Goal: Complete application form: Complete application form

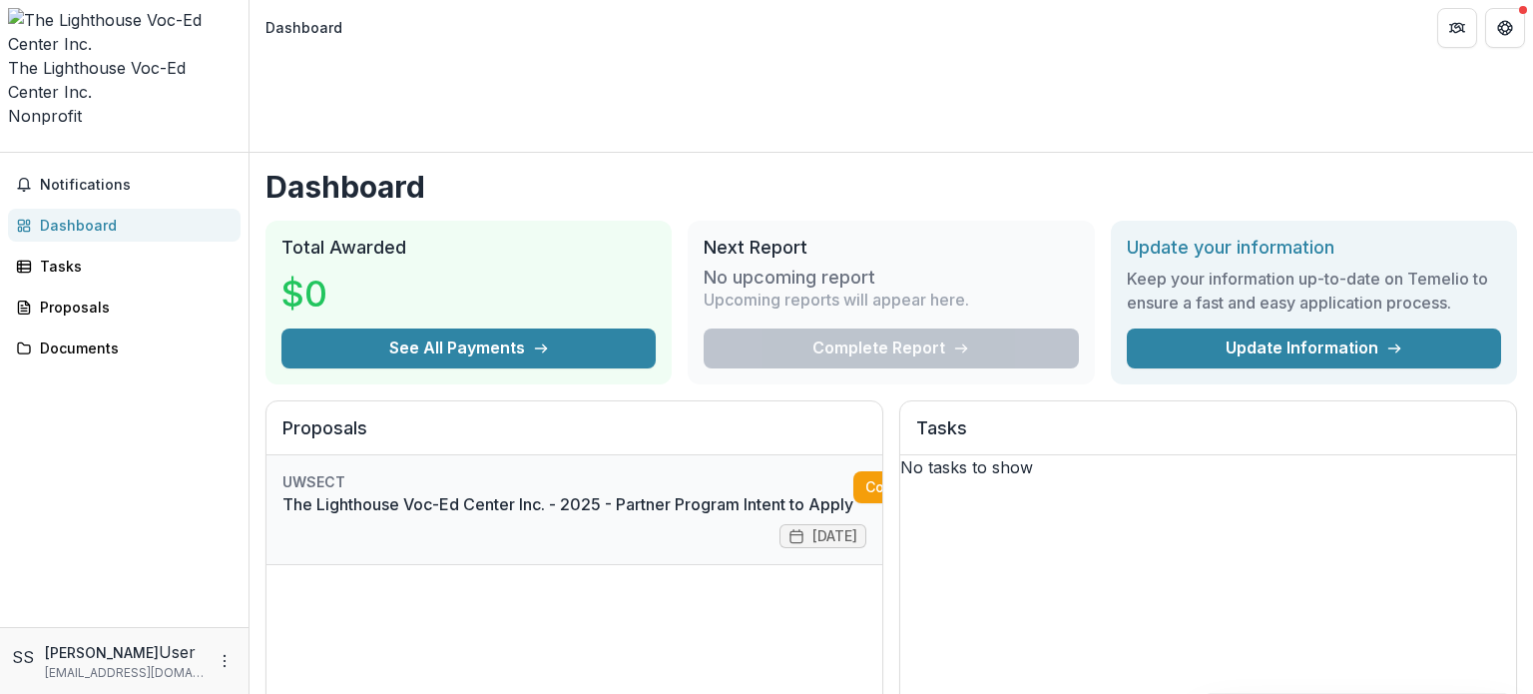
click at [607, 492] on link "The Lighthouse Voc-Ed Center Inc. - 2025 - Partner Program Intent to Apply" at bounding box center [567, 504] width 571 height 24
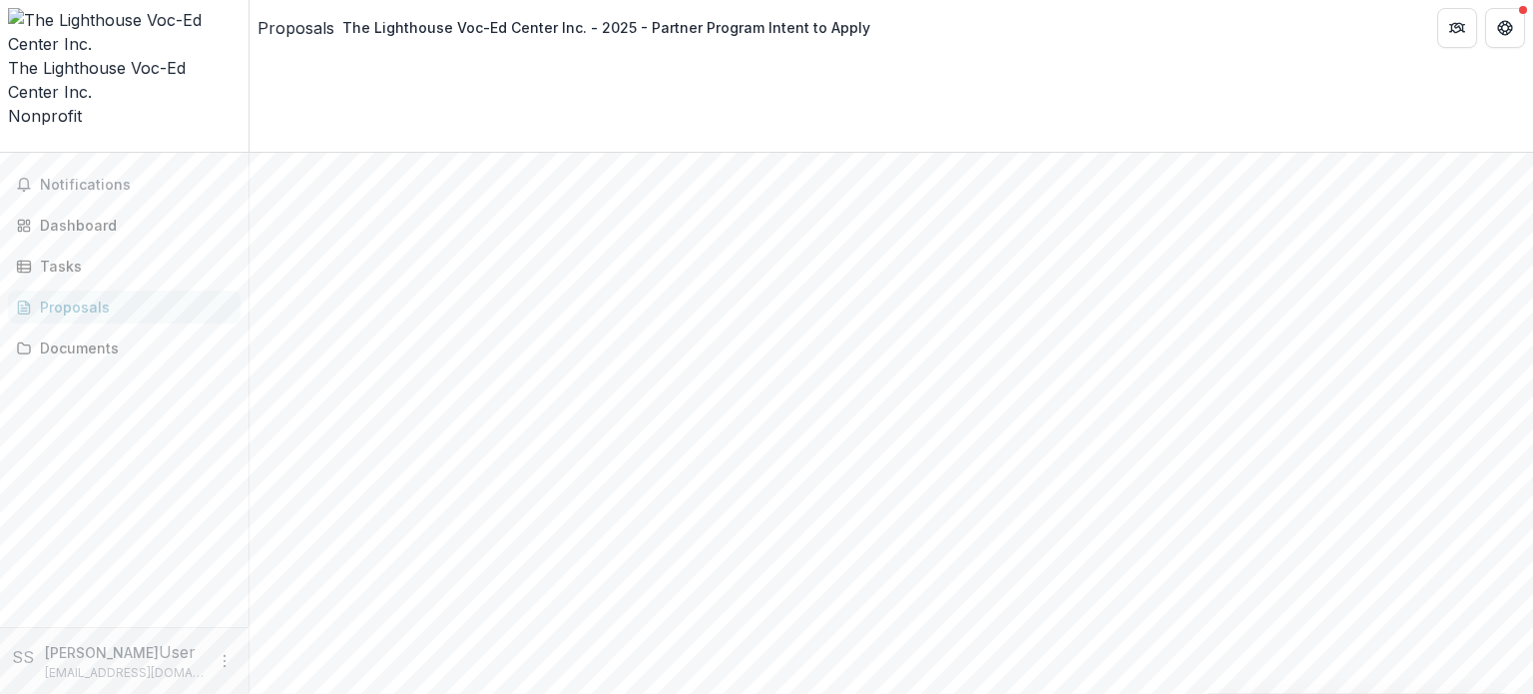
scroll to position [532, 0]
type input "**********"
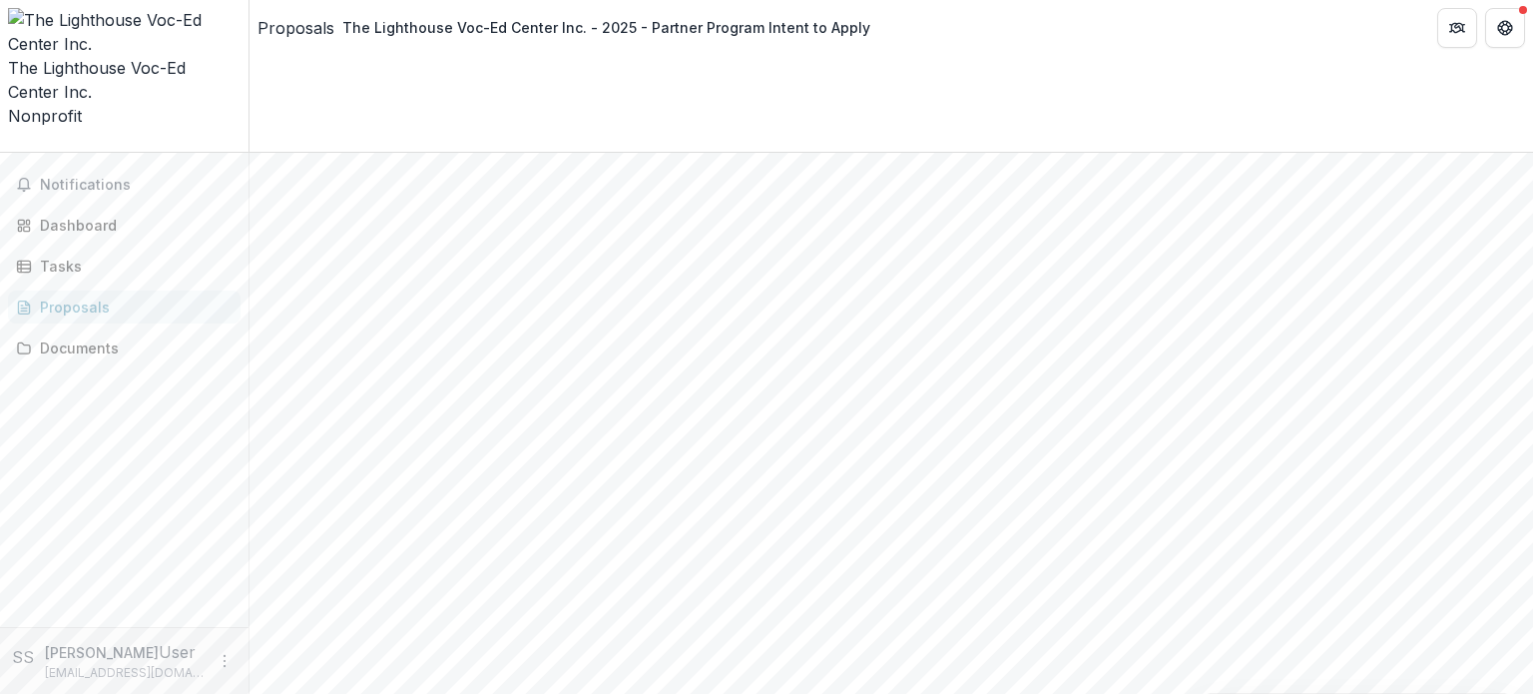
scroll to position [634, 0]
type input "*******"
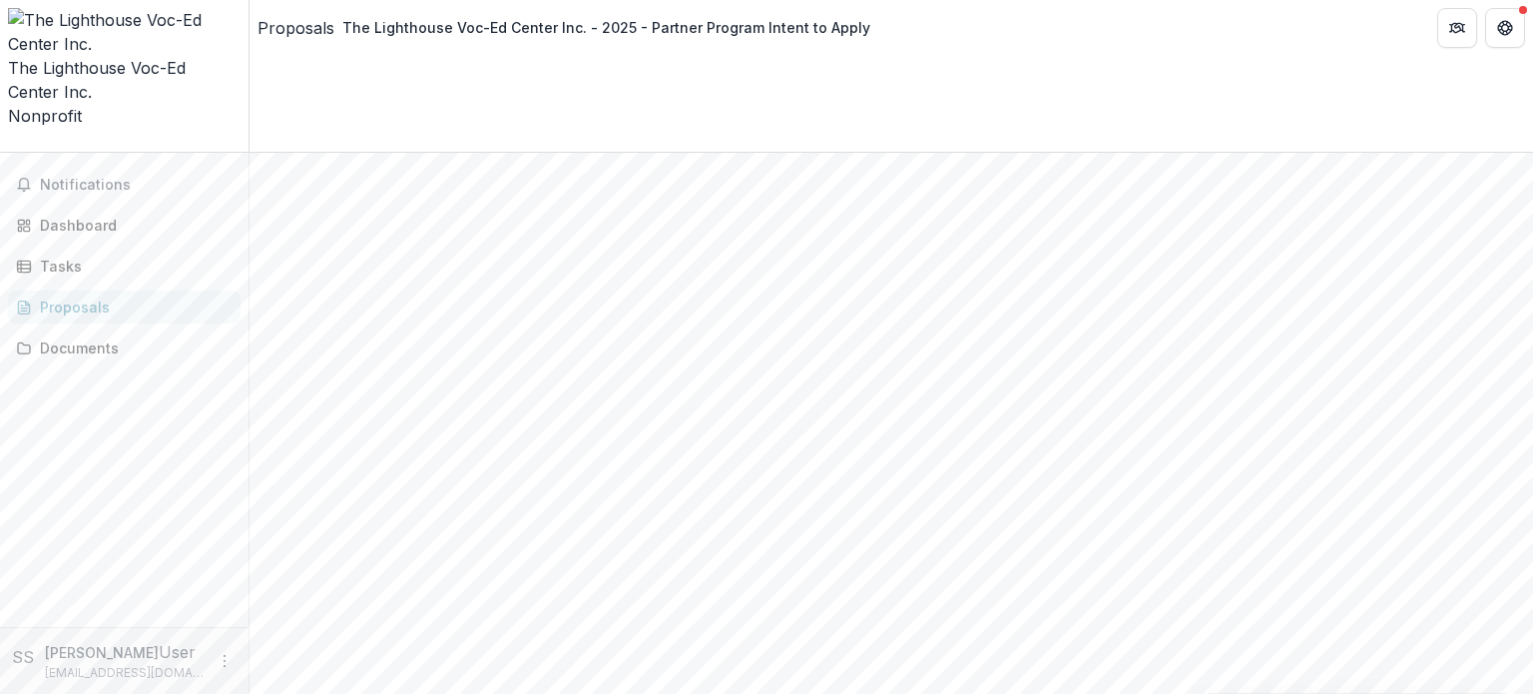
scroll to position [408, 0]
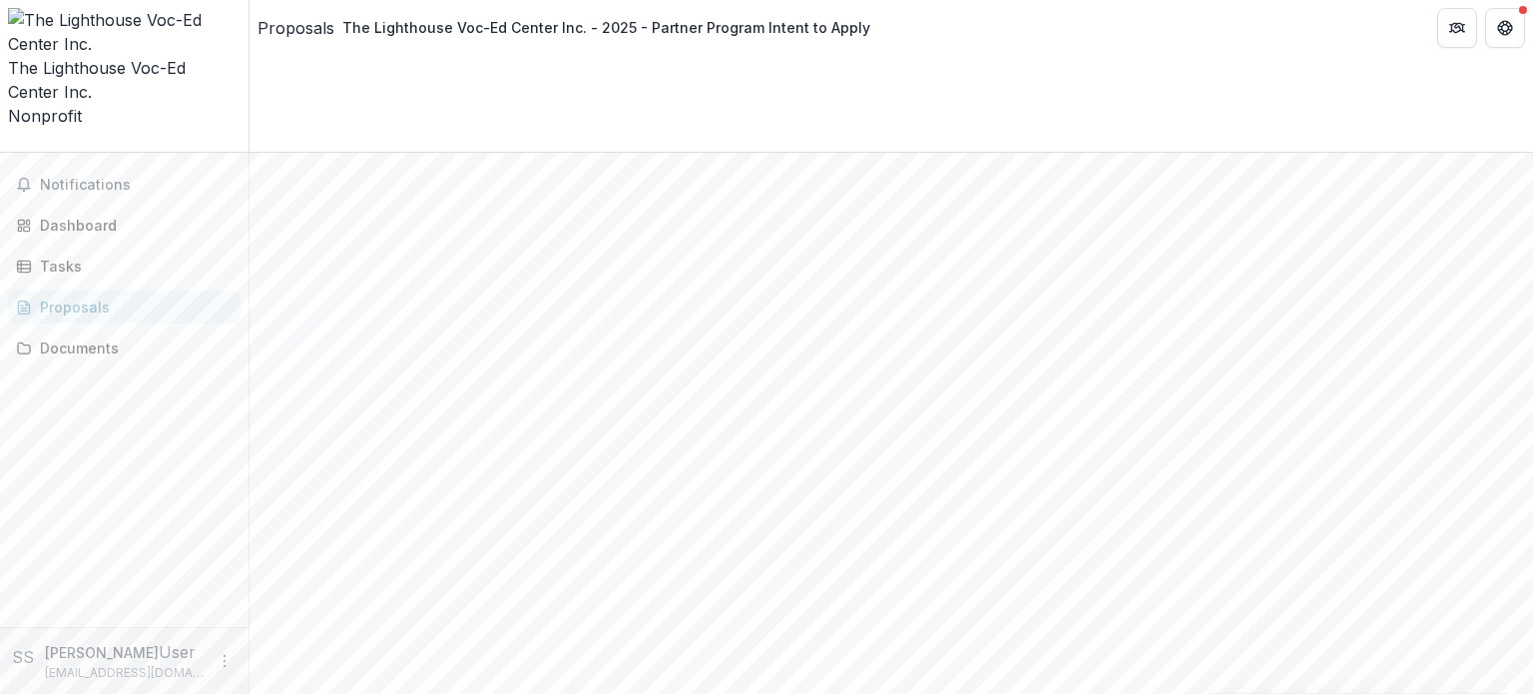
scroll to position [383, 0]
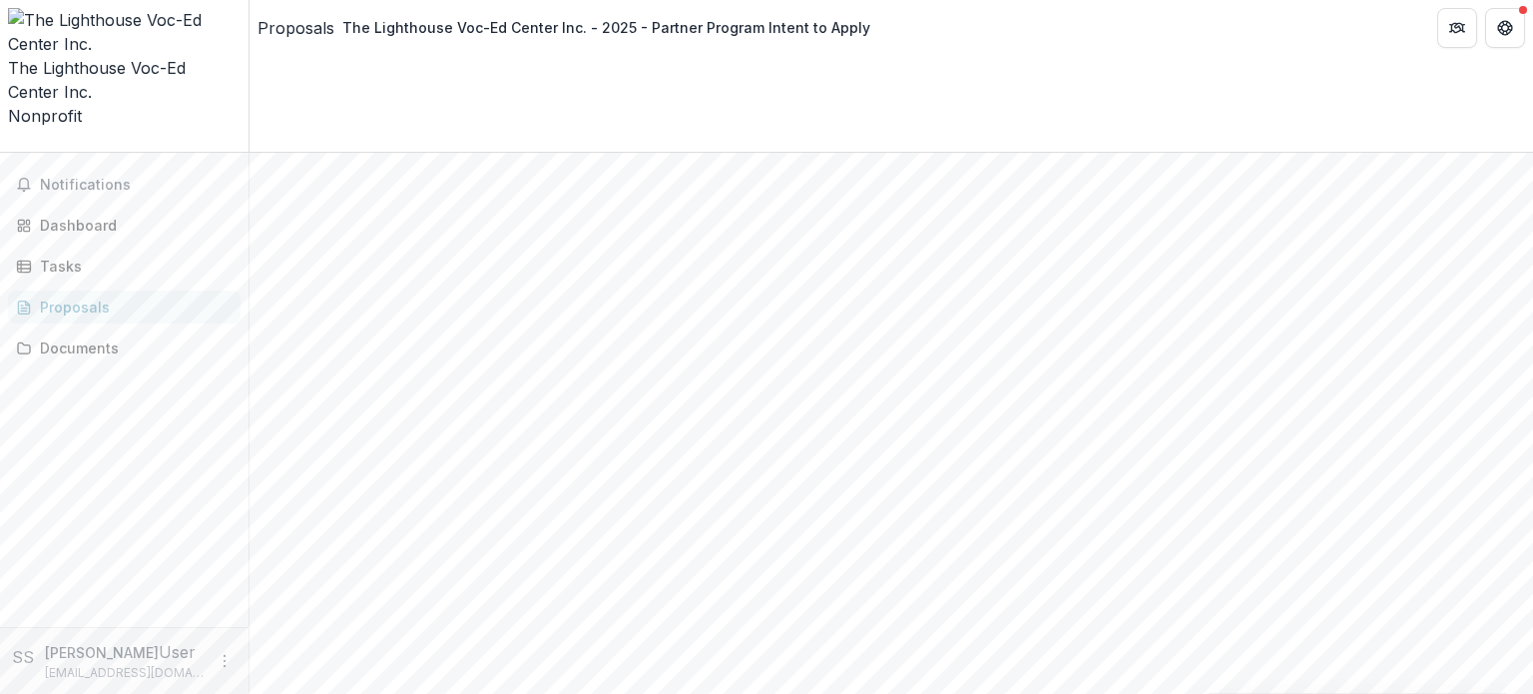
scroll to position [383, 0]
click at [77, 296] on div "Proposals" at bounding box center [132, 306] width 185 height 21
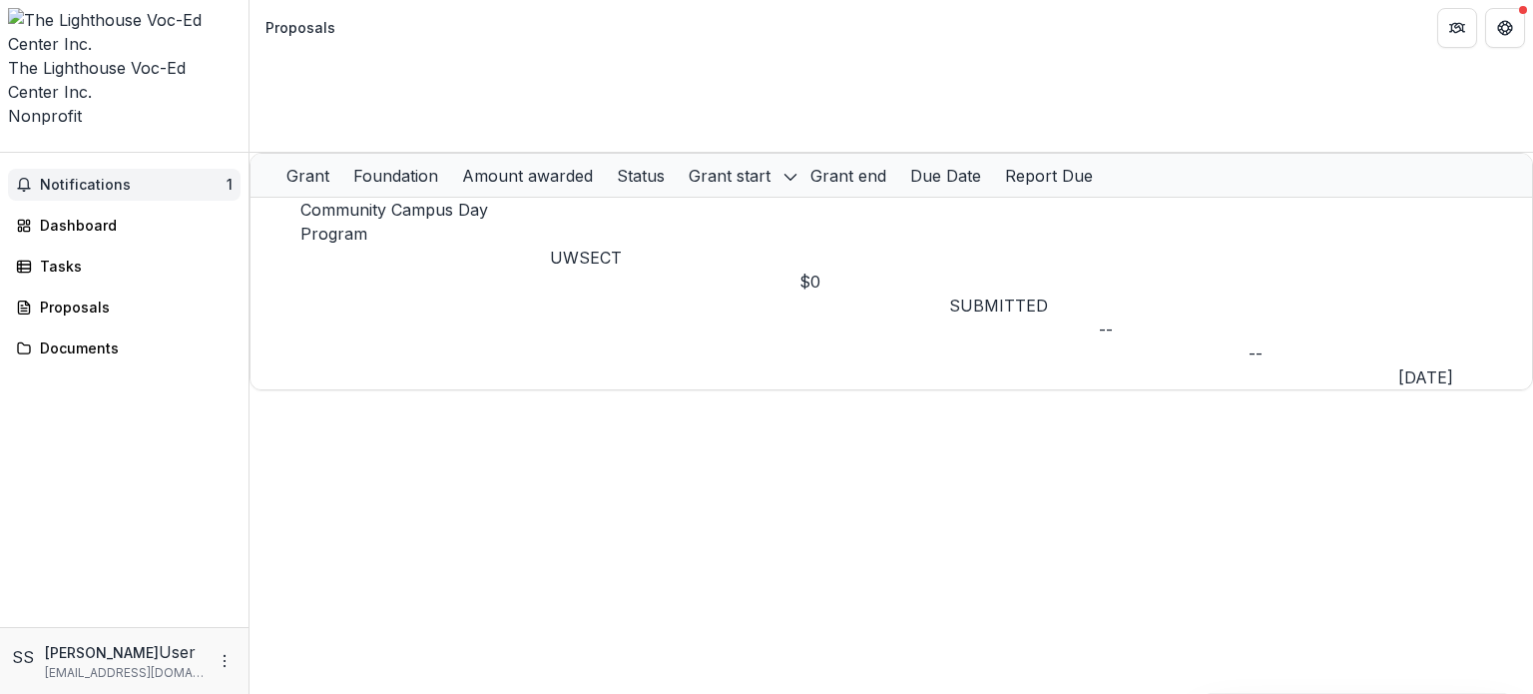
click at [104, 169] on button "Notifications 1" at bounding box center [124, 185] width 233 height 32
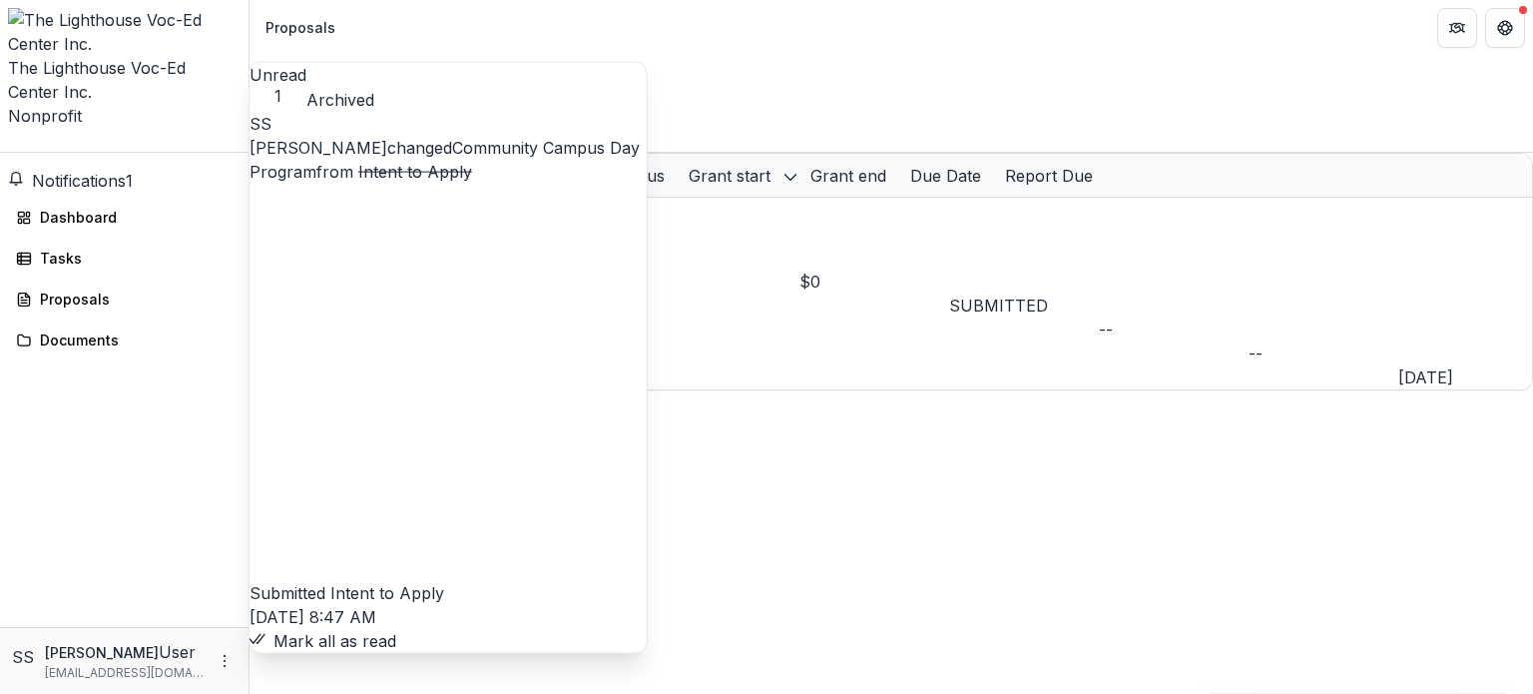
click at [396, 629] on button "Mark all as read" at bounding box center [323, 641] width 147 height 24
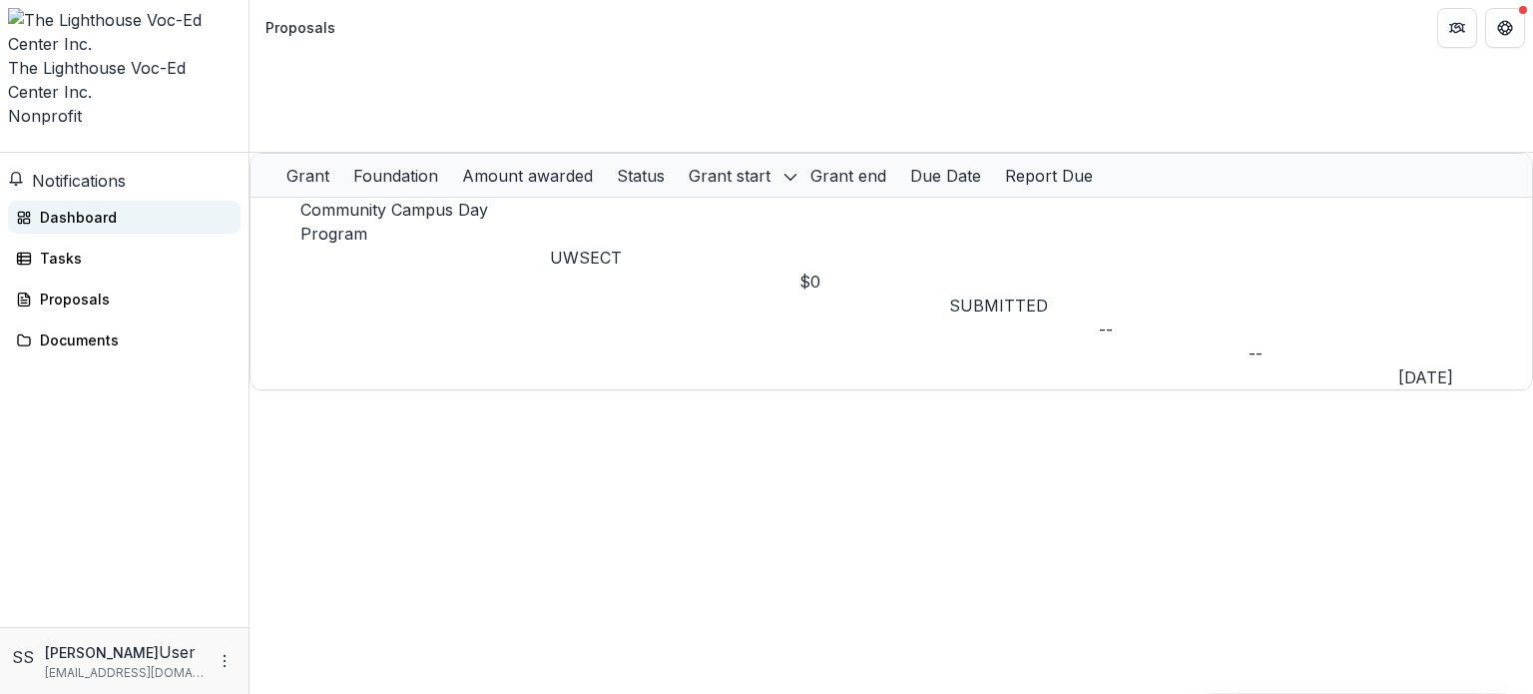
click at [121, 207] on div "Dashboard" at bounding box center [132, 217] width 185 height 21
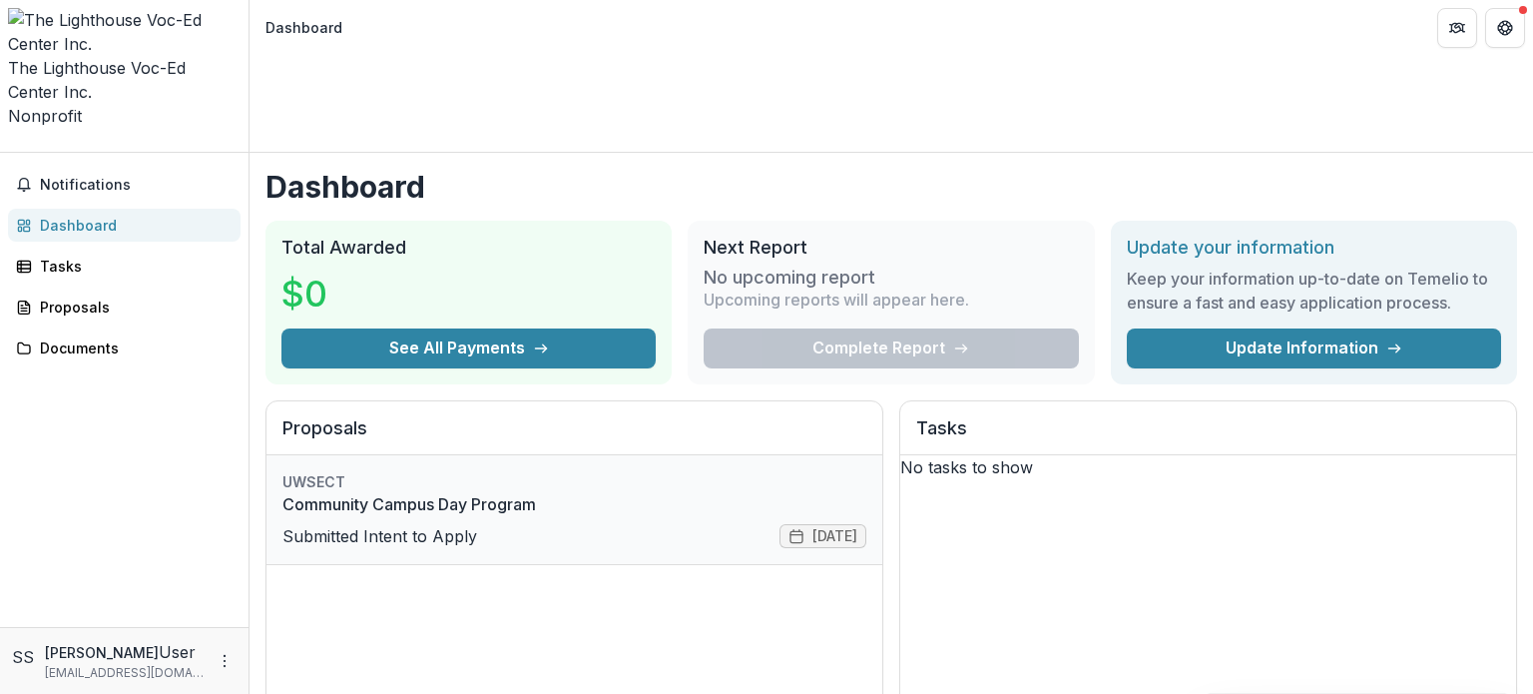
click at [561, 492] on link "Community Campus Day Program" at bounding box center [574, 504] width 584 height 24
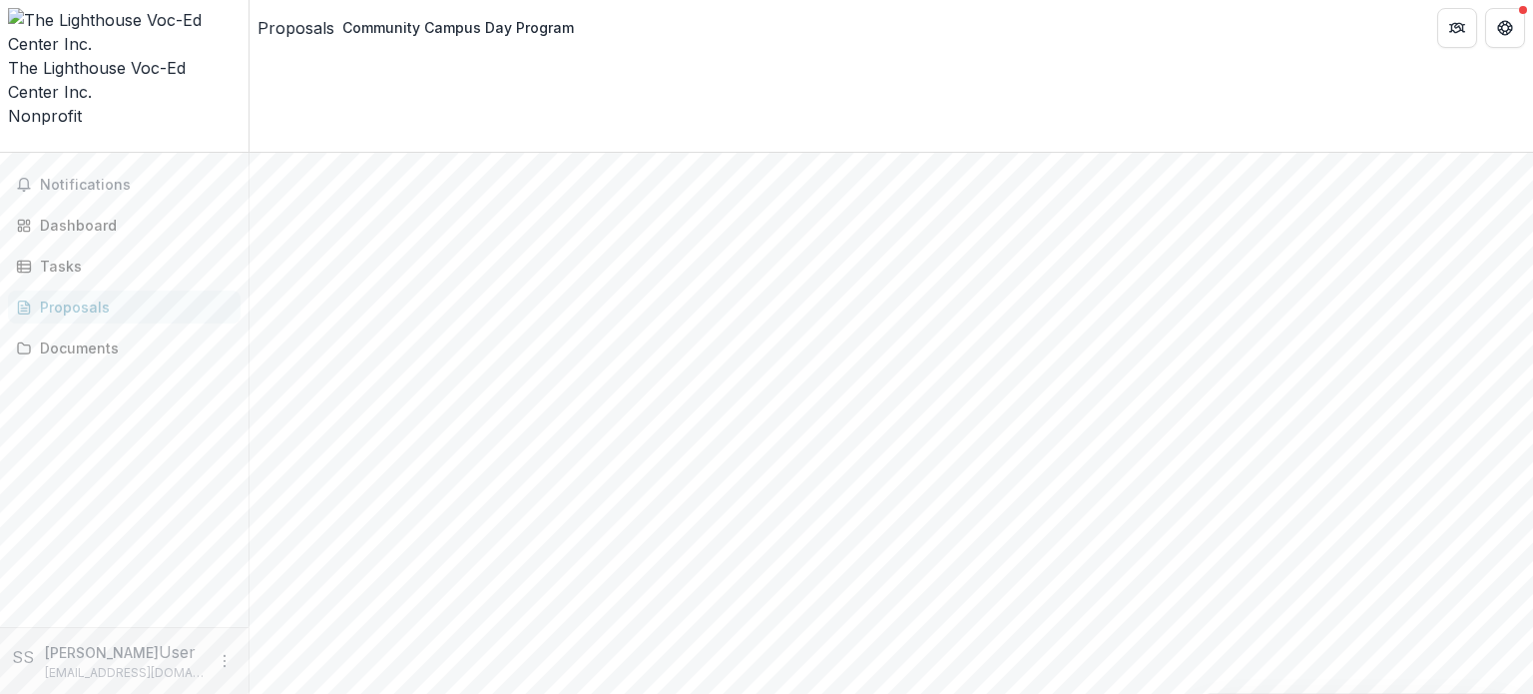
scroll to position [596, 0]
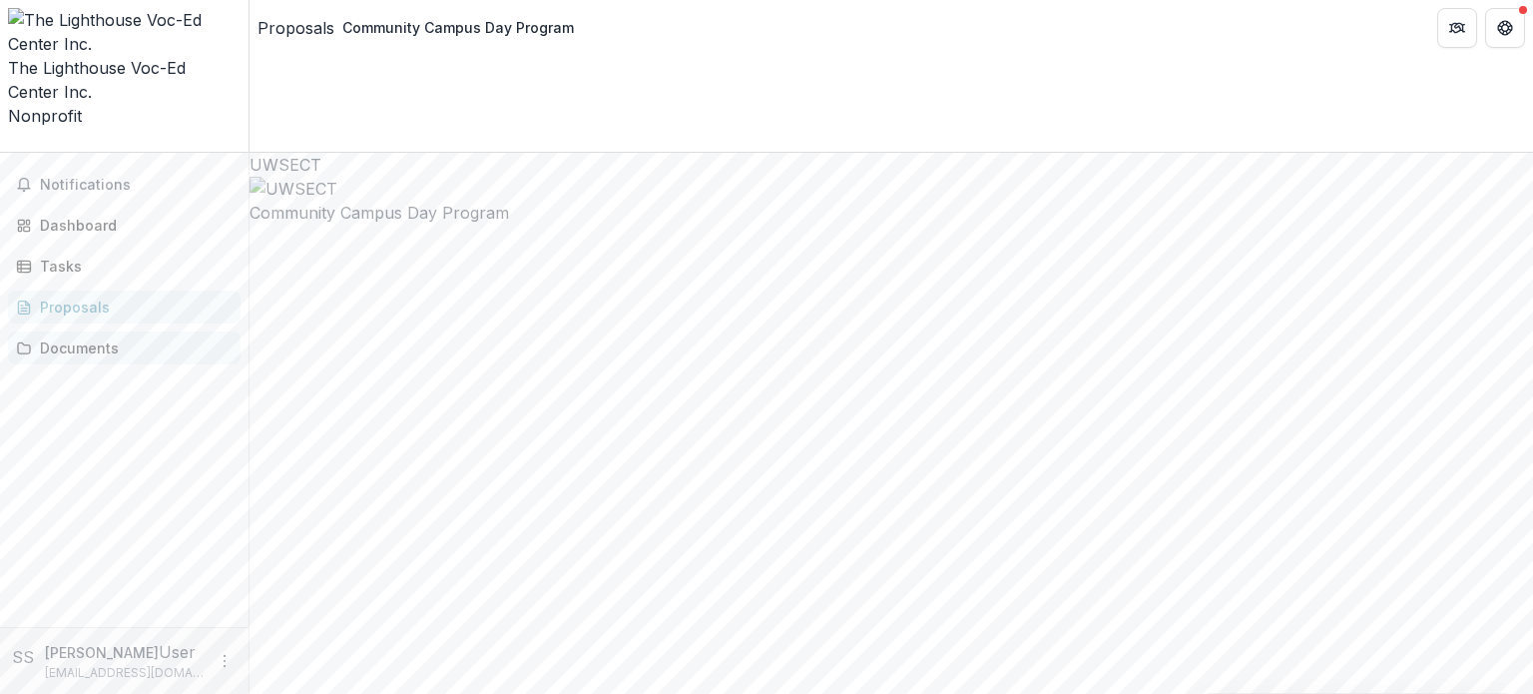
click at [93, 337] on div "Documents" at bounding box center [132, 347] width 185 height 21
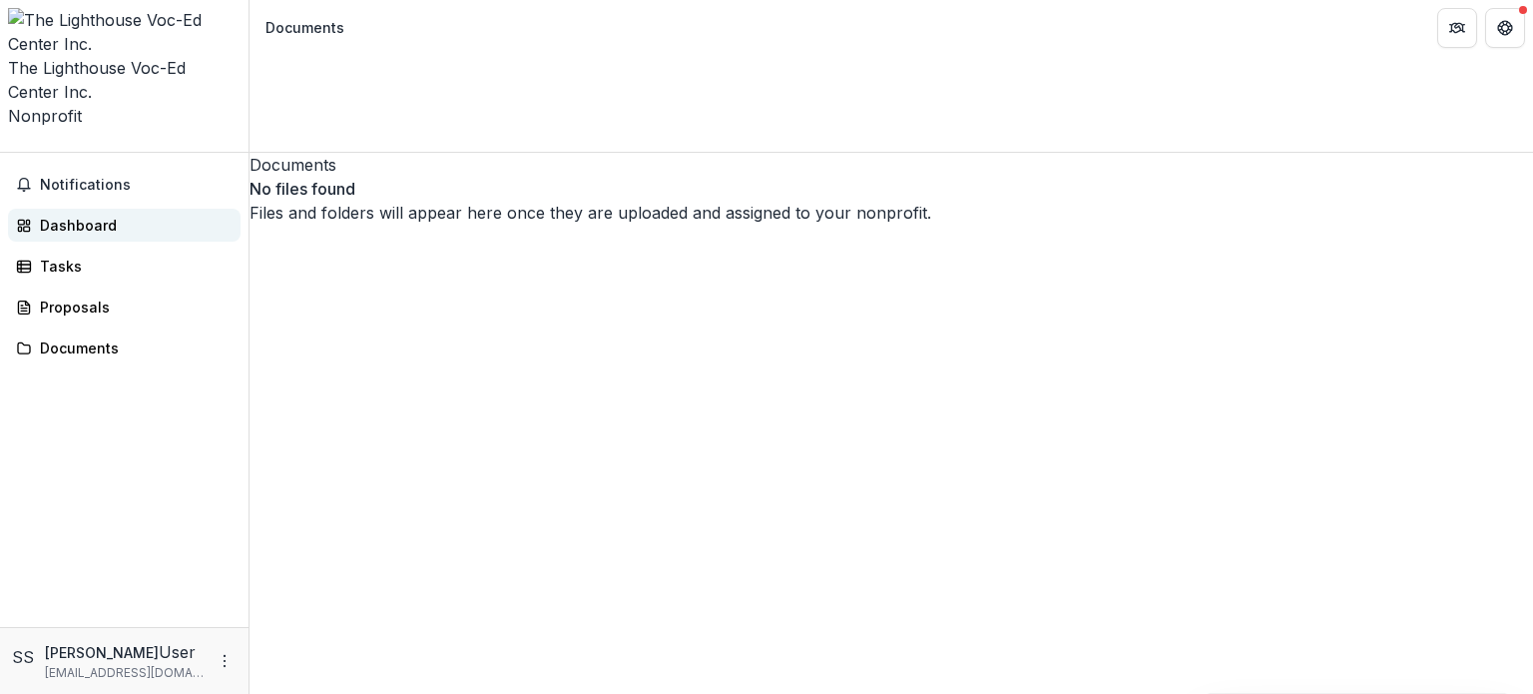
click at [80, 215] on div "Dashboard" at bounding box center [132, 225] width 185 height 21
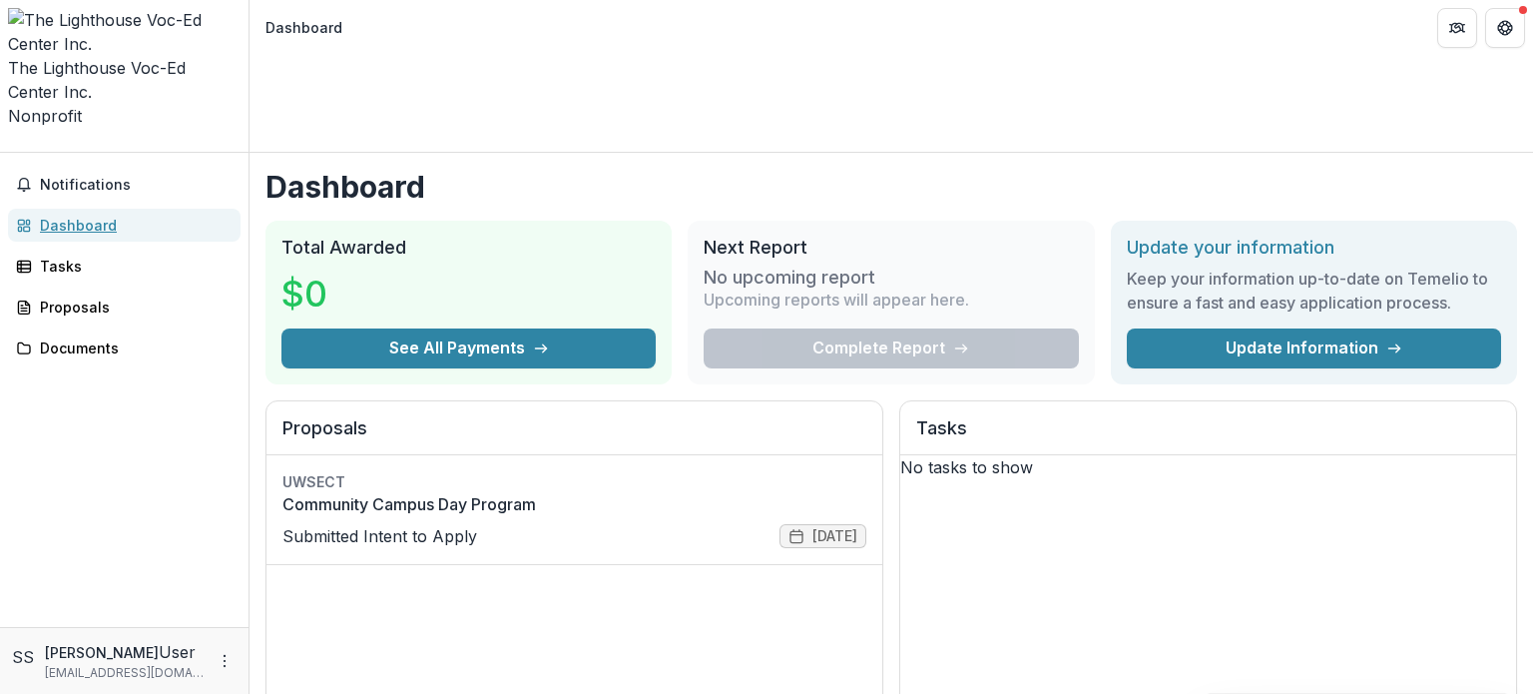
scroll to position [399, 0]
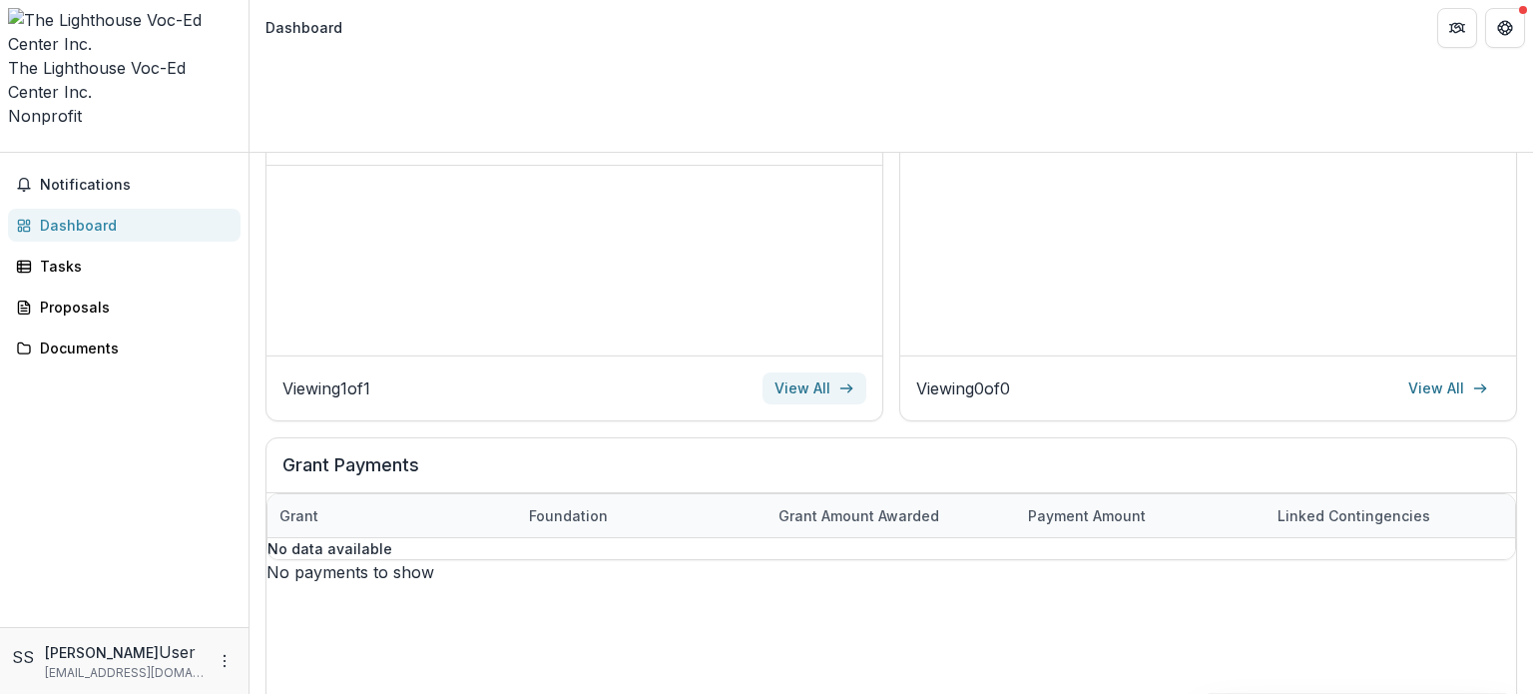
click at [832, 372] on link "View All" at bounding box center [815, 388] width 104 height 32
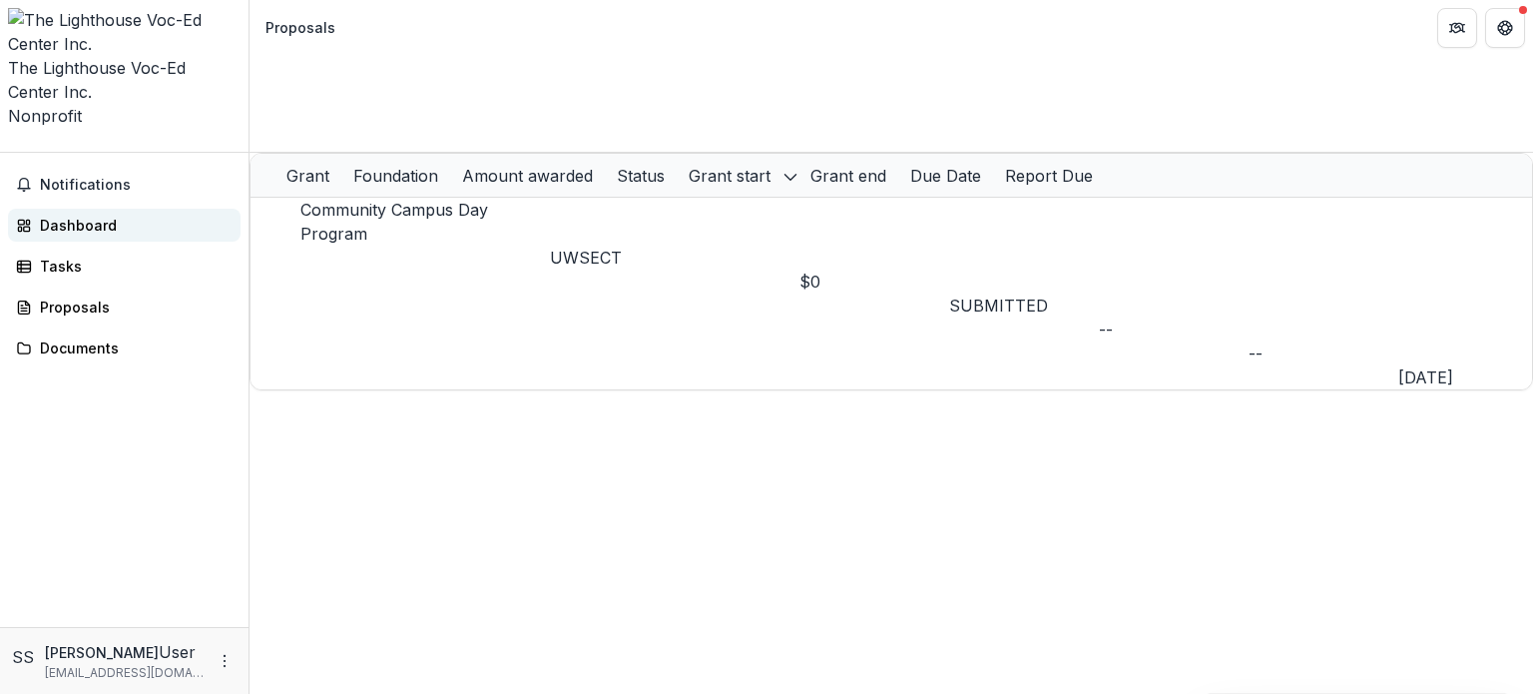
click at [116, 209] on link "Dashboard" at bounding box center [124, 225] width 233 height 33
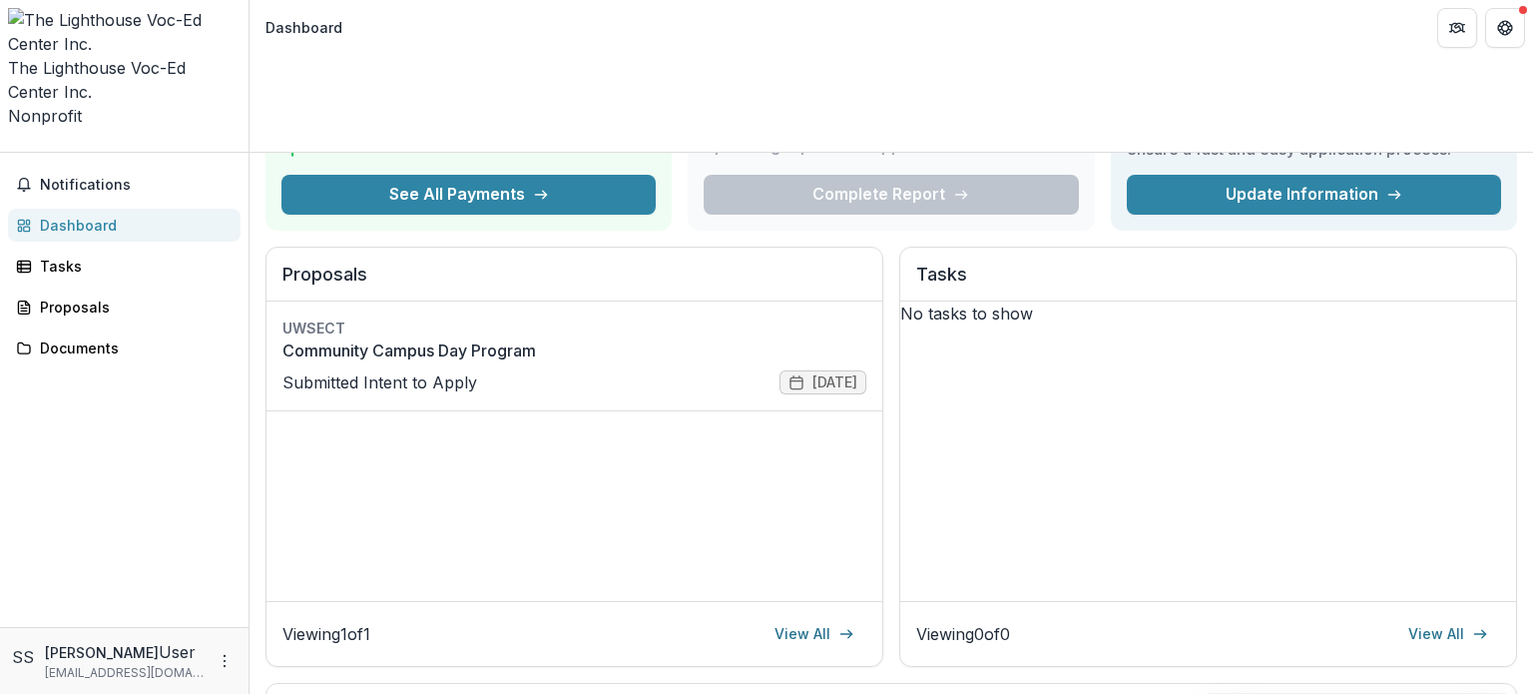
scroll to position [100, 0]
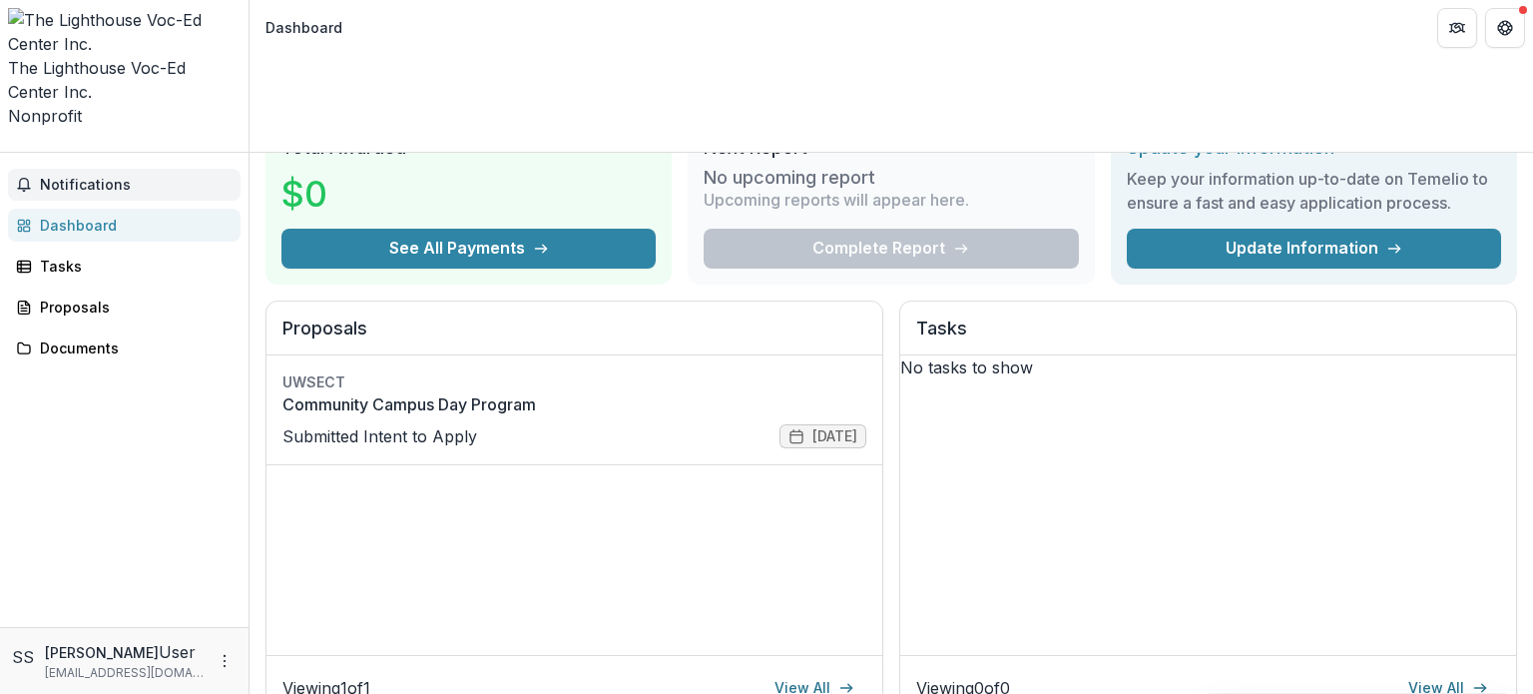
click at [87, 177] on span "Notifications" at bounding box center [136, 185] width 193 height 17
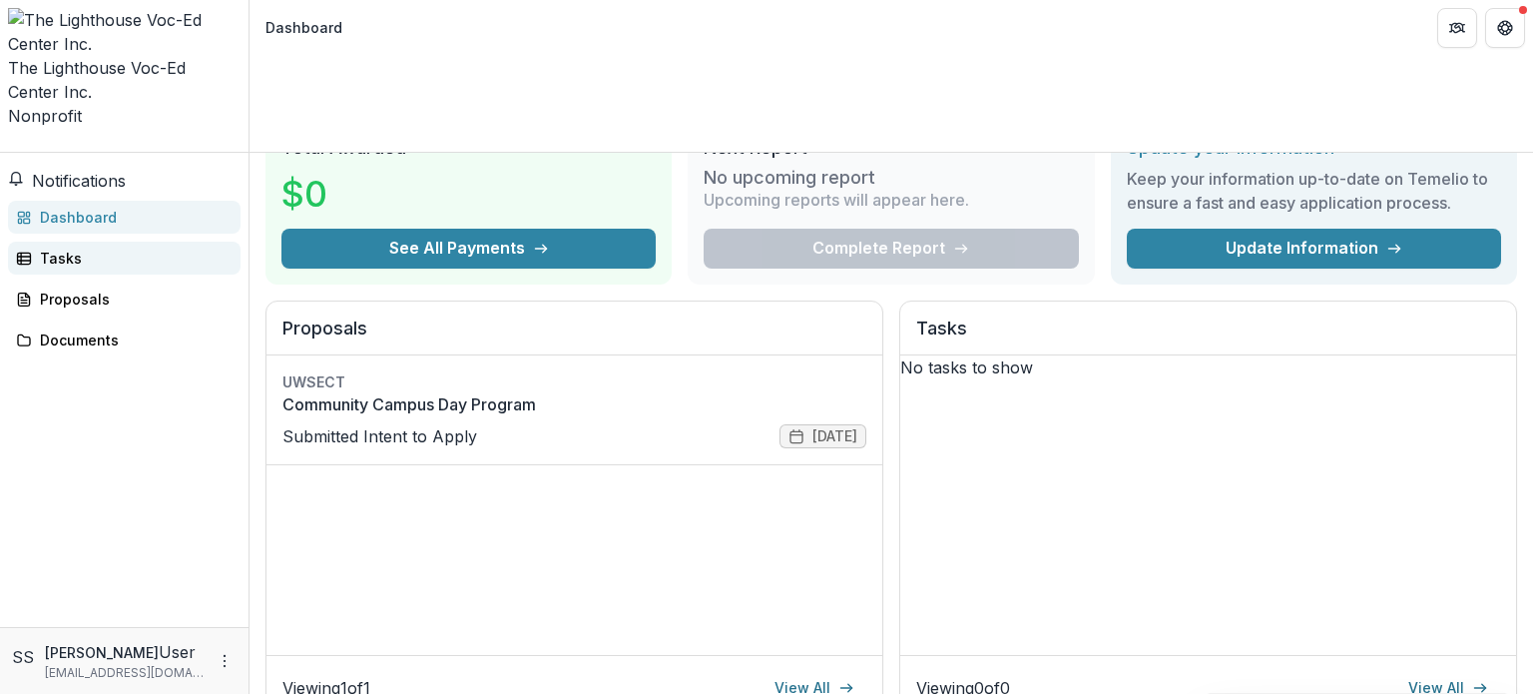
click at [78, 248] on div "Tasks" at bounding box center [132, 258] width 185 height 21
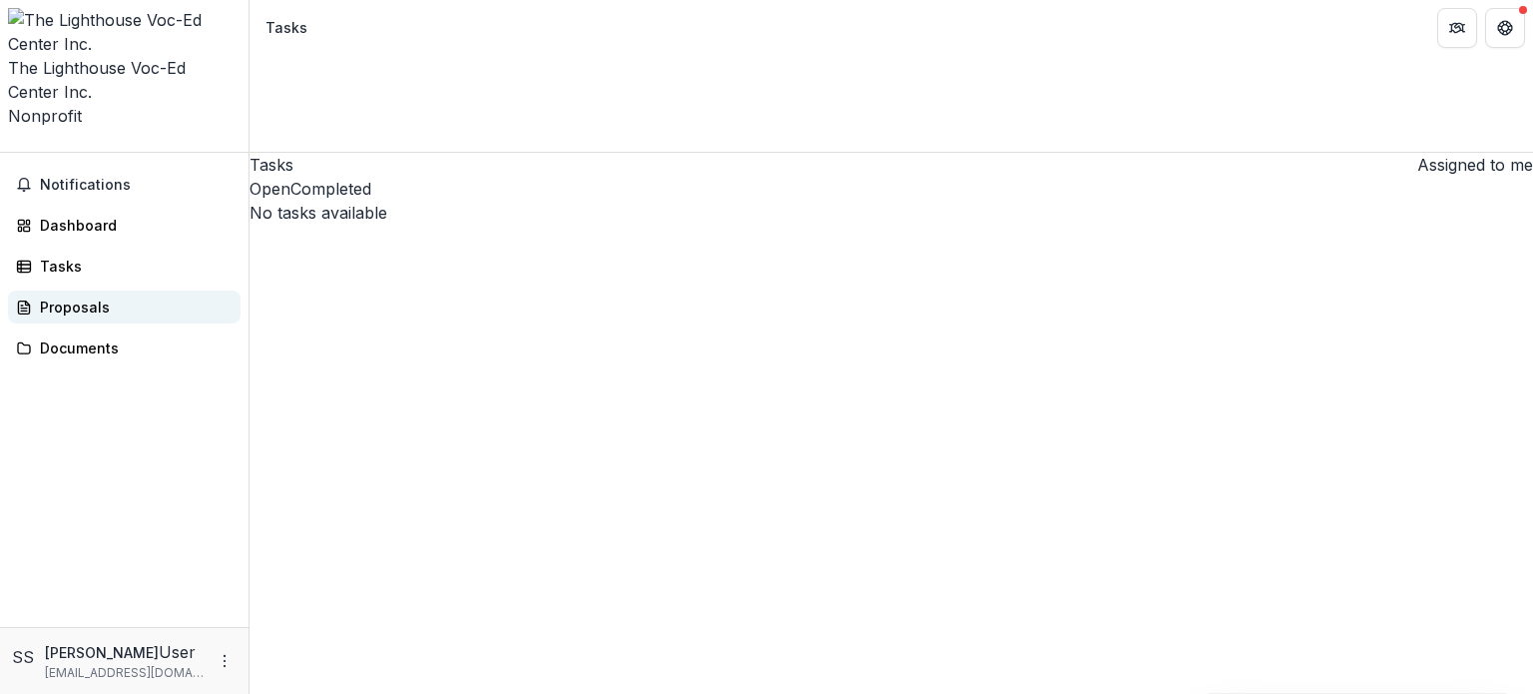
click at [86, 296] on div "Proposals" at bounding box center [132, 306] width 185 height 21
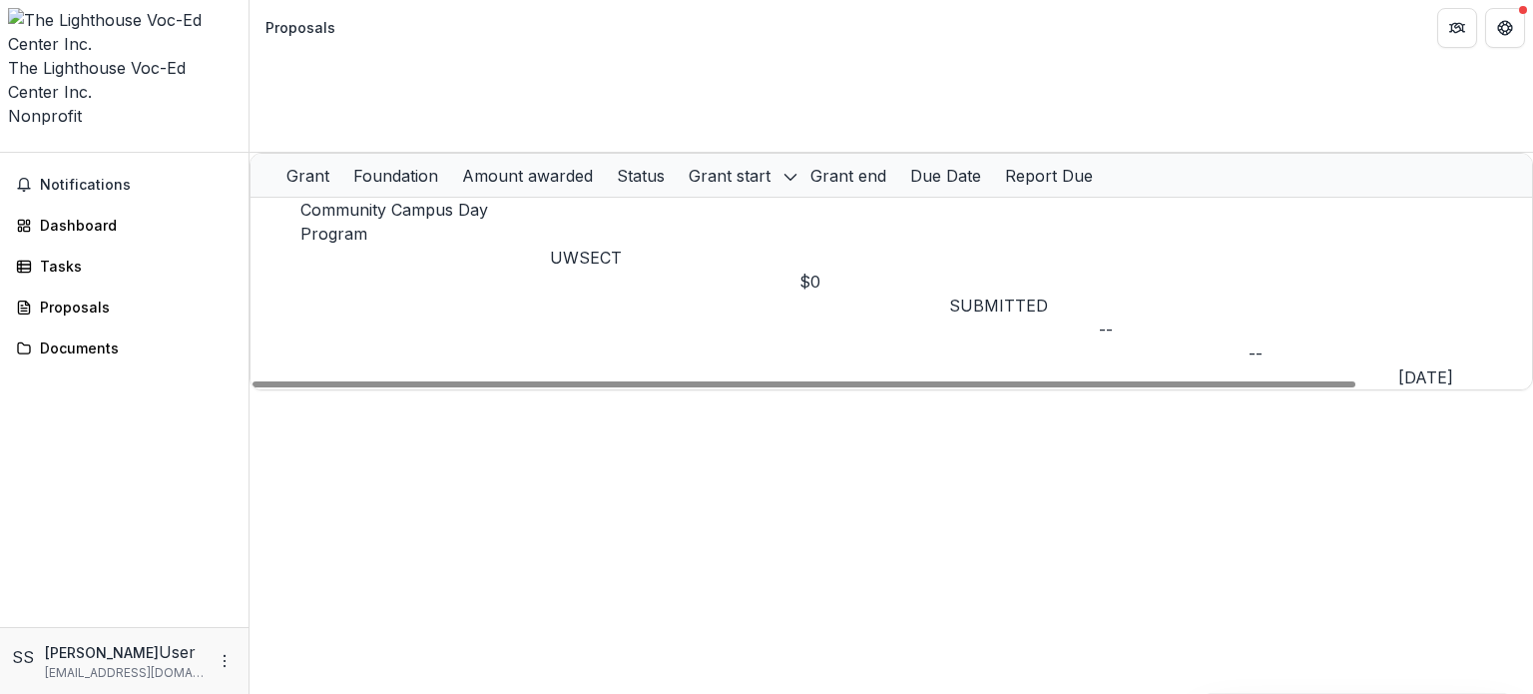
click at [488, 200] on link "Community Campus Day Program" at bounding box center [394, 222] width 188 height 44
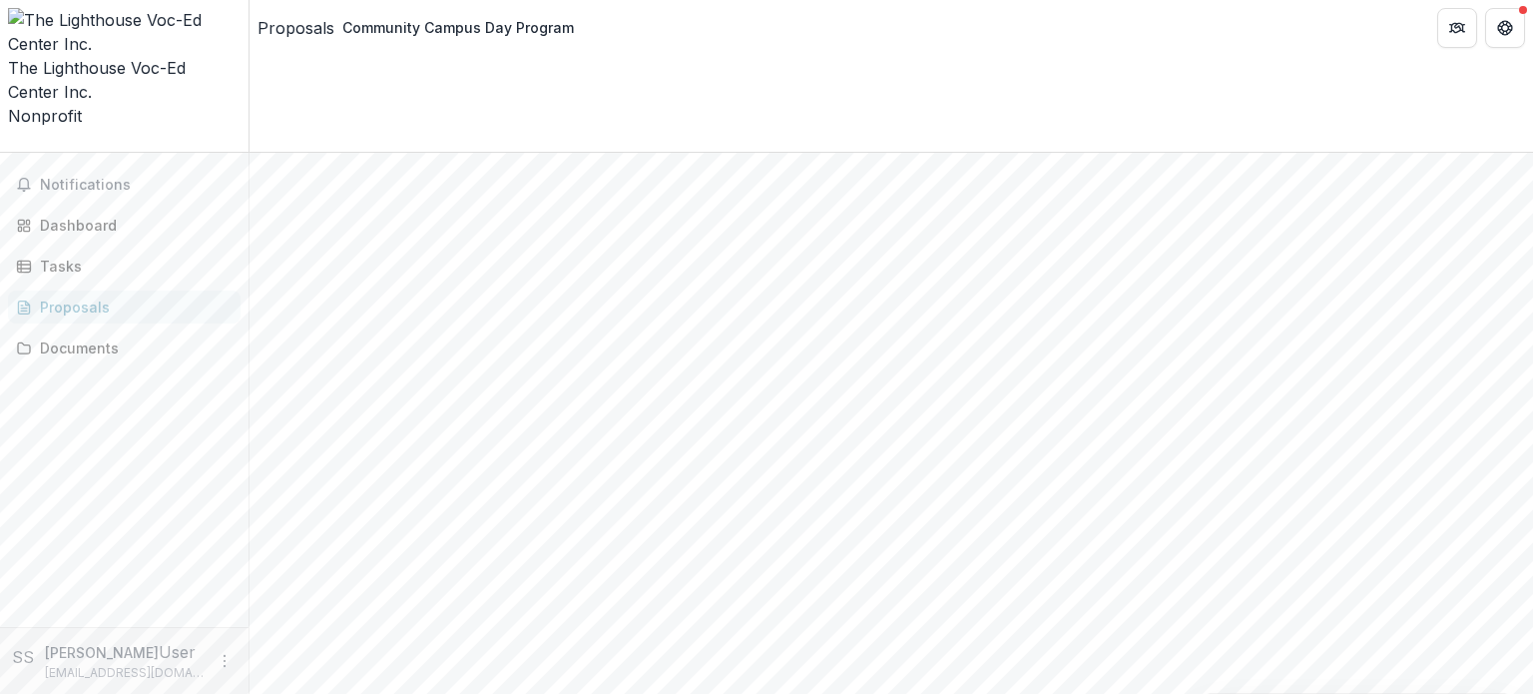
scroll to position [200, 0]
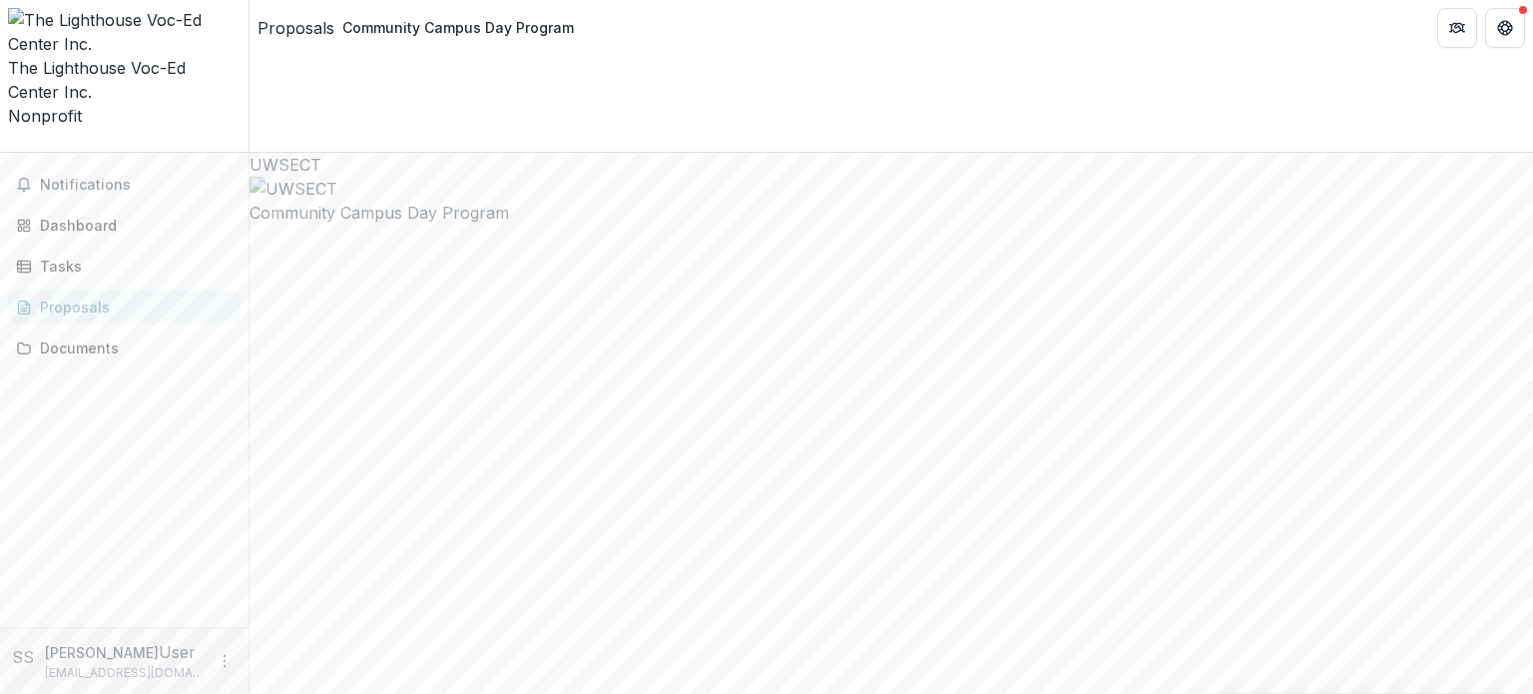
click at [303, 21] on div "Proposals" at bounding box center [295, 28] width 77 height 24
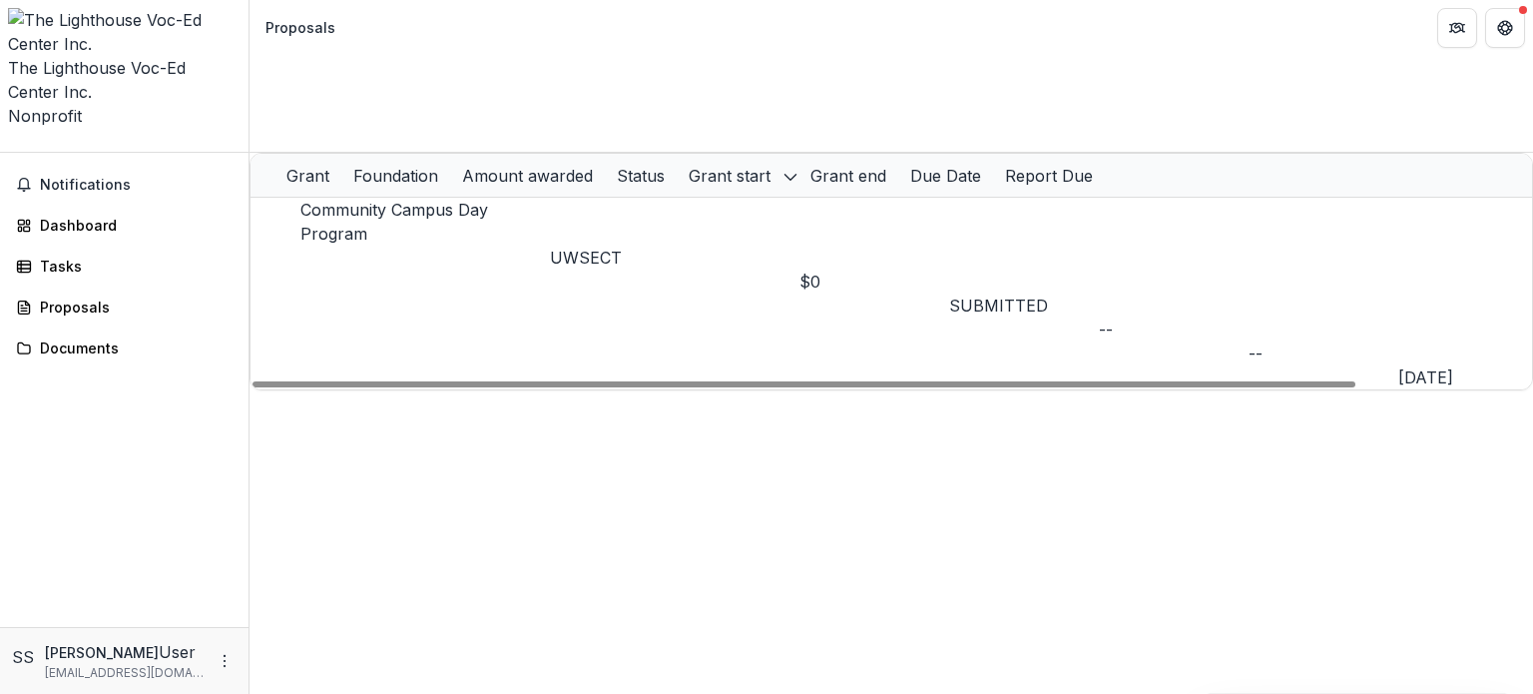
click at [303, 28] on div "Proposals" at bounding box center [300, 27] width 70 height 21
click at [8, 146] on icon "Open entity switcher" at bounding box center [8, 146] width 0 height 0
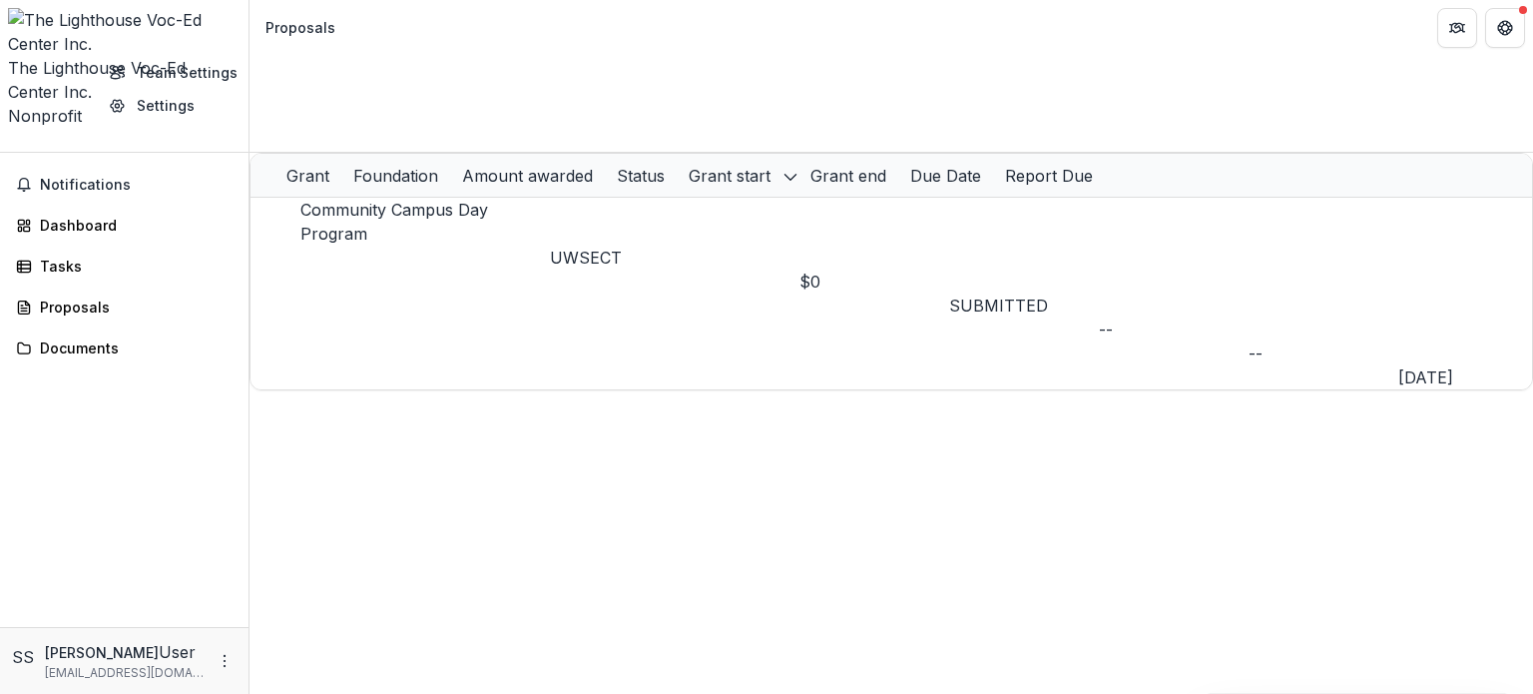
click at [8, 146] on icon "Open entity switcher" at bounding box center [8, 146] width 0 height 0
click at [64, 290] on link "Proposals" at bounding box center [124, 306] width 233 height 33
click at [76, 296] on div "Proposals" at bounding box center [132, 306] width 185 height 21
click at [70, 177] on span "Notifications" at bounding box center [136, 185] width 193 height 17
click at [78, 215] on div "Dashboard" at bounding box center [132, 225] width 185 height 21
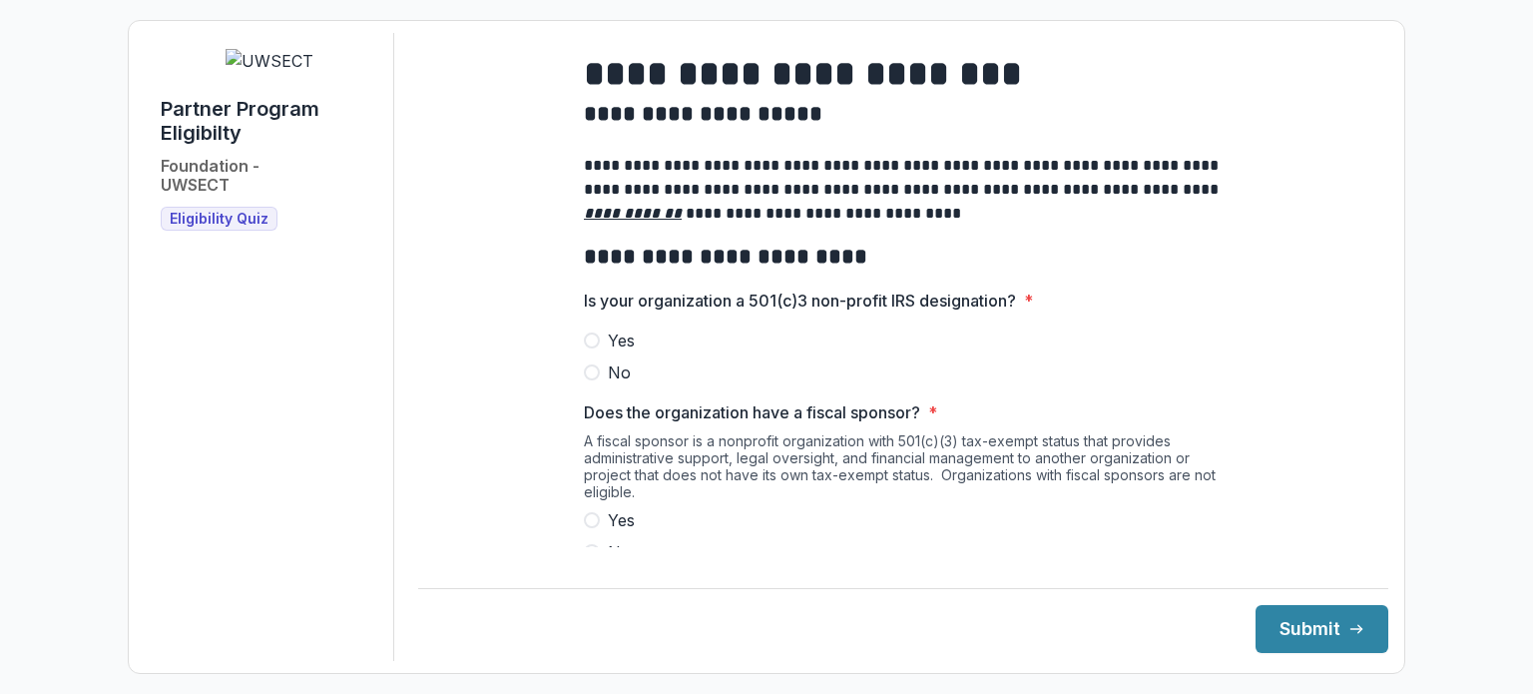
click at [1062, 312] on span "Is your organization a 501(c)3 non-profit IRS designation? *" at bounding box center [897, 300] width 627 height 24
click at [619, 350] on span "Yes" at bounding box center [621, 340] width 27 height 24
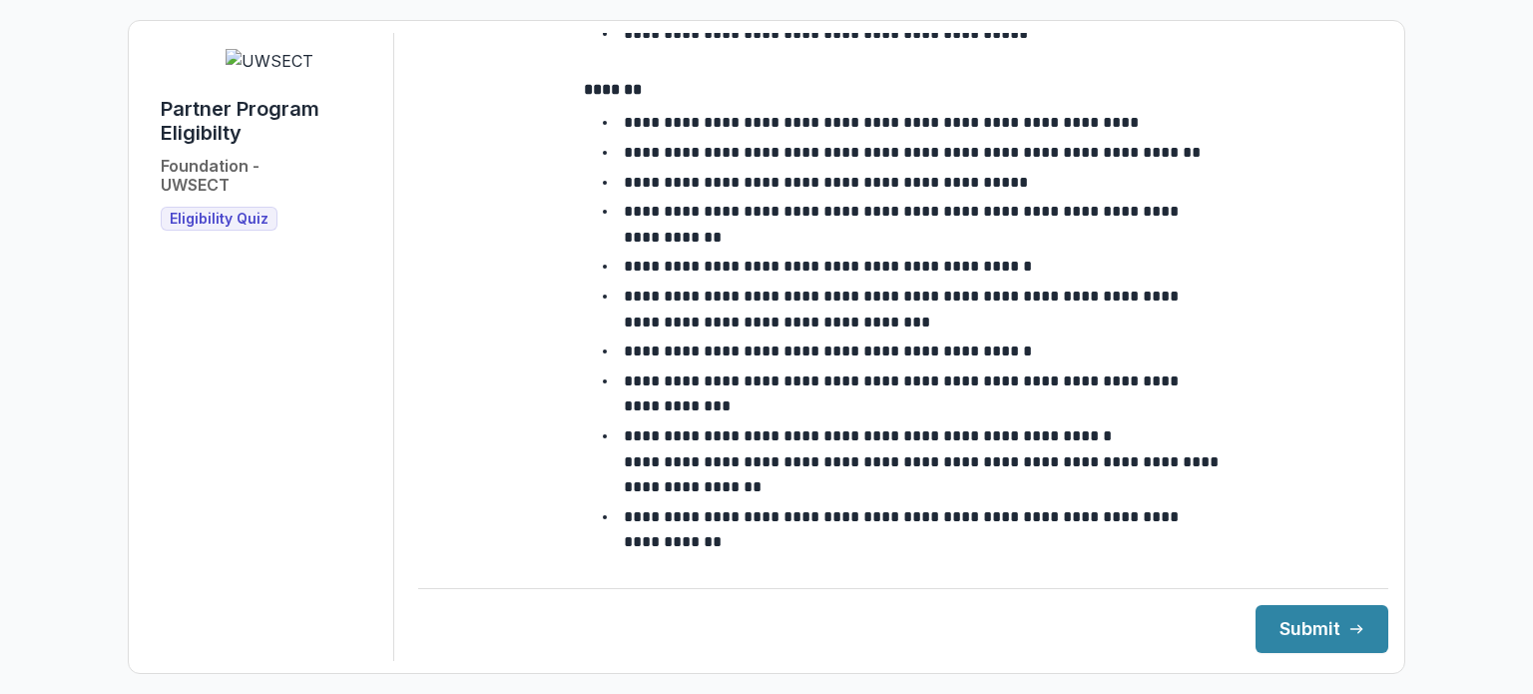
scroll to position [2967, 0]
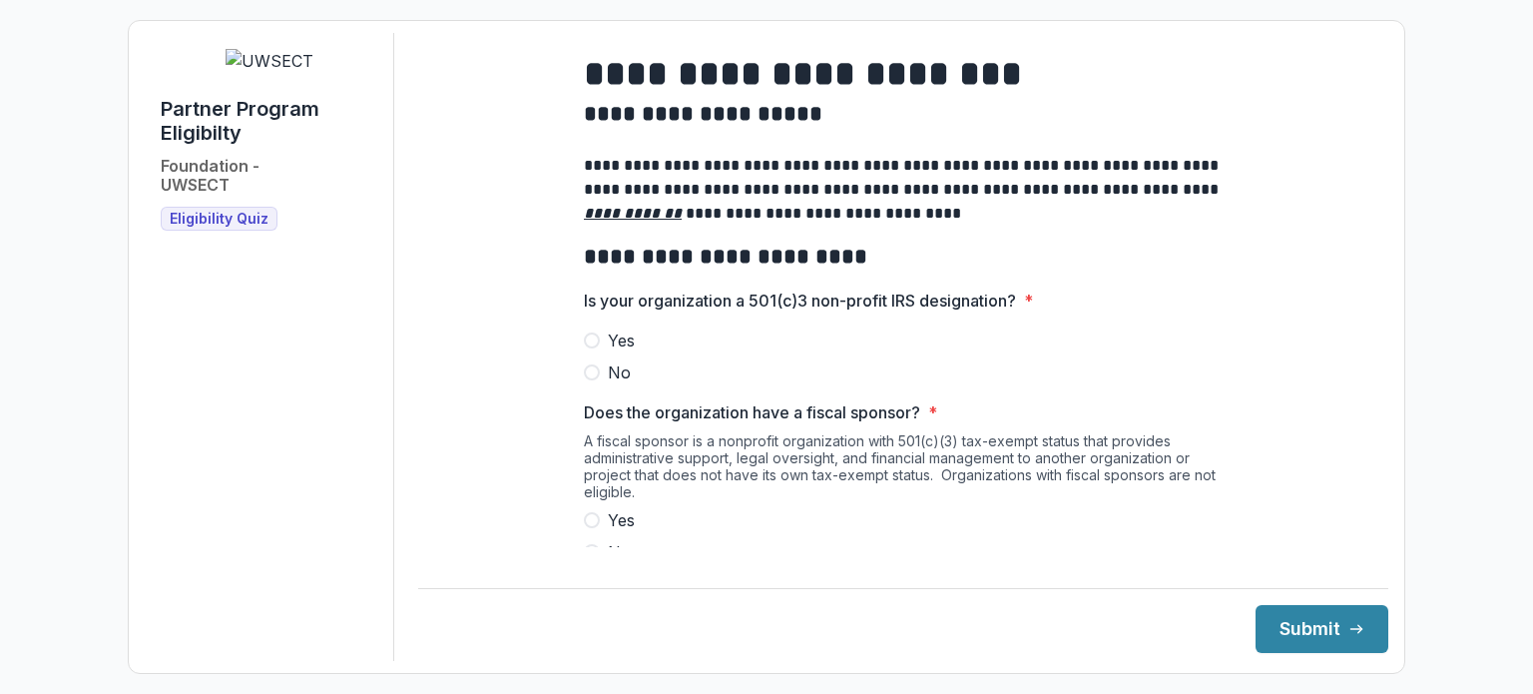
click at [609, 343] on span "Yes" at bounding box center [621, 340] width 27 height 24
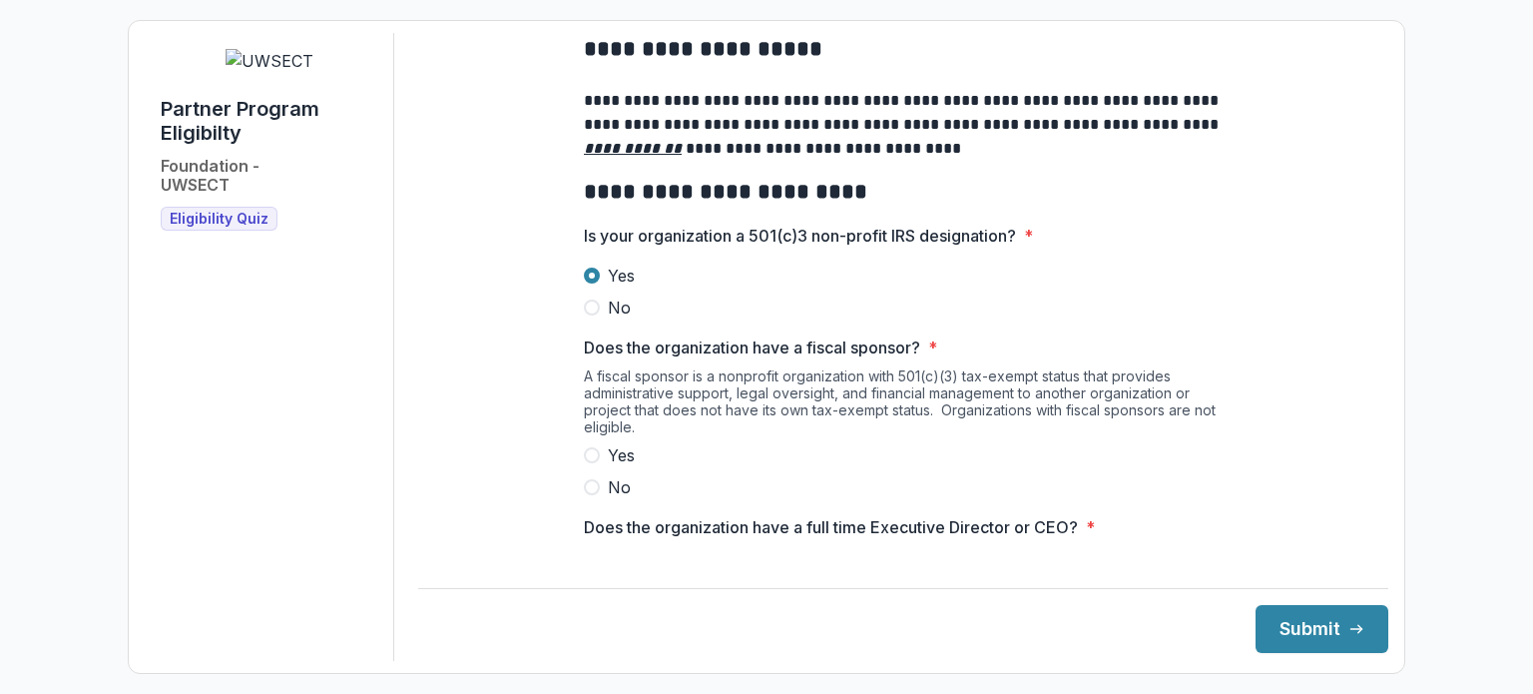
scroll to position [100, 0]
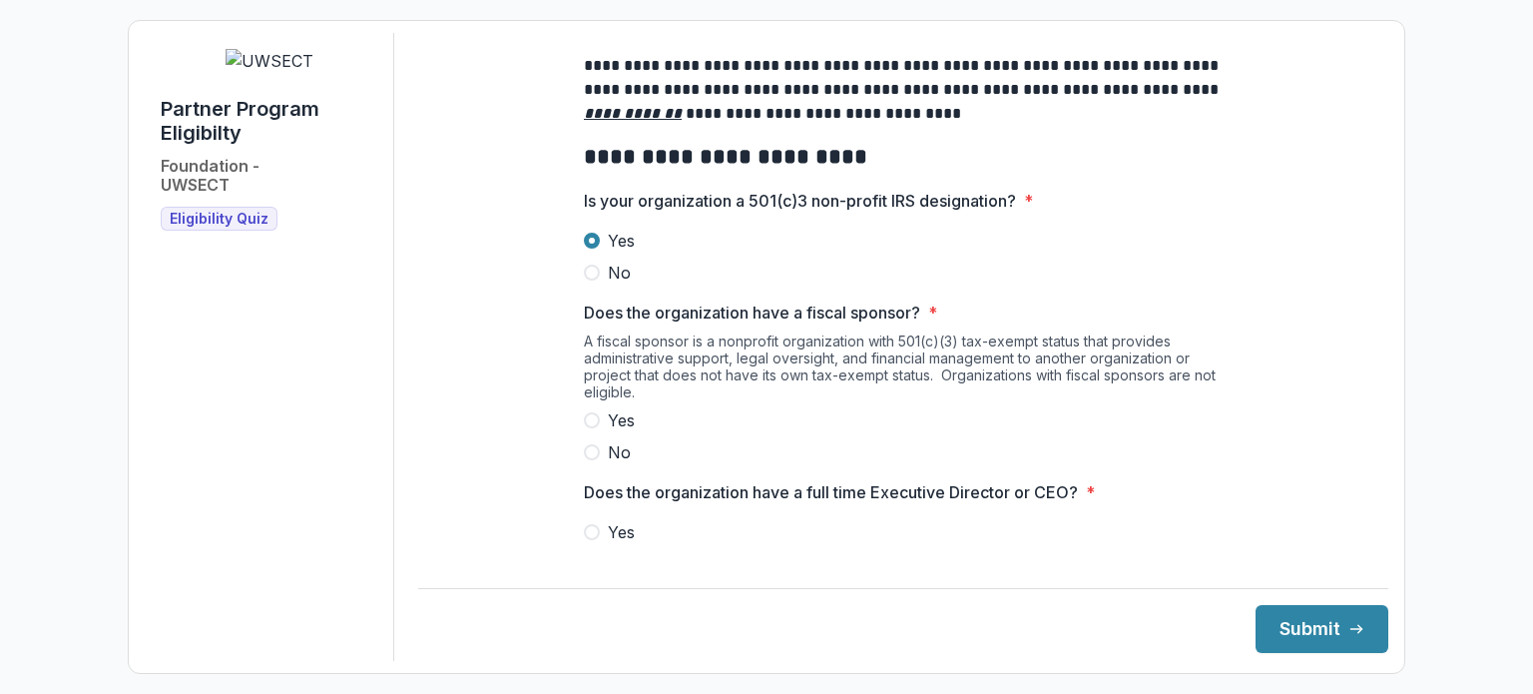
click at [609, 458] on span "No" at bounding box center [619, 452] width 23 height 24
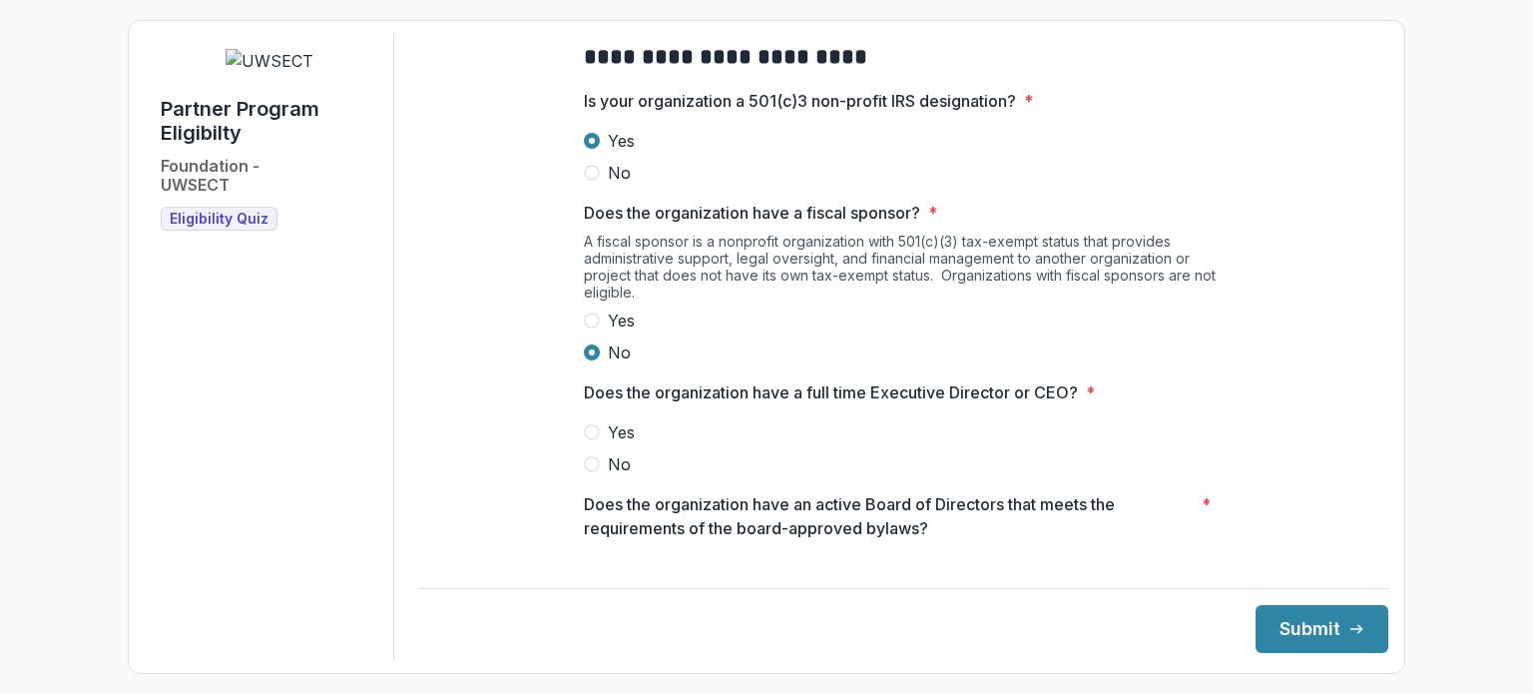
click at [625, 444] on span "Yes" at bounding box center [621, 432] width 27 height 24
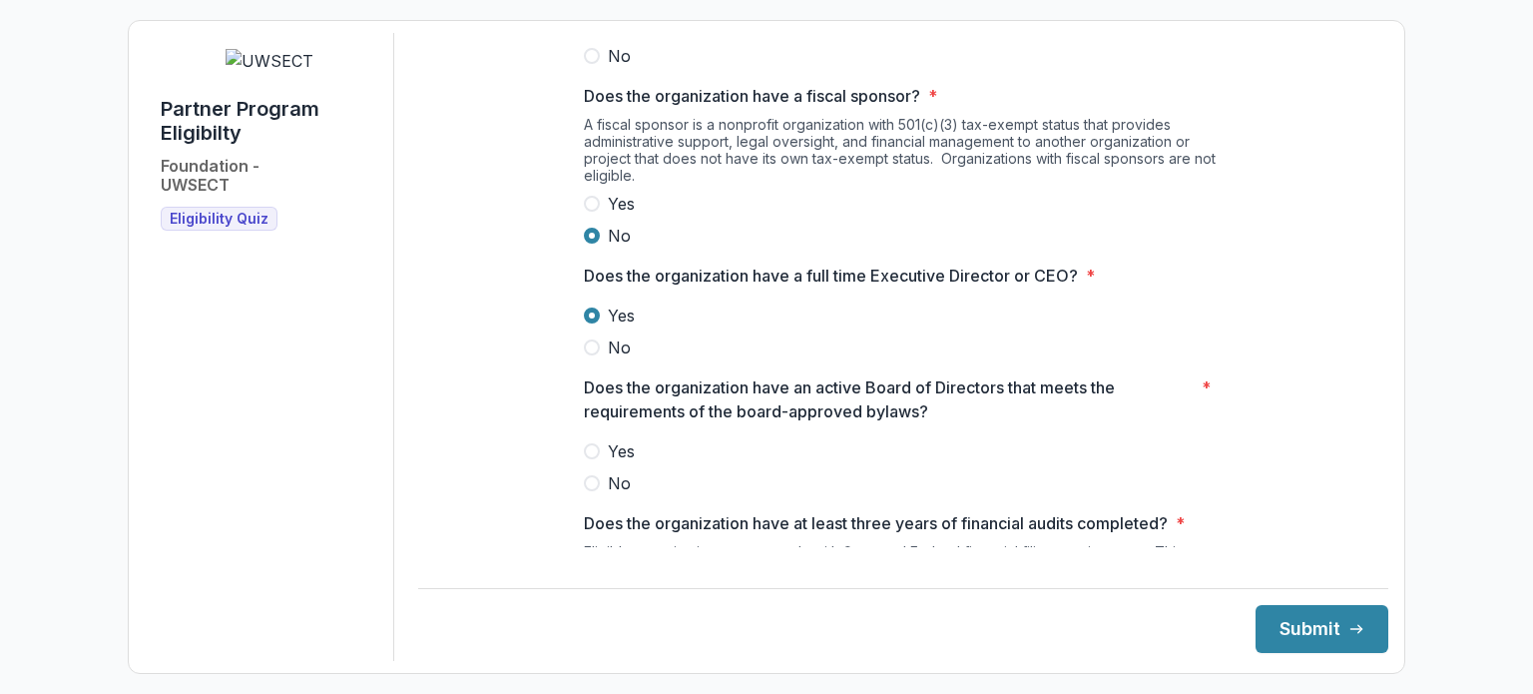
scroll to position [499, 0]
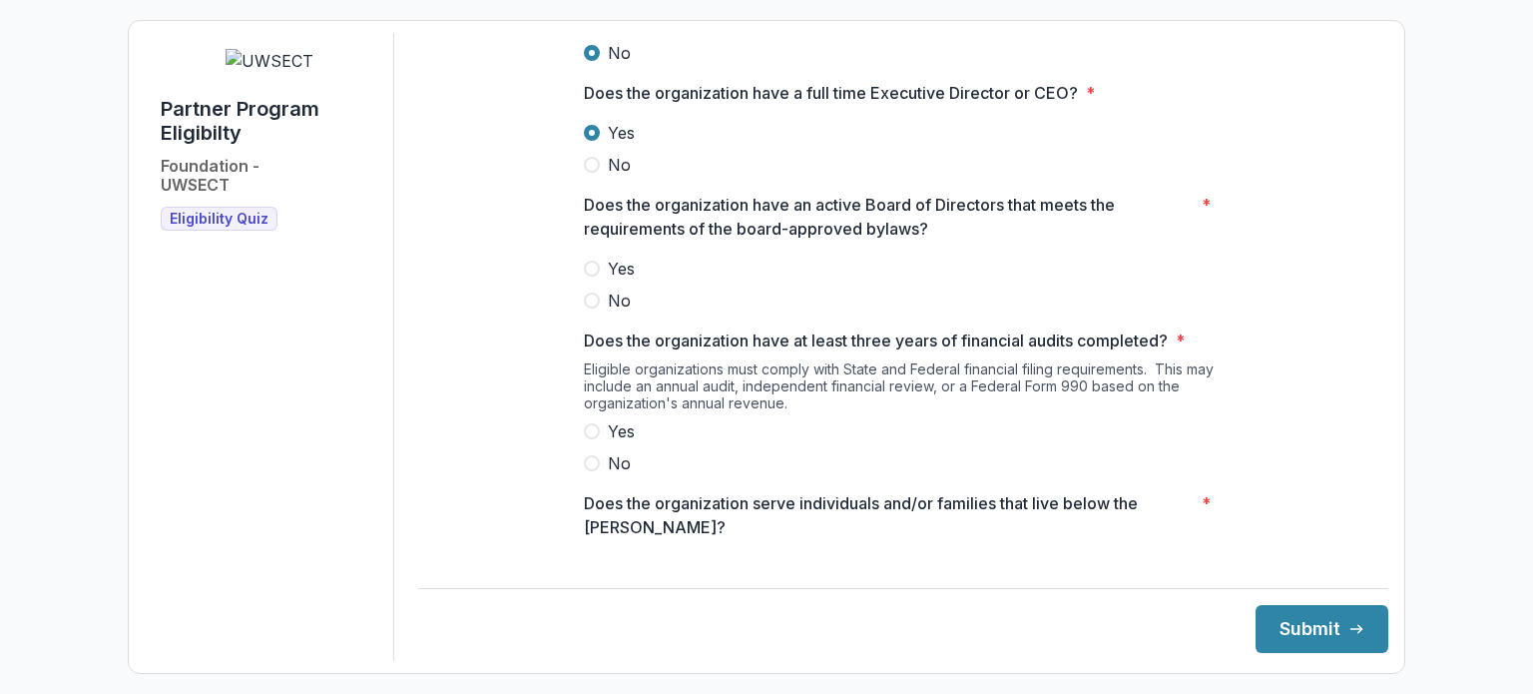
click at [617, 280] on span "Yes" at bounding box center [621, 268] width 27 height 24
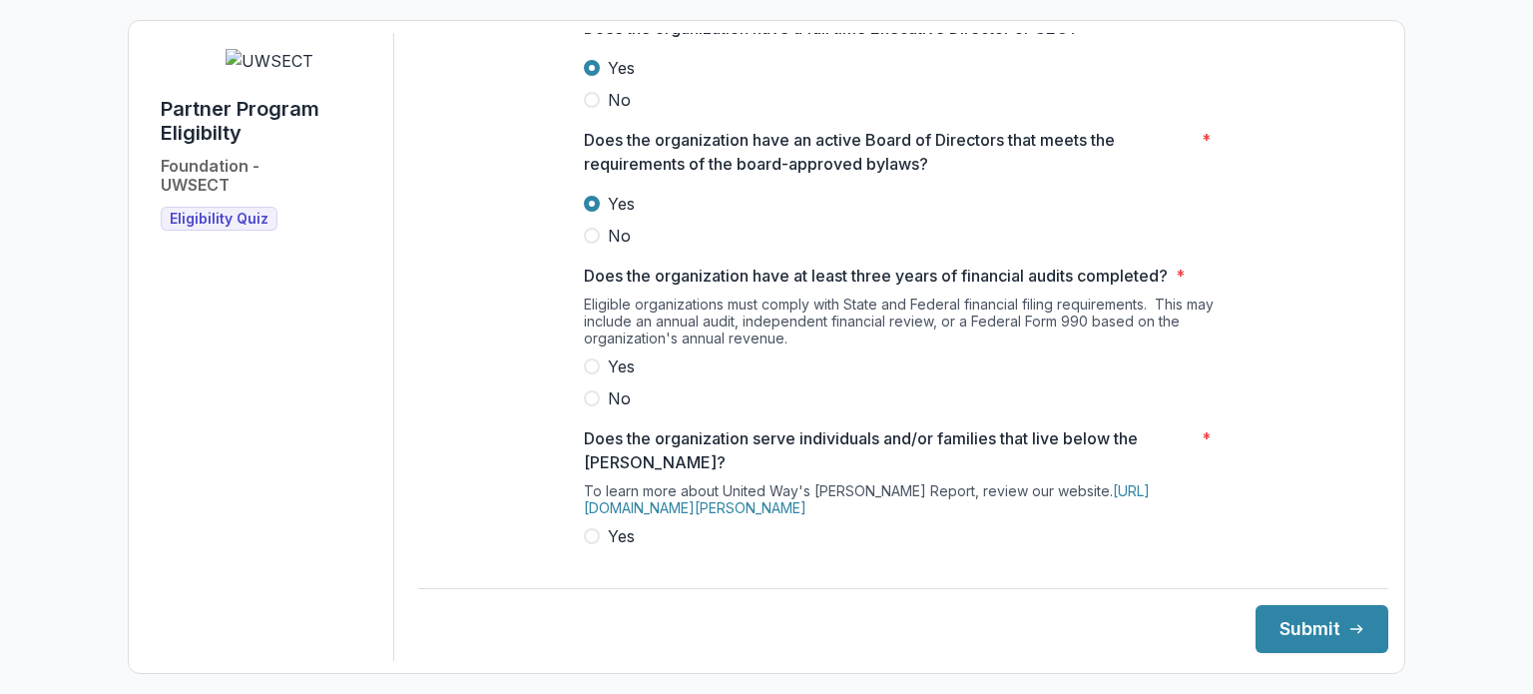
scroll to position [599, 0]
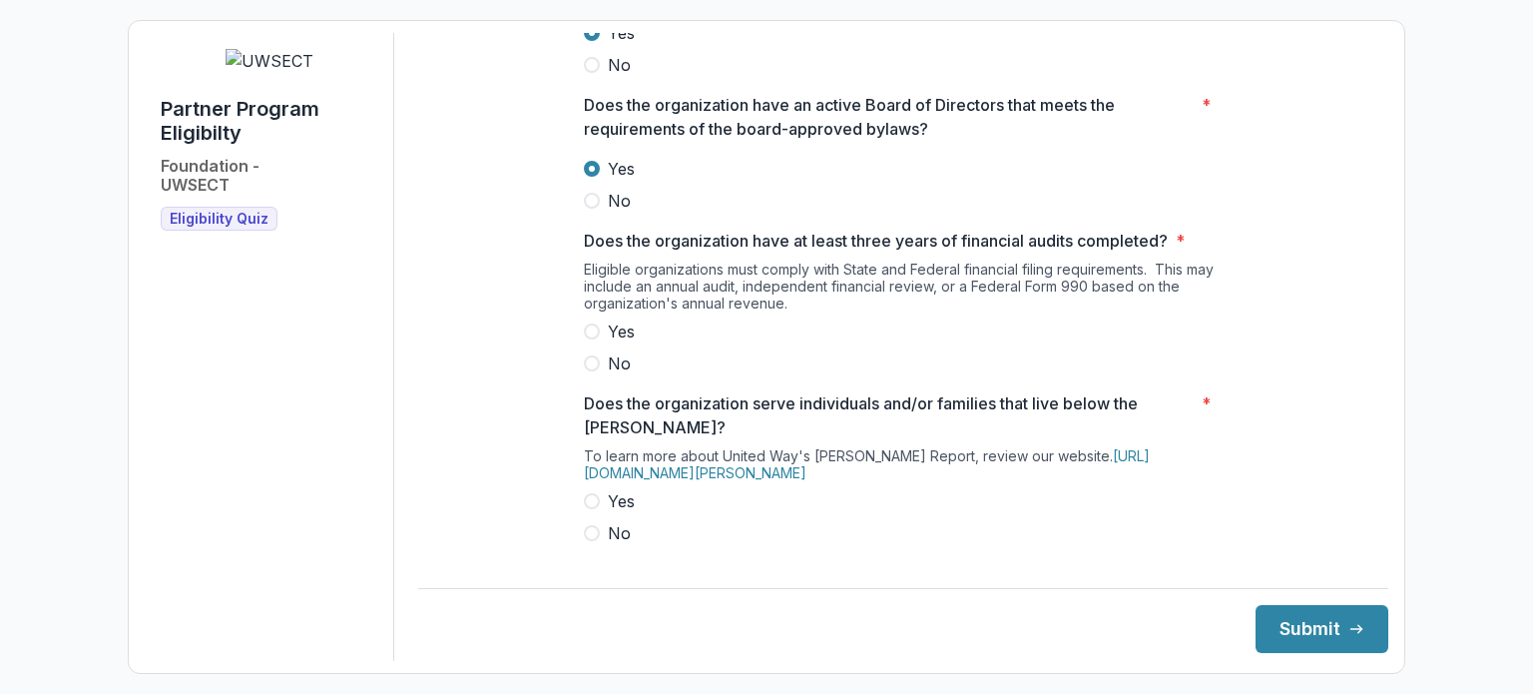
click at [631, 343] on span "Yes" at bounding box center [621, 331] width 27 height 24
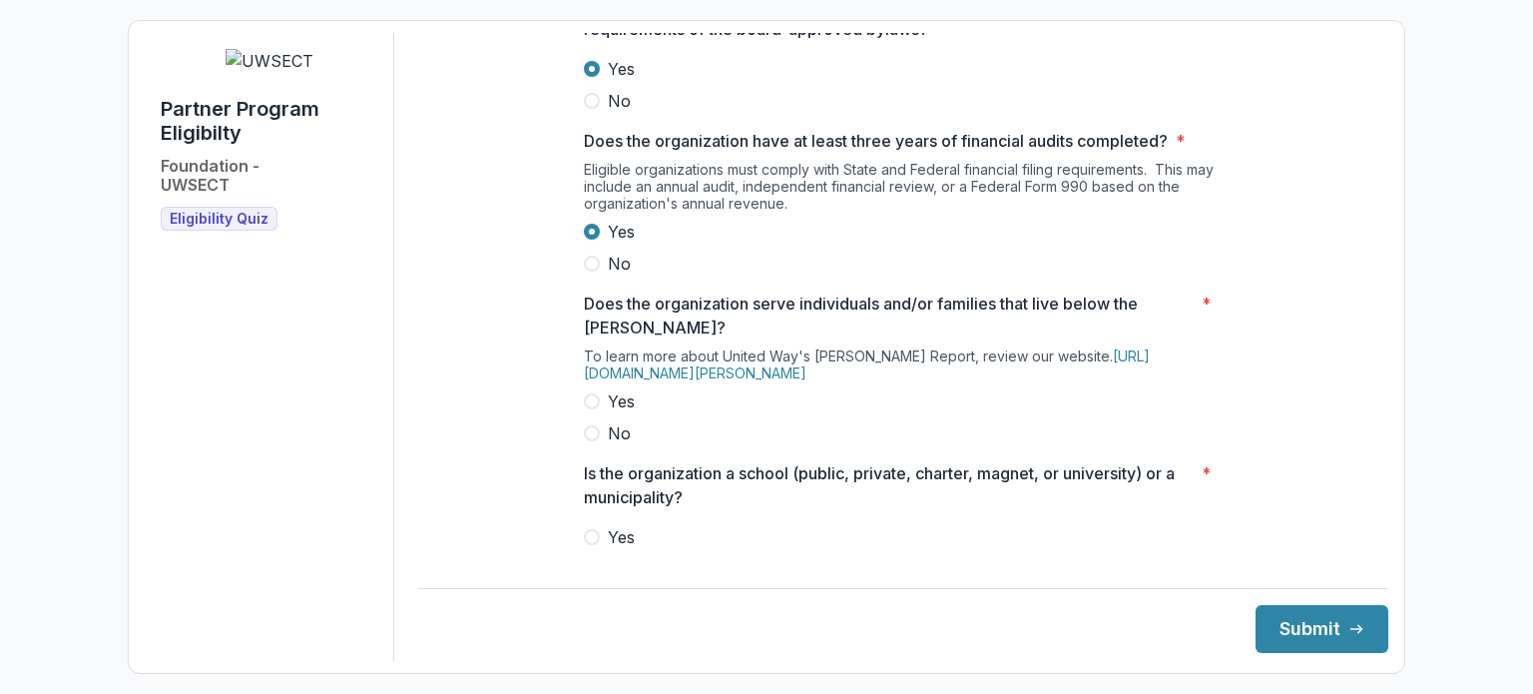
click at [608, 413] on span "Yes" at bounding box center [621, 401] width 27 height 24
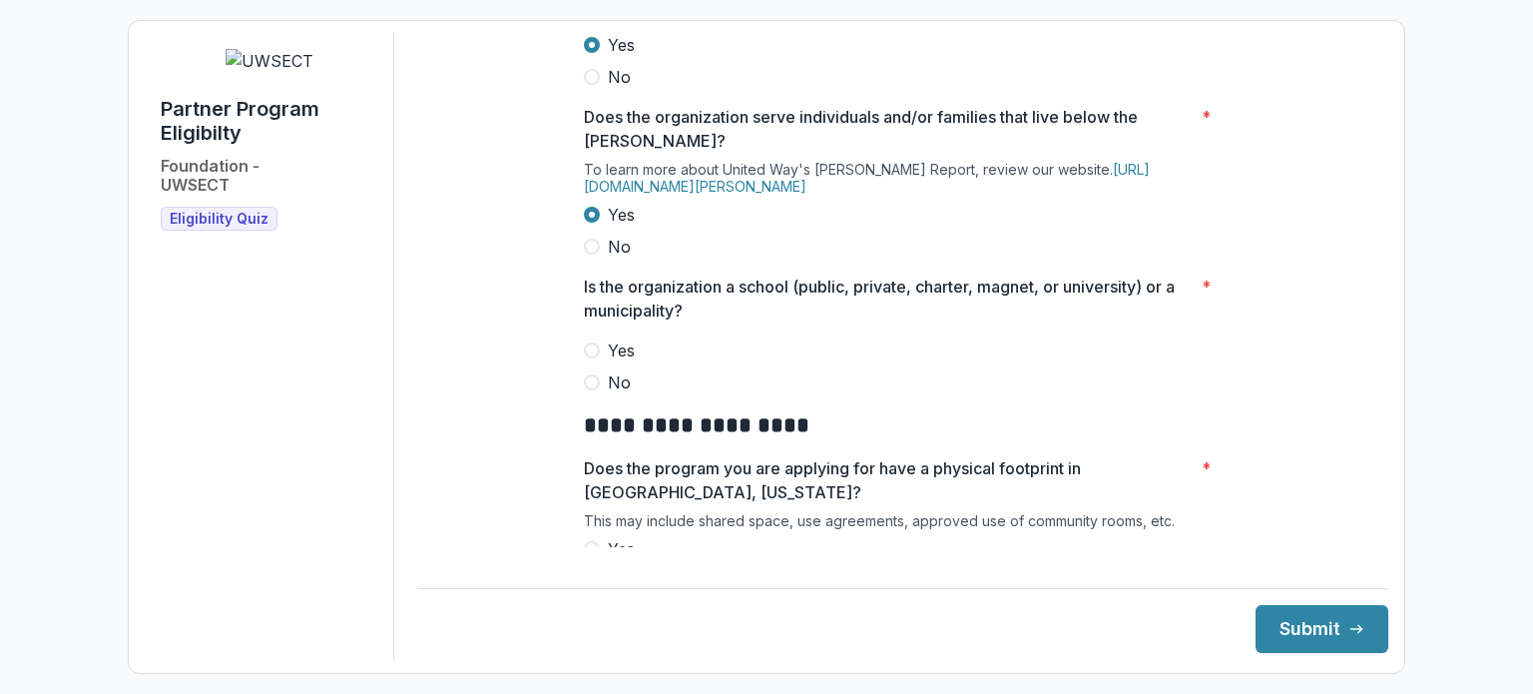
scroll to position [898, 0]
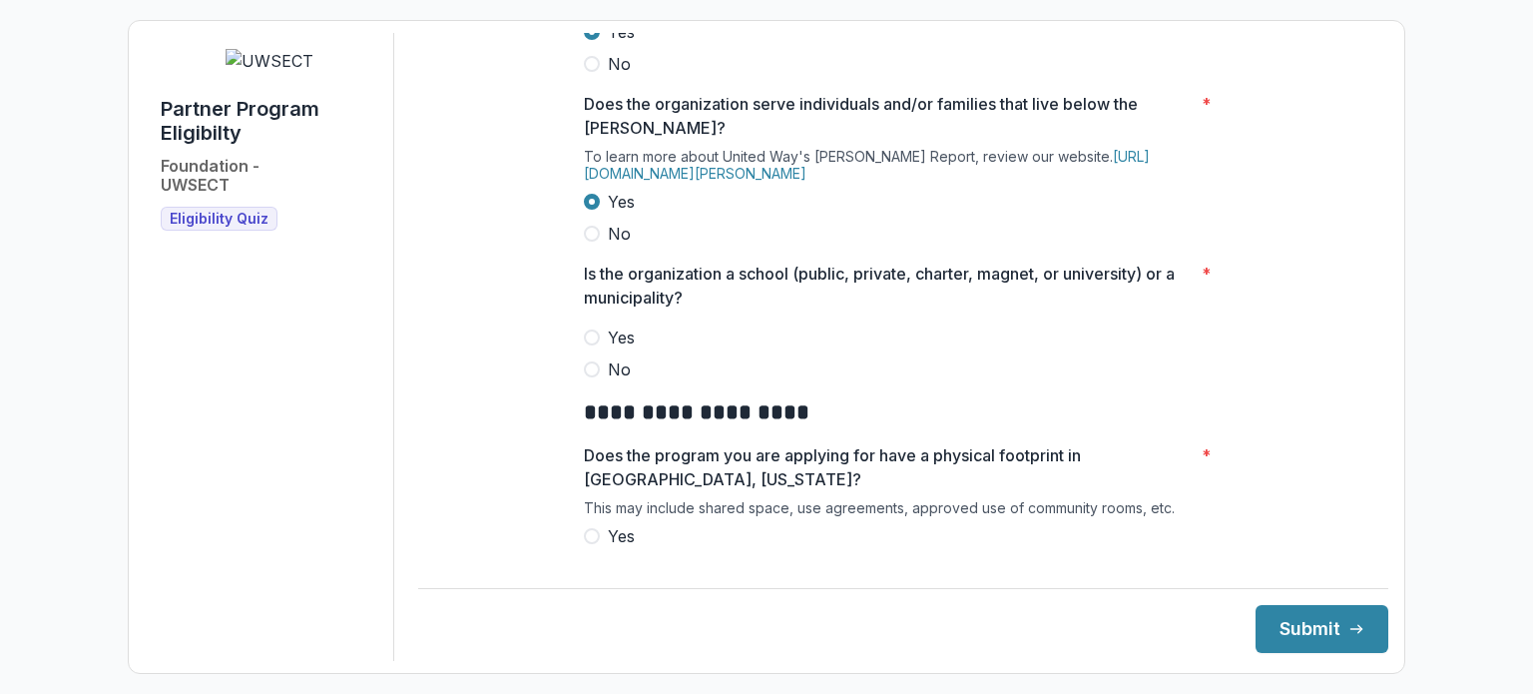
click at [623, 381] on span "No" at bounding box center [619, 369] width 23 height 24
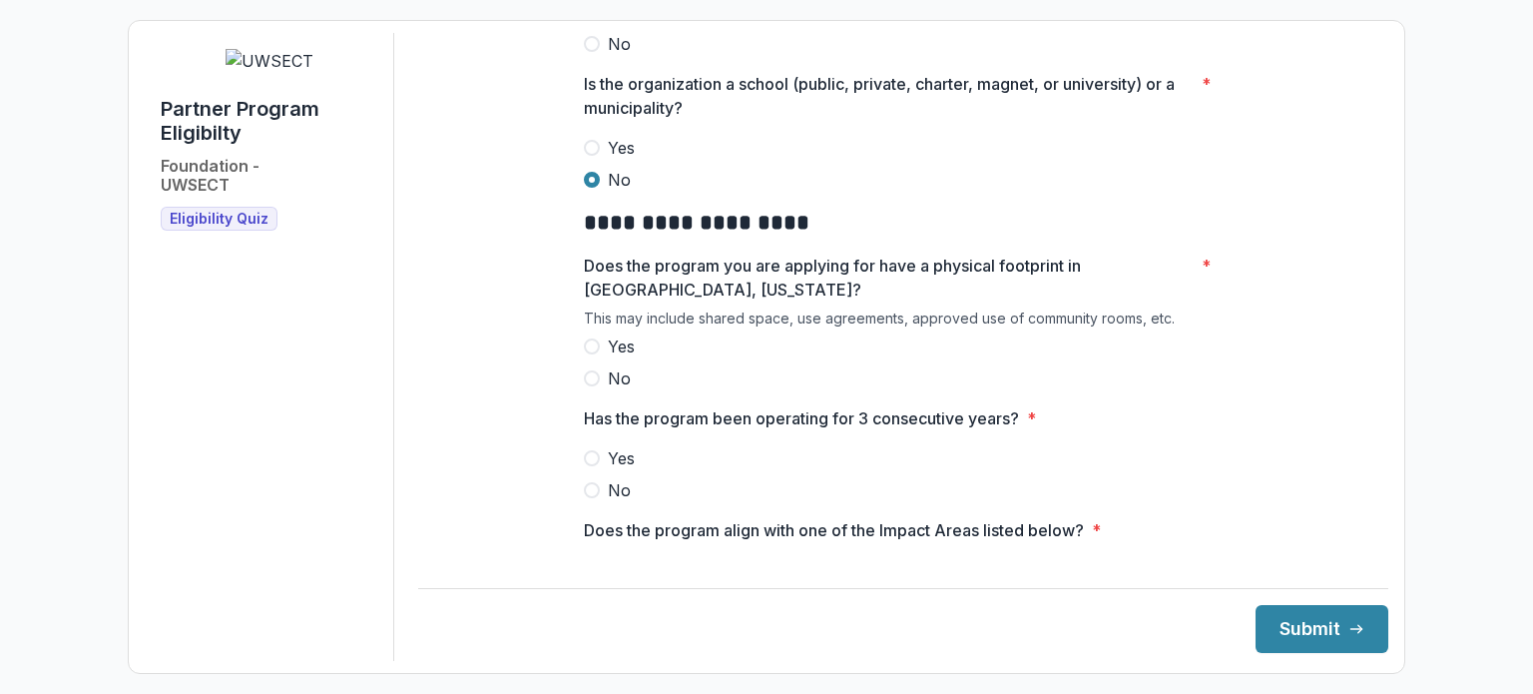
scroll to position [1098, 0]
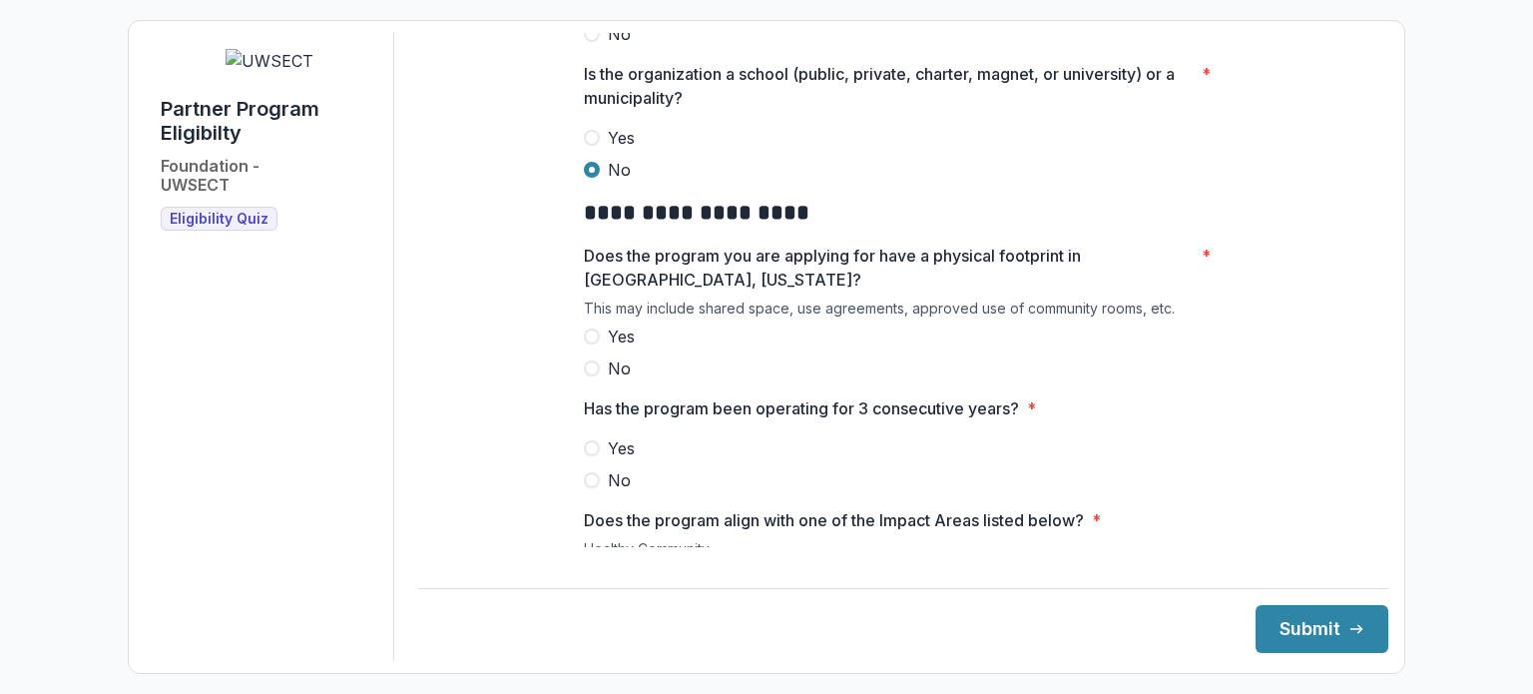
click at [612, 348] on span "Yes" at bounding box center [621, 336] width 27 height 24
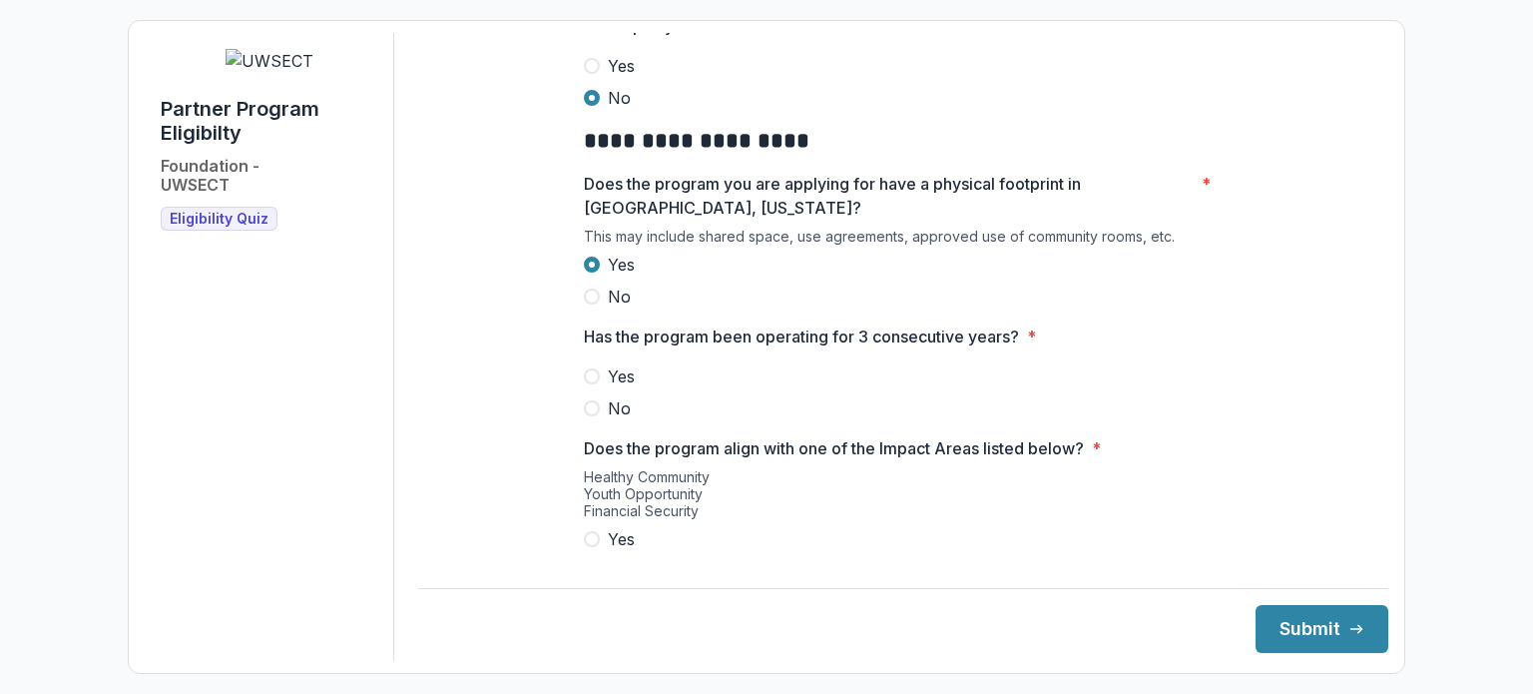
scroll to position [1198, 0]
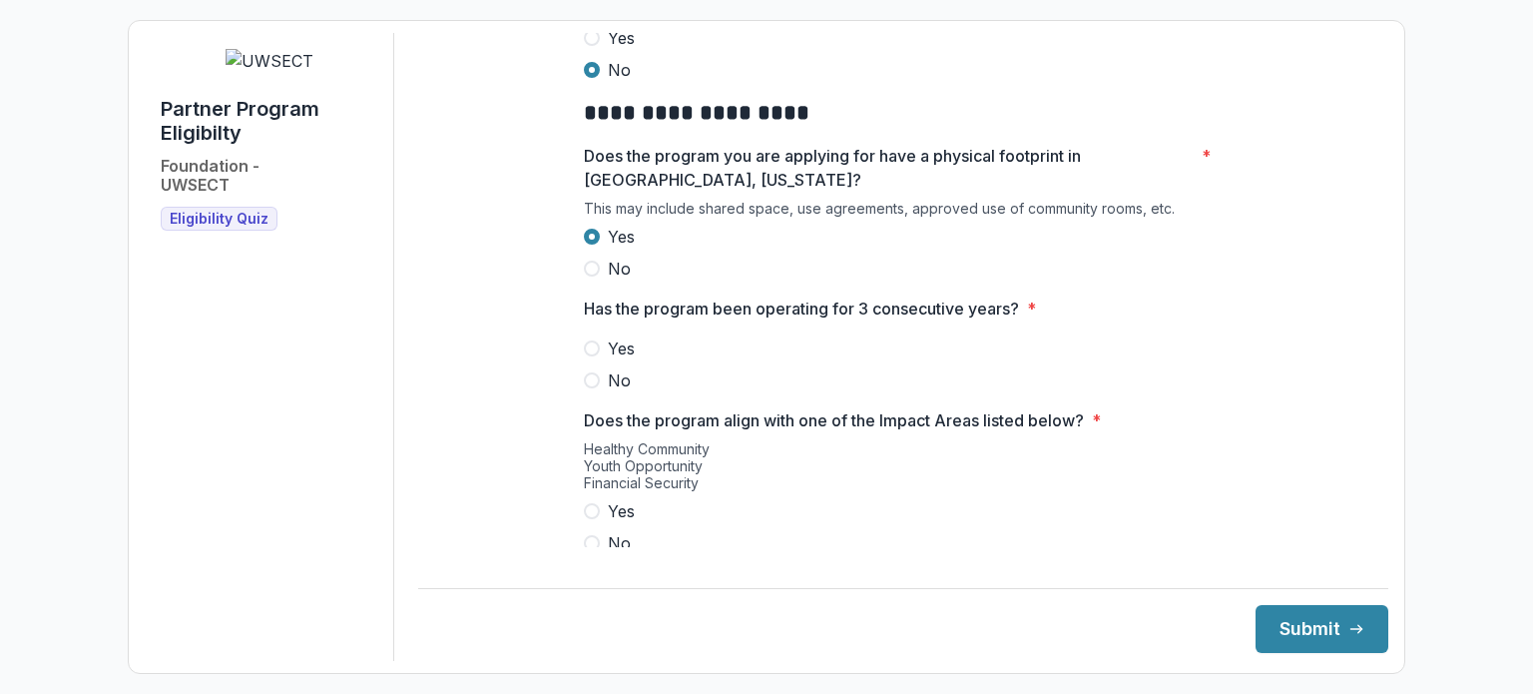
click at [623, 360] on span "Yes" at bounding box center [621, 348] width 27 height 24
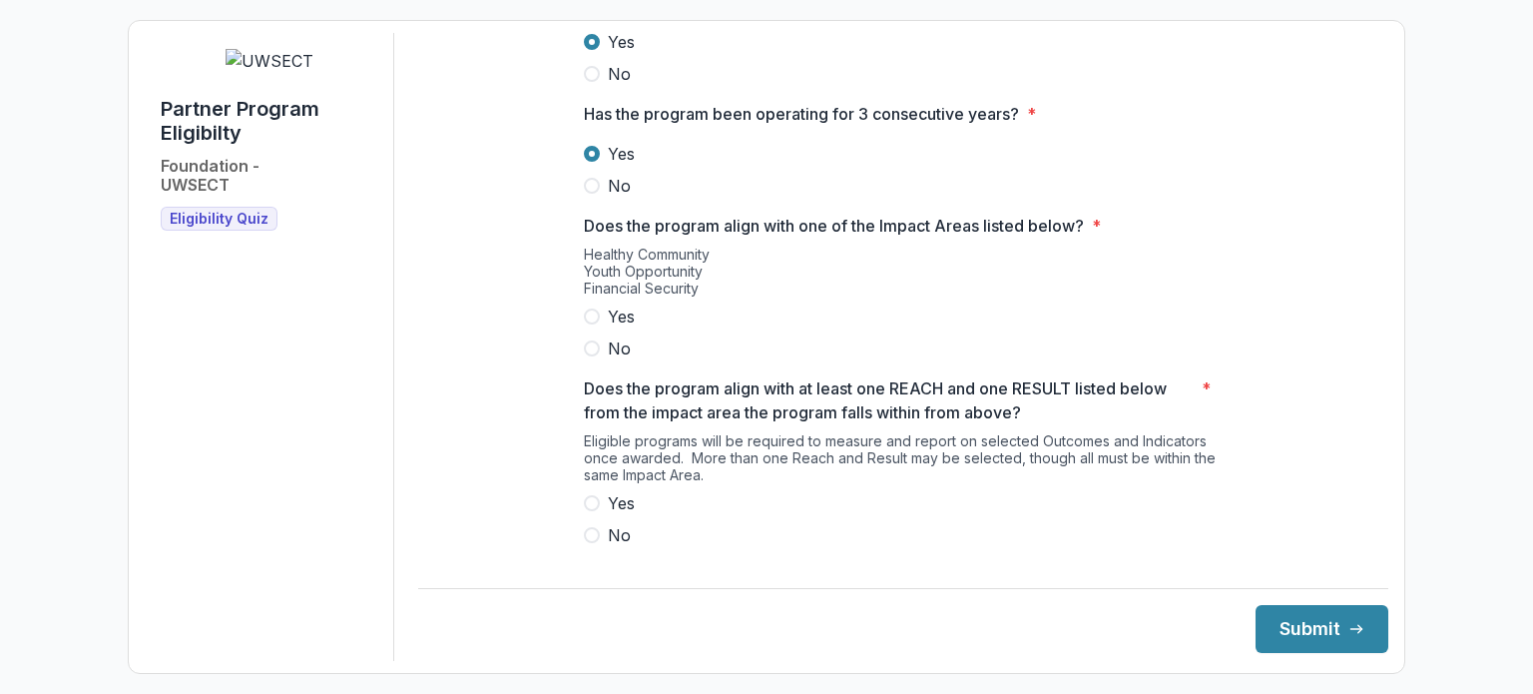
scroll to position [1397, 0]
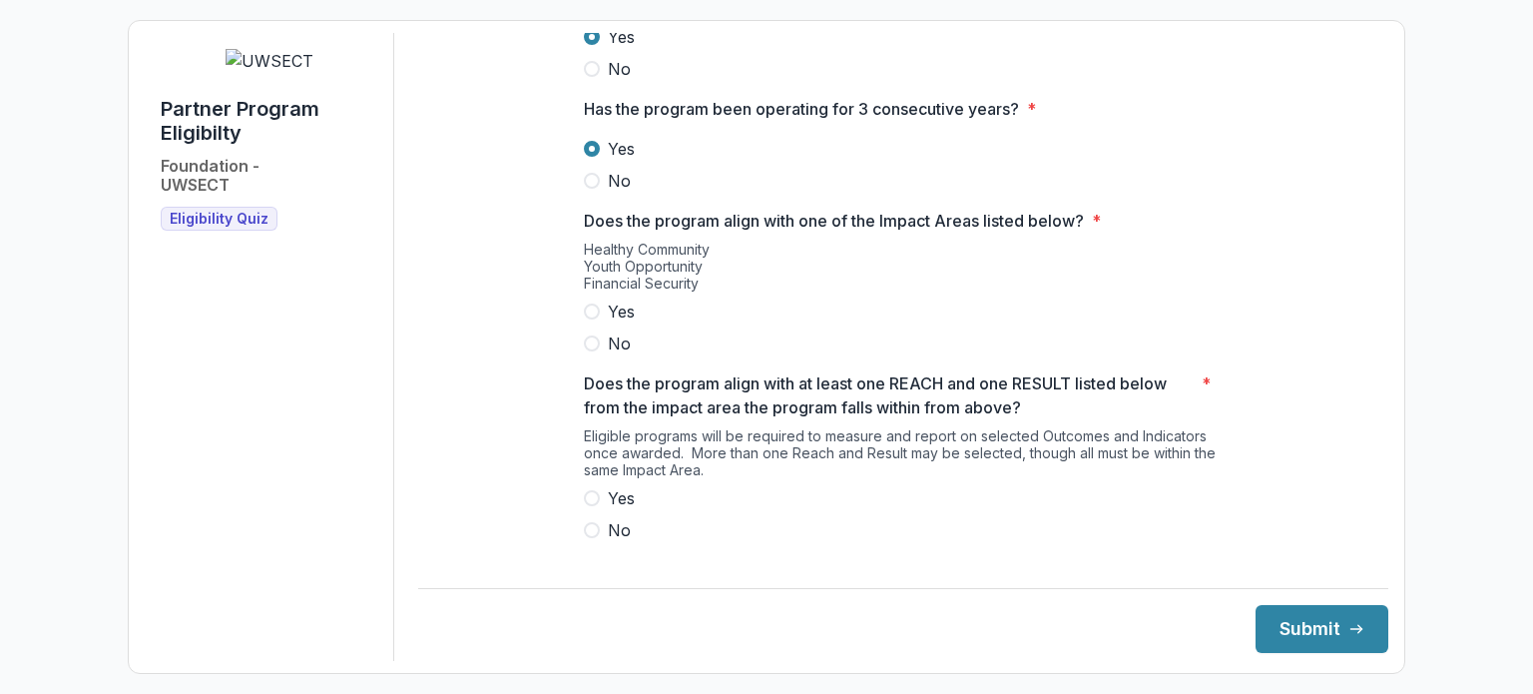
click at [614, 322] on span "Yes" at bounding box center [621, 311] width 27 height 24
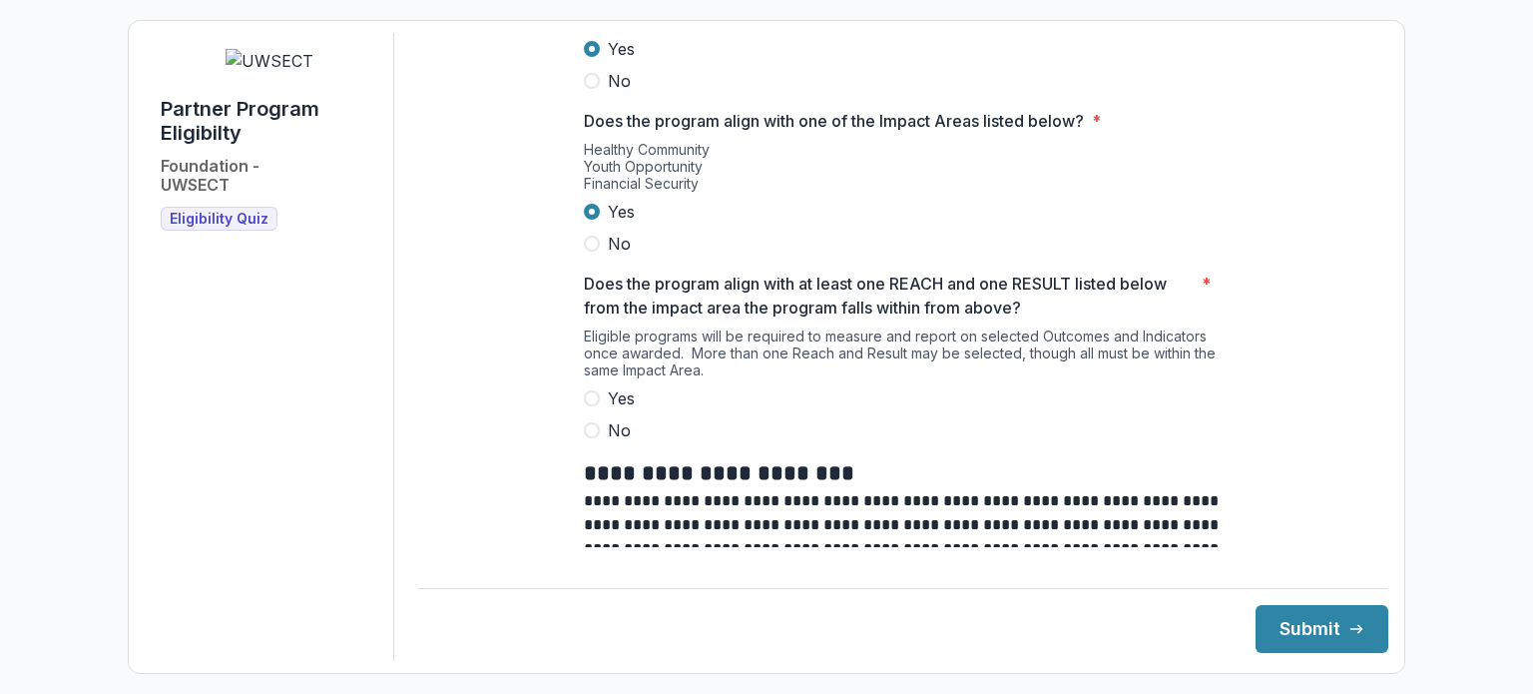
click at [611, 402] on span "Yes" at bounding box center [621, 398] width 27 height 24
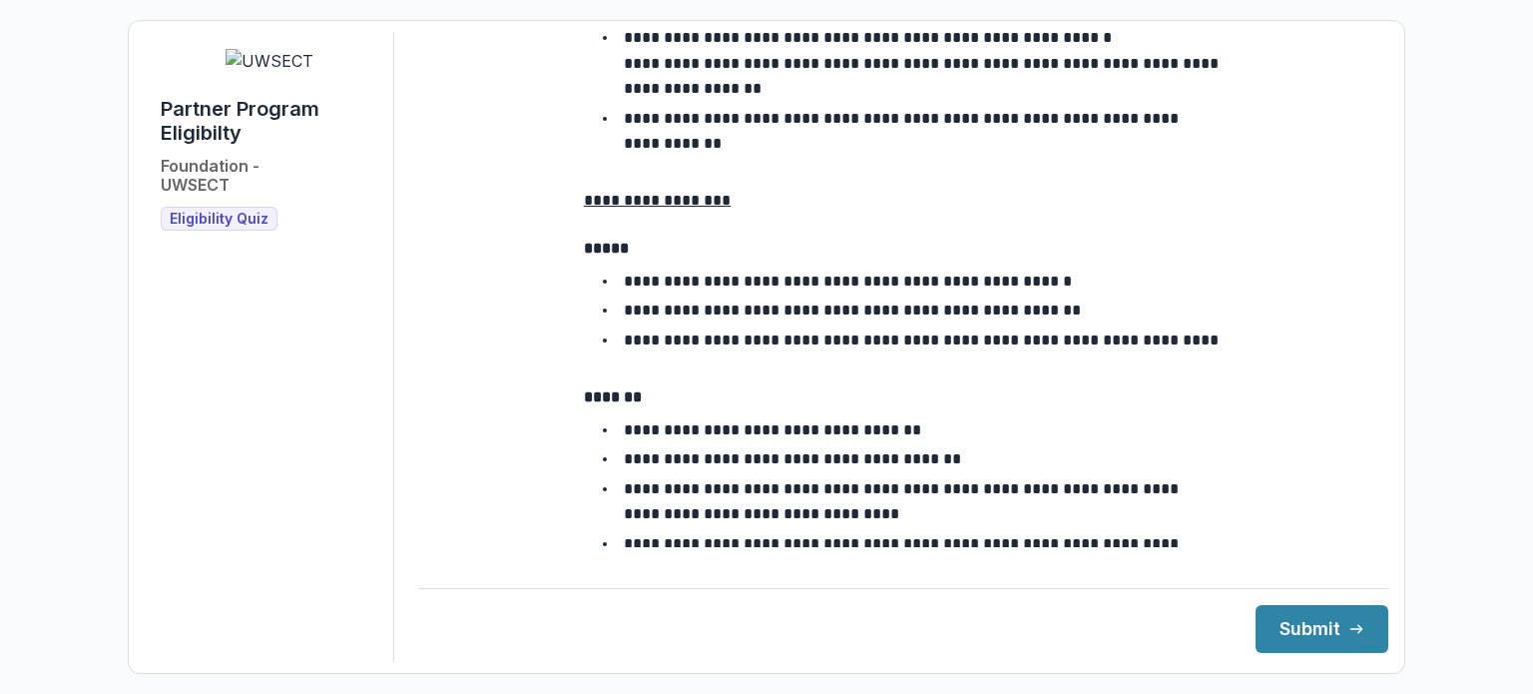
scroll to position [3666, 0]
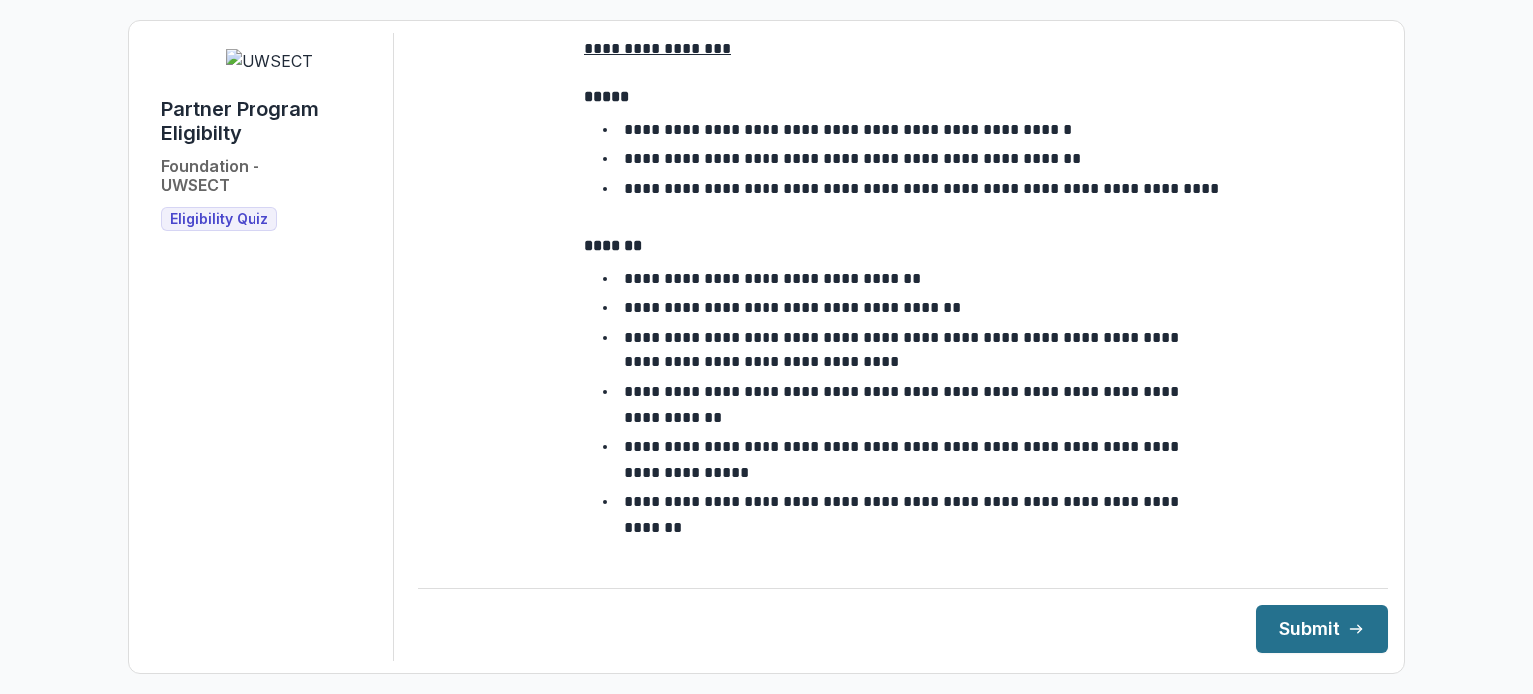
click at [1306, 630] on button "Submit" at bounding box center [1322, 629] width 133 height 48
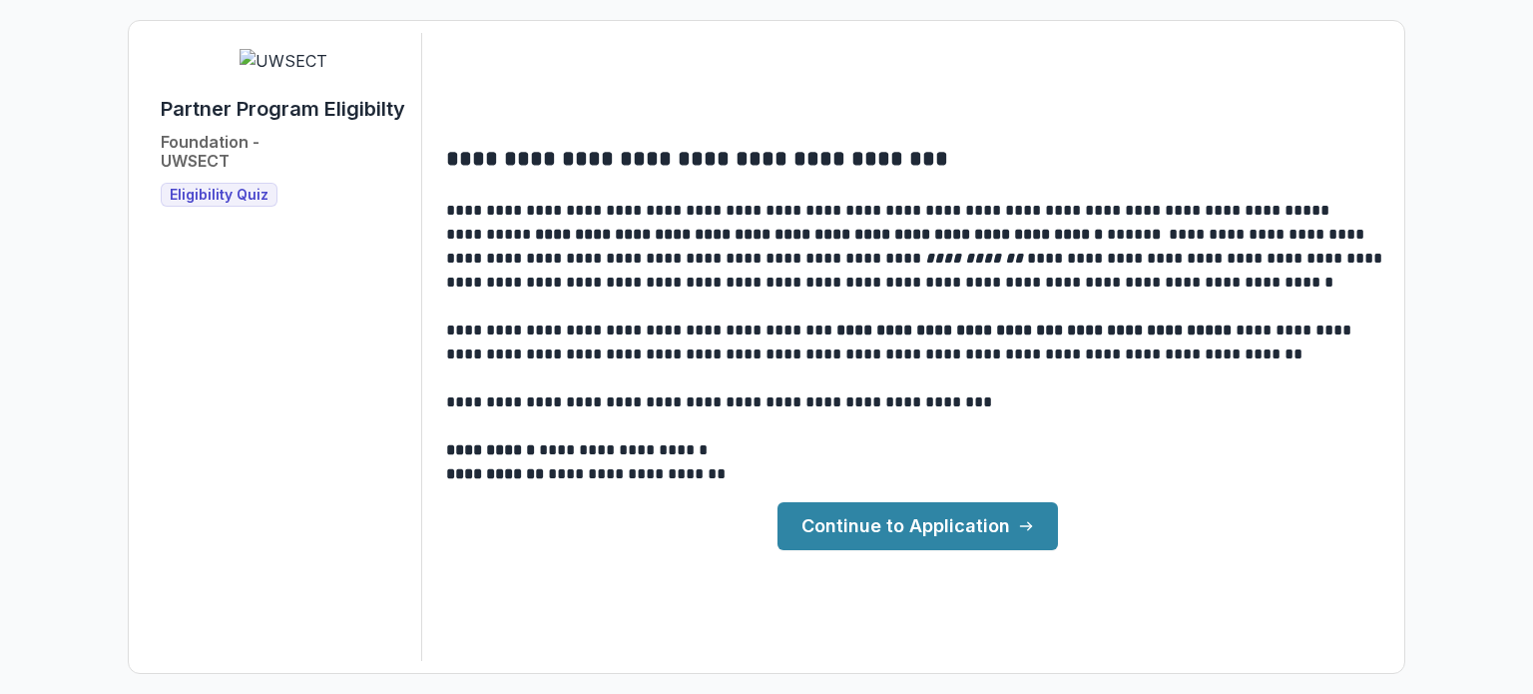
click at [918, 526] on link "Continue to Application" at bounding box center [917, 526] width 280 height 48
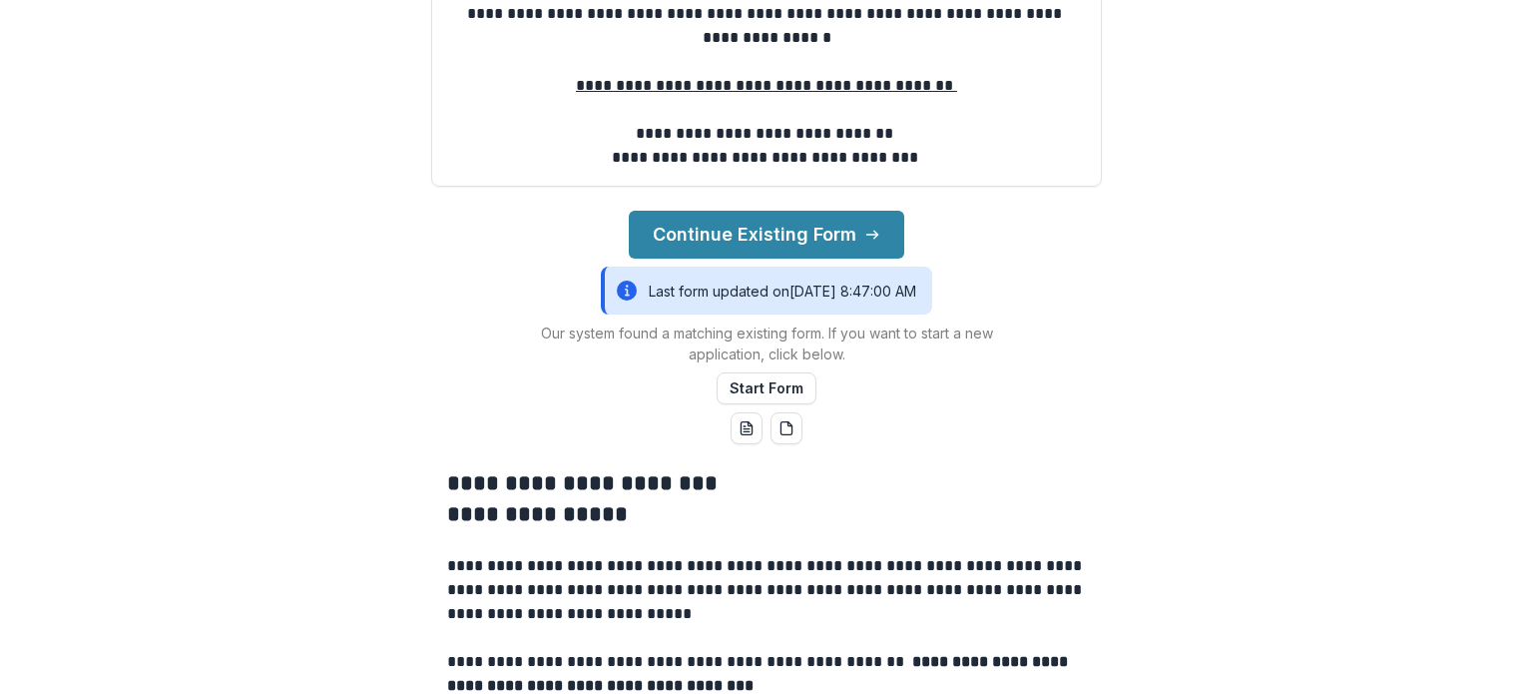
scroll to position [399, 0]
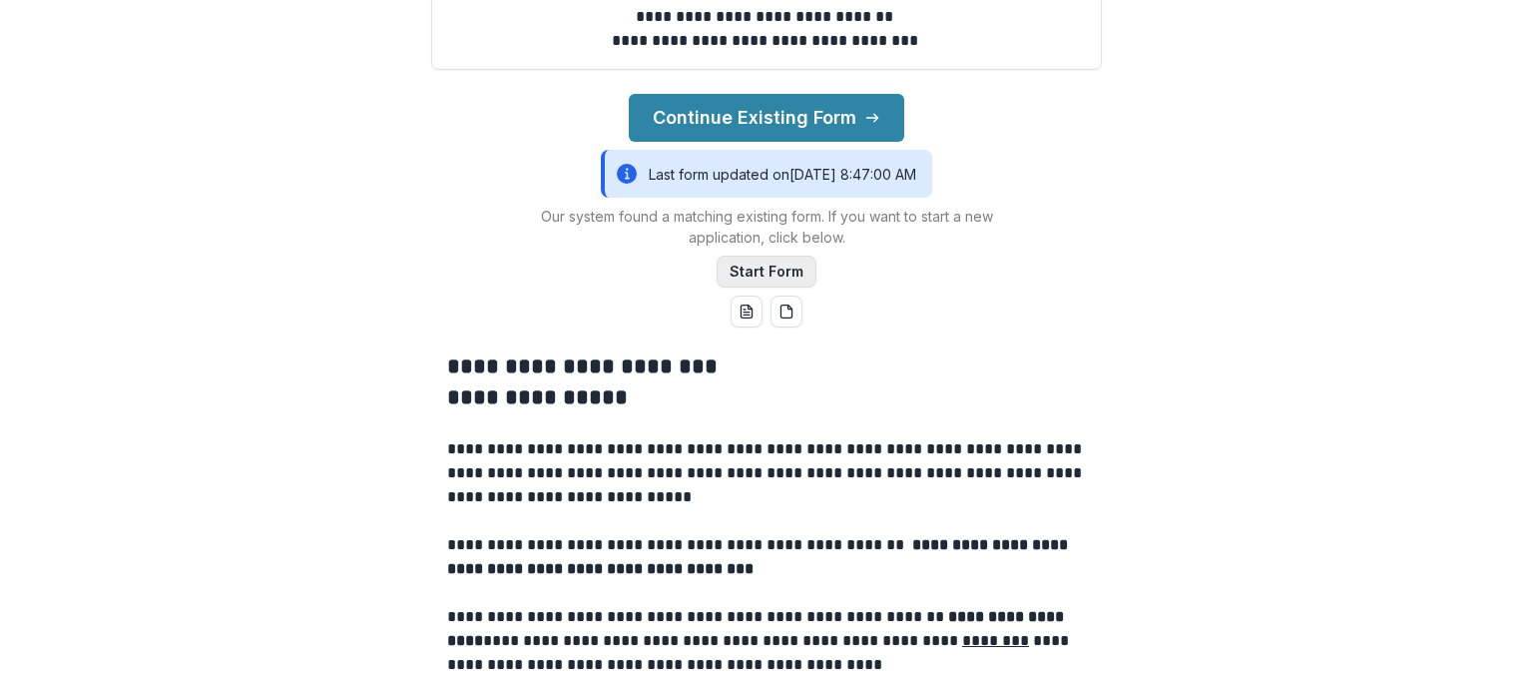
click at [793, 287] on button "Start Form" at bounding box center [767, 272] width 100 height 32
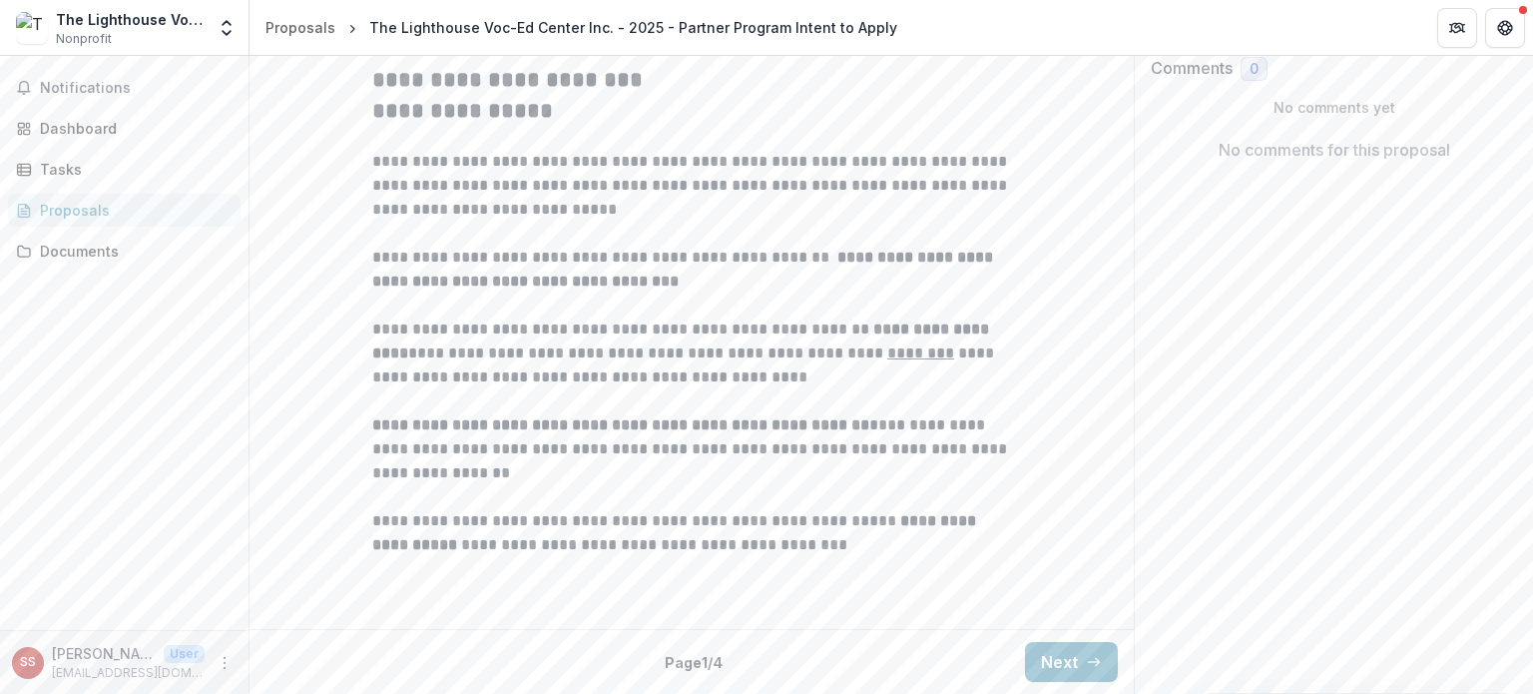
scroll to position [532, 0]
click at [1068, 665] on button "Next" at bounding box center [1071, 662] width 93 height 40
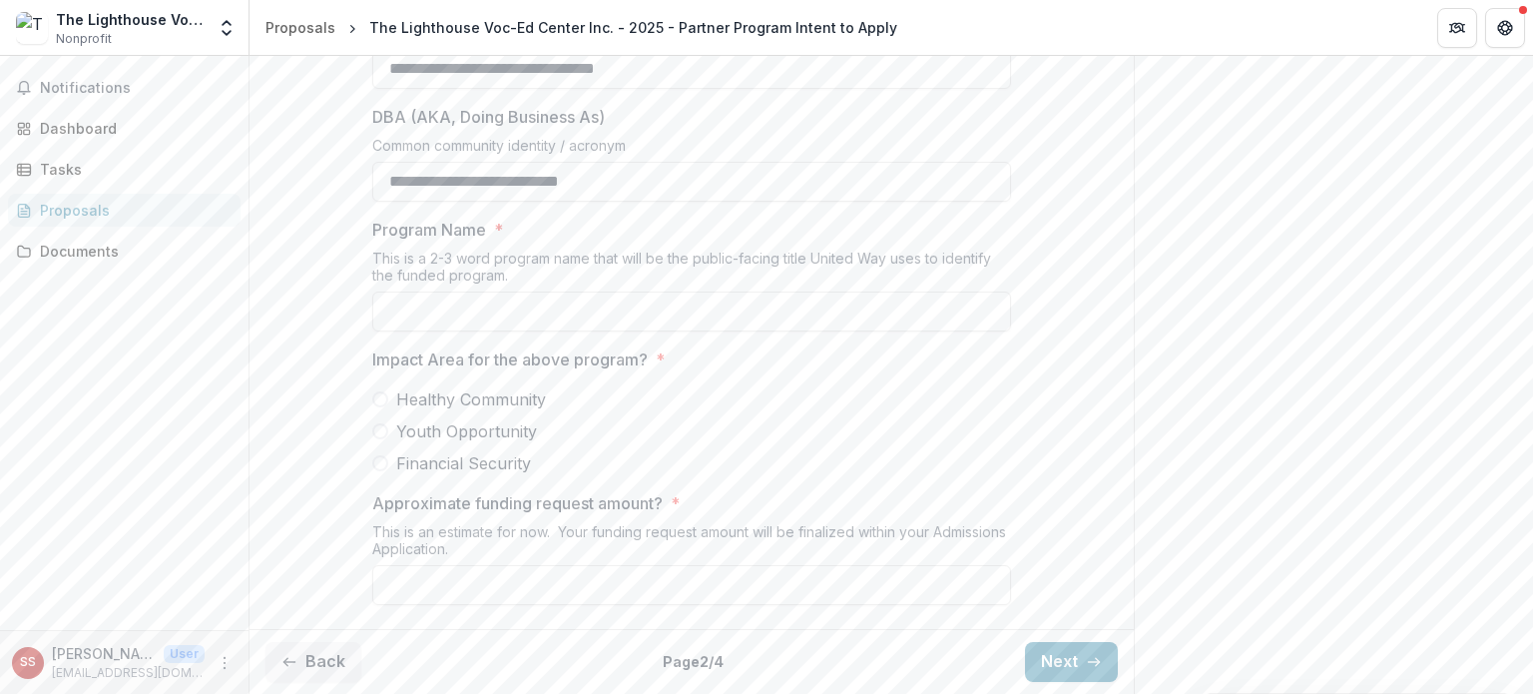
drag, startPoint x: 631, startPoint y: 291, endPoint x: 265, endPoint y: 290, distance: 365.3
click at [266, 290] on div "**********" at bounding box center [692, 283] width 884 height 675
type input "*"
type input "**********"
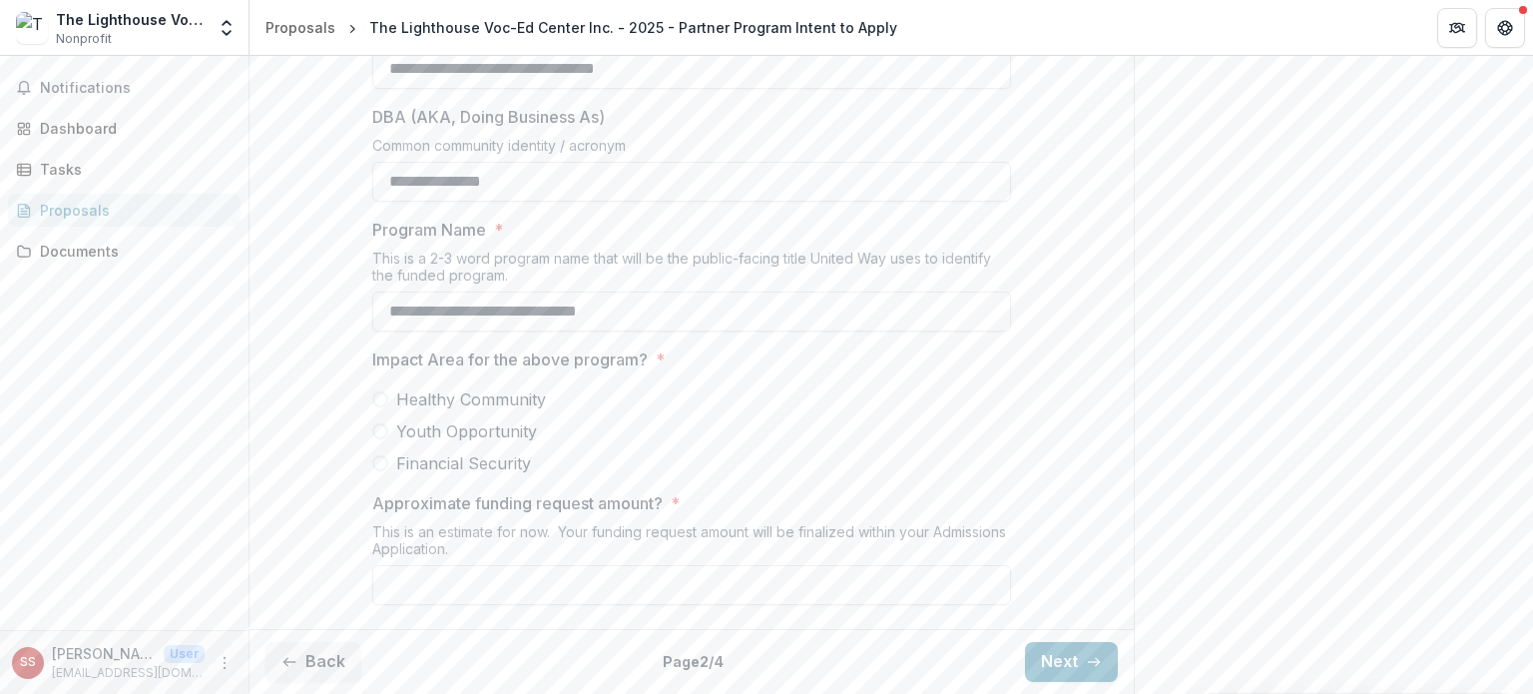
click at [690, 438] on div "**********" at bounding box center [691, 283] width 639 height 675
click at [586, 331] on input "**********" at bounding box center [691, 311] width 639 height 40
click at [550, 331] on input "**********" at bounding box center [691, 311] width 639 height 40
click at [488, 475] on span "Financial Security" at bounding box center [463, 463] width 135 height 24
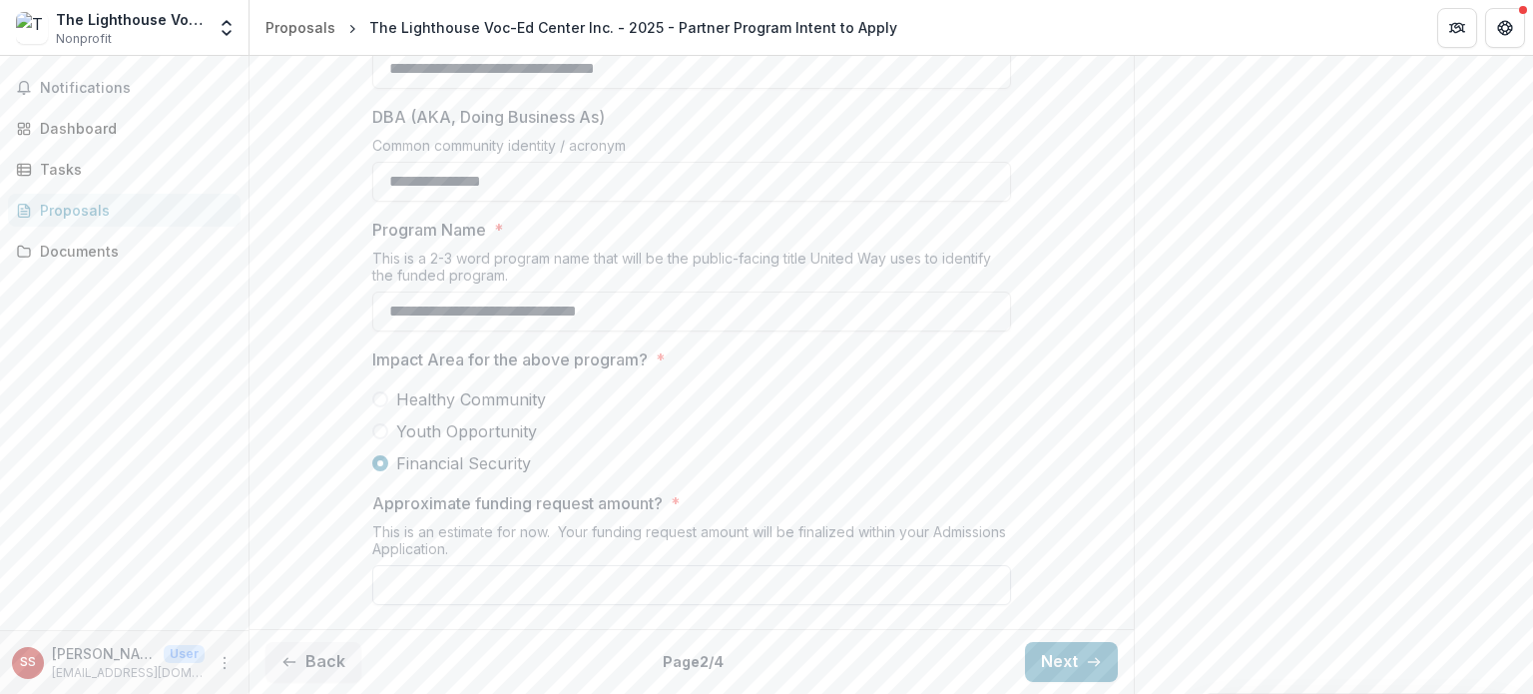
click at [532, 582] on input "Approximate funding request amount? *" at bounding box center [691, 585] width 639 height 40
type input "*******"
click at [1412, 525] on div "Send comments or questions to UWSECT in the box below. UWSECT will be notified …" at bounding box center [1333, 148] width 399 height 1091
click at [1100, 664] on button "Next" at bounding box center [1071, 662] width 93 height 40
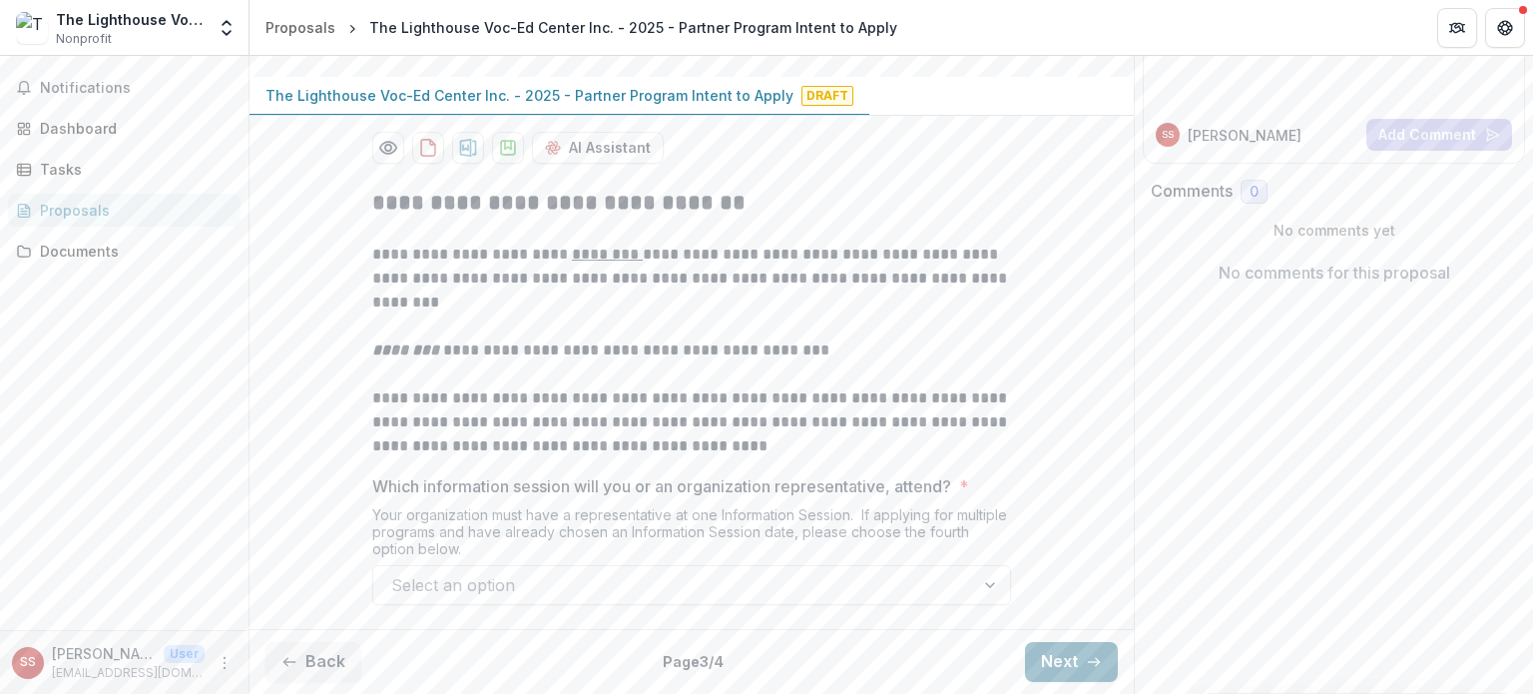
scroll to position [408, 0]
click at [635, 582] on div at bounding box center [673, 585] width 565 height 28
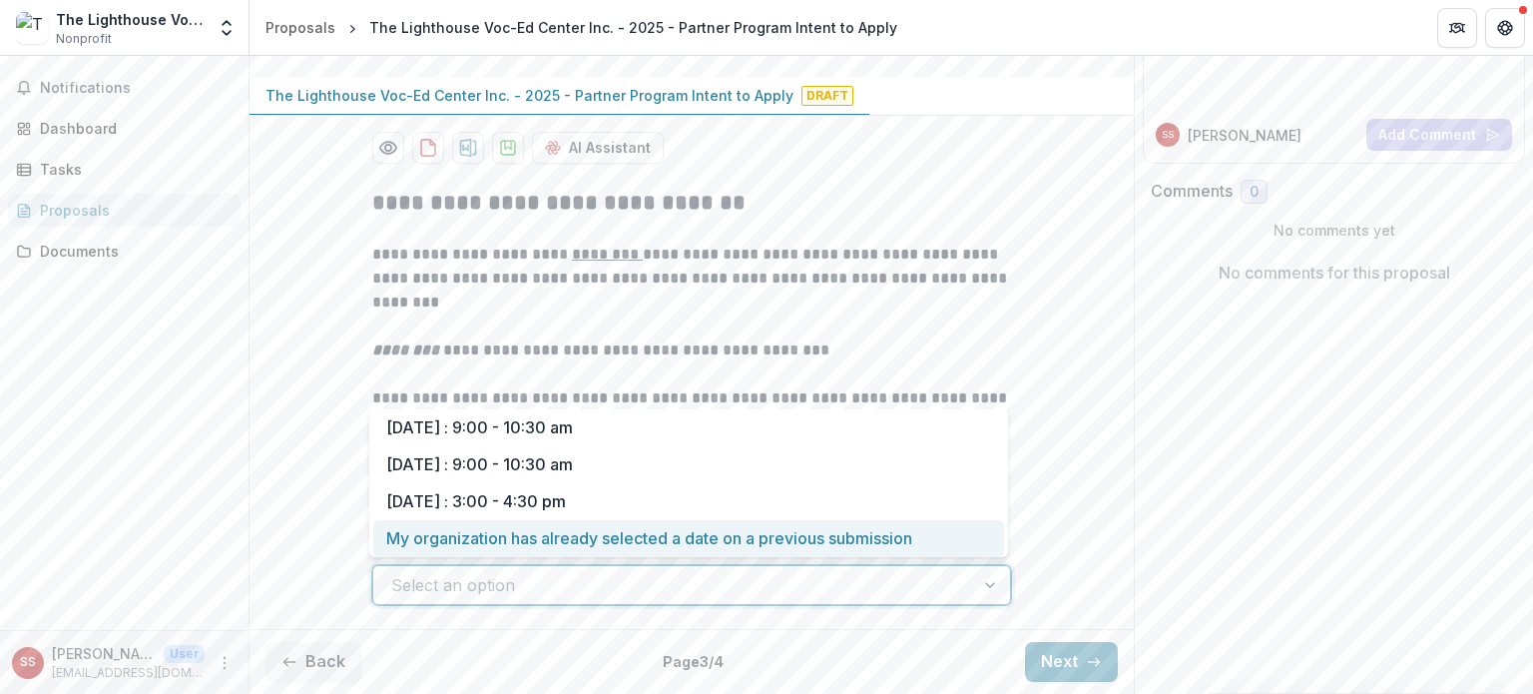
click at [509, 544] on div "My organization has already selected a date on a previous submission" at bounding box center [688, 538] width 631 height 37
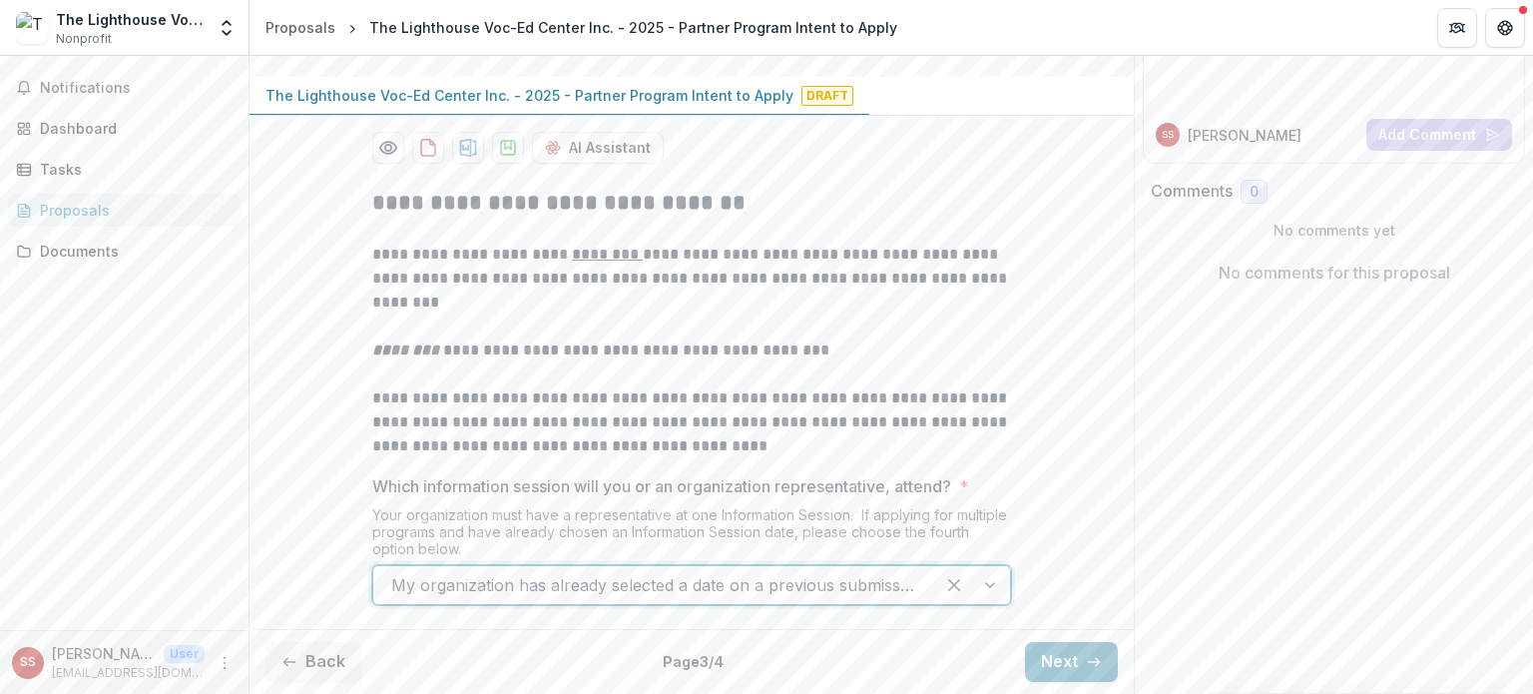
click at [1134, 438] on div "Send comments or questions to UWSECT in the box below. UWSECT will be notified …" at bounding box center [1333, 260] width 399 height 865
click at [1079, 666] on button "Next" at bounding box center [1071, 662] width 93 height 40
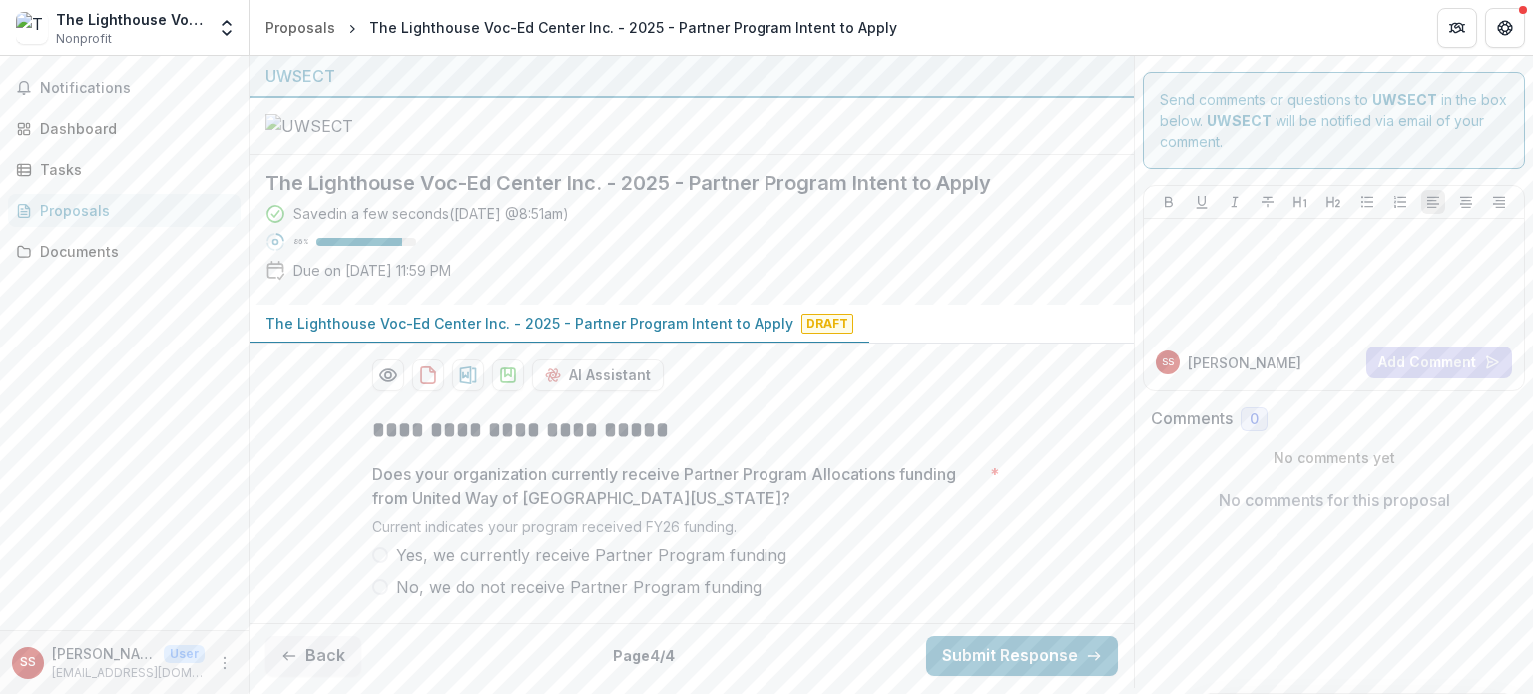
scroll to position [176, 0]
click at [525, 567] on span "Yes, we currently receive Partner Program funding" at bounding box center [591, 555] width 390 height 24
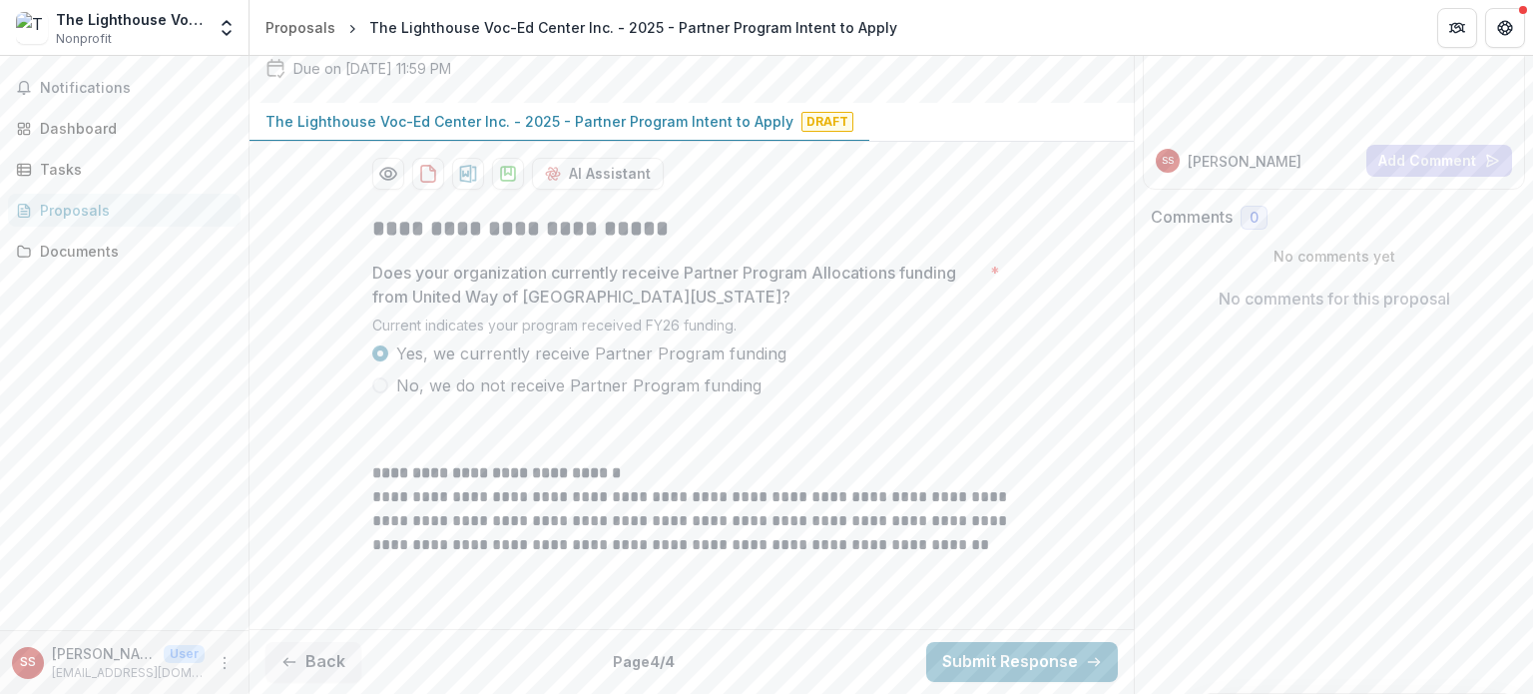
scroll to position [383, 0]
click at [297, 647] on button "Back" at bounding box center [313, 662] width 96 height 40
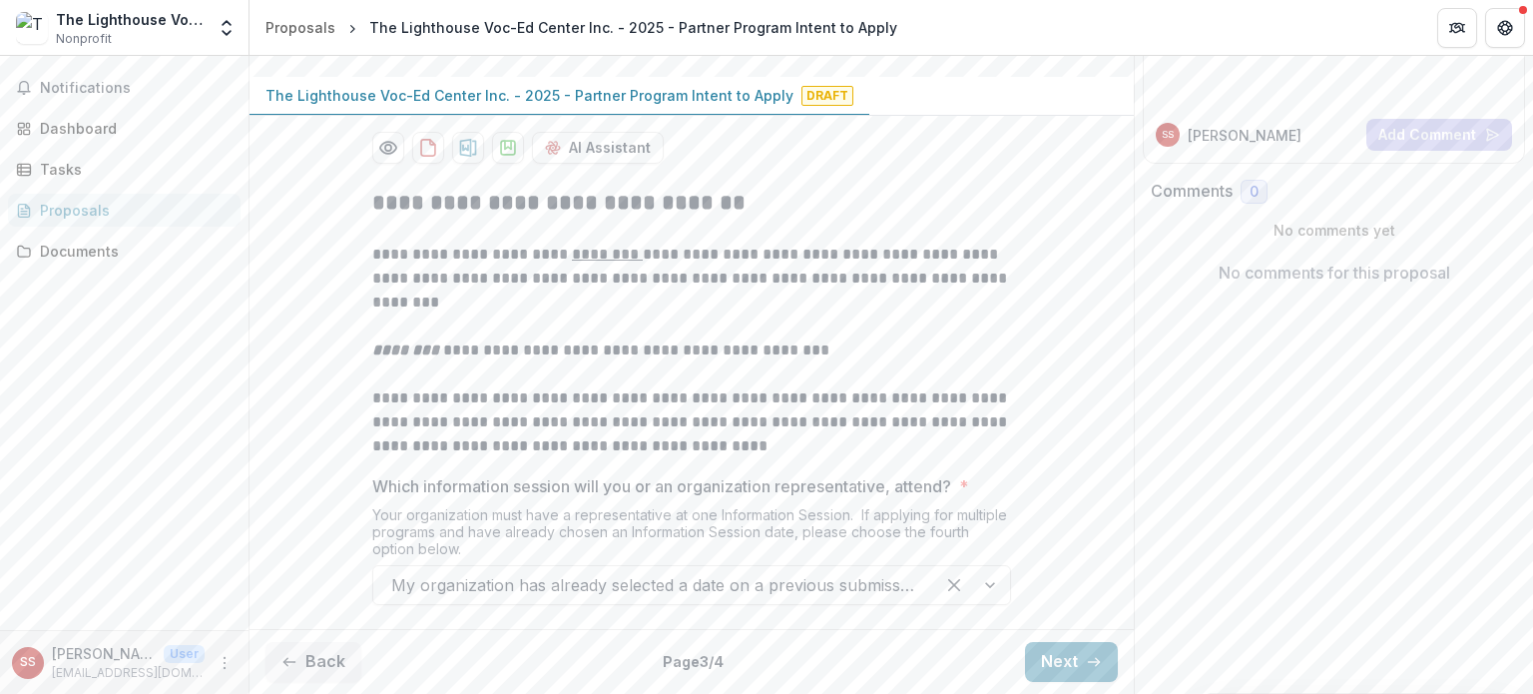
drag, startPoint x: 339, startPoint y: 654, endPoint x: 438, endPoint y: 563, distance: 134.2
click at [338, 654] on button "Back" at bounding box center [313, 662] width 96 height 40
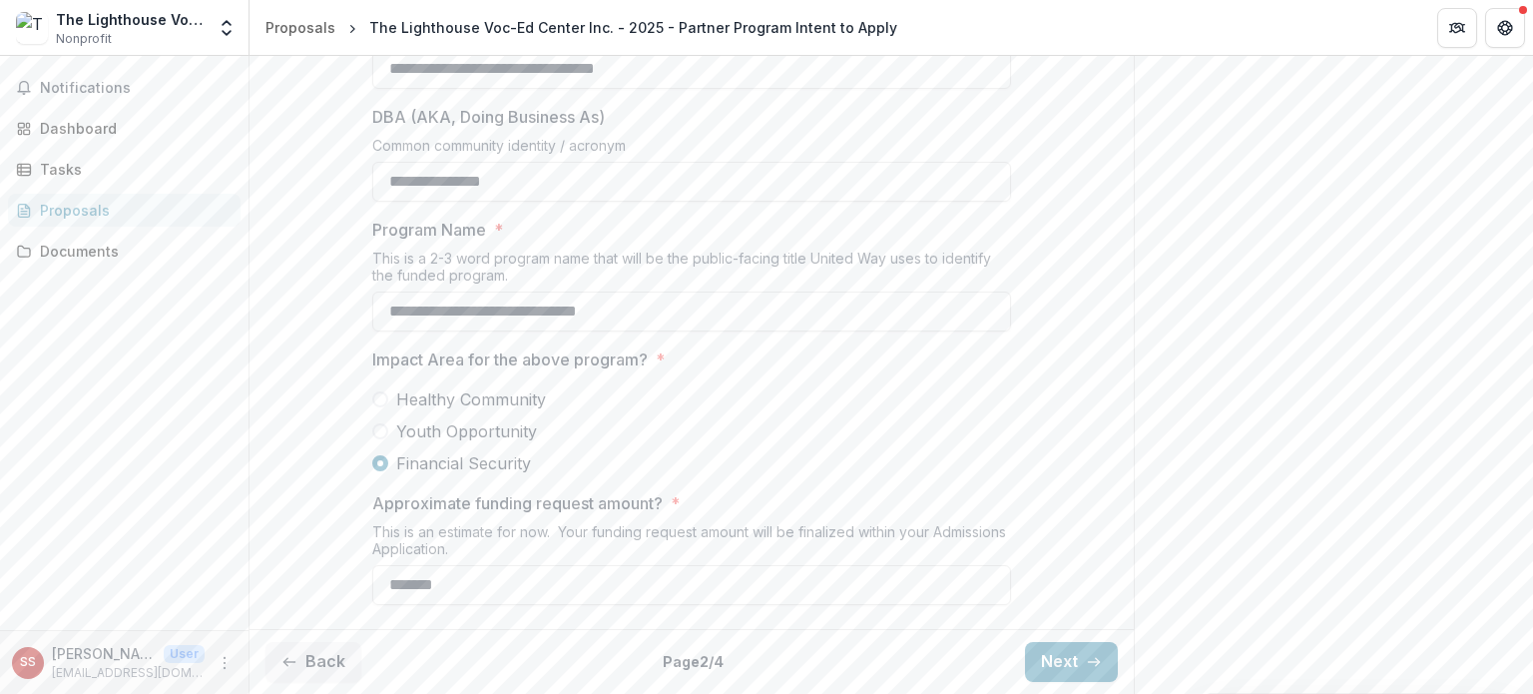
scroll to position [634, 0]
click at [1062, 674] on button "Next" at bounding box center [1071, 662] width 93 height 40
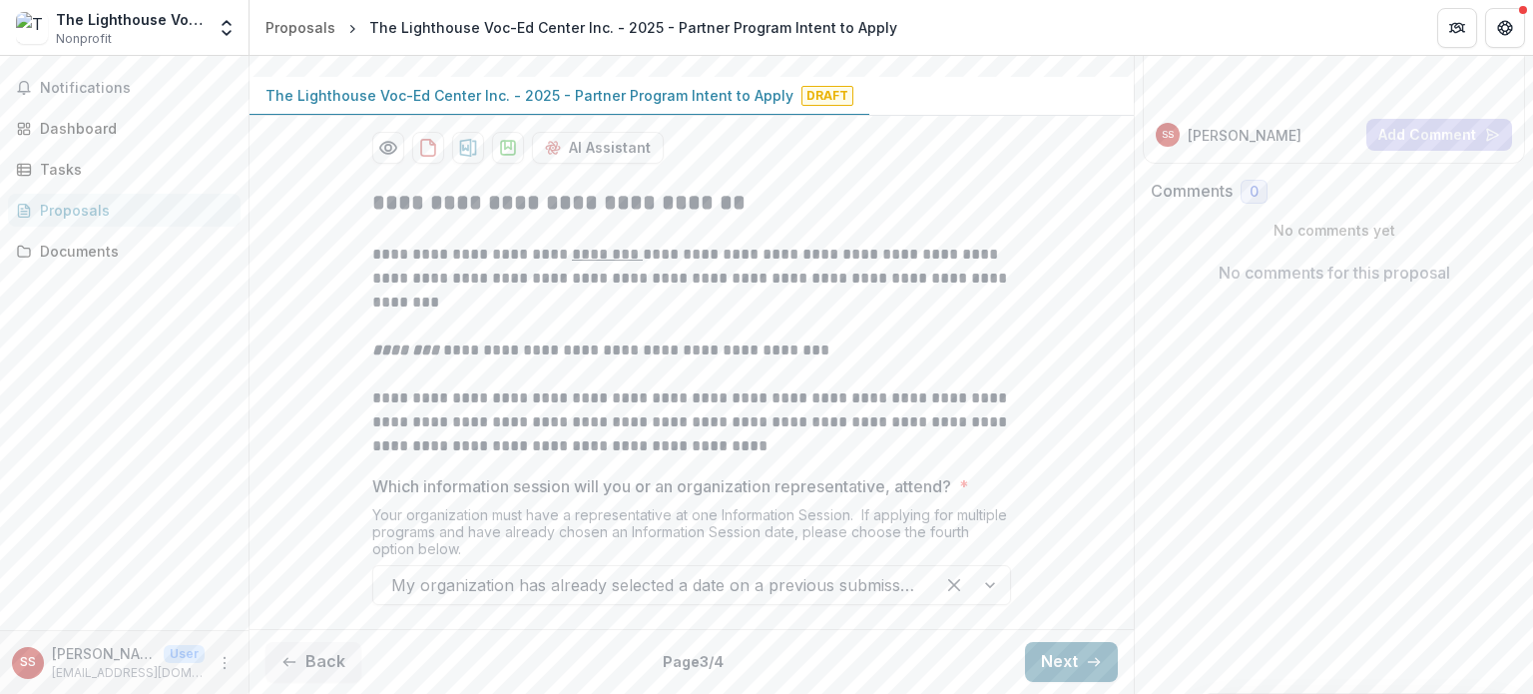
scroll to position [408, 0]
click at [1062, 674] on button "Next" at bounding box center [1071, 662] width 93 height 40
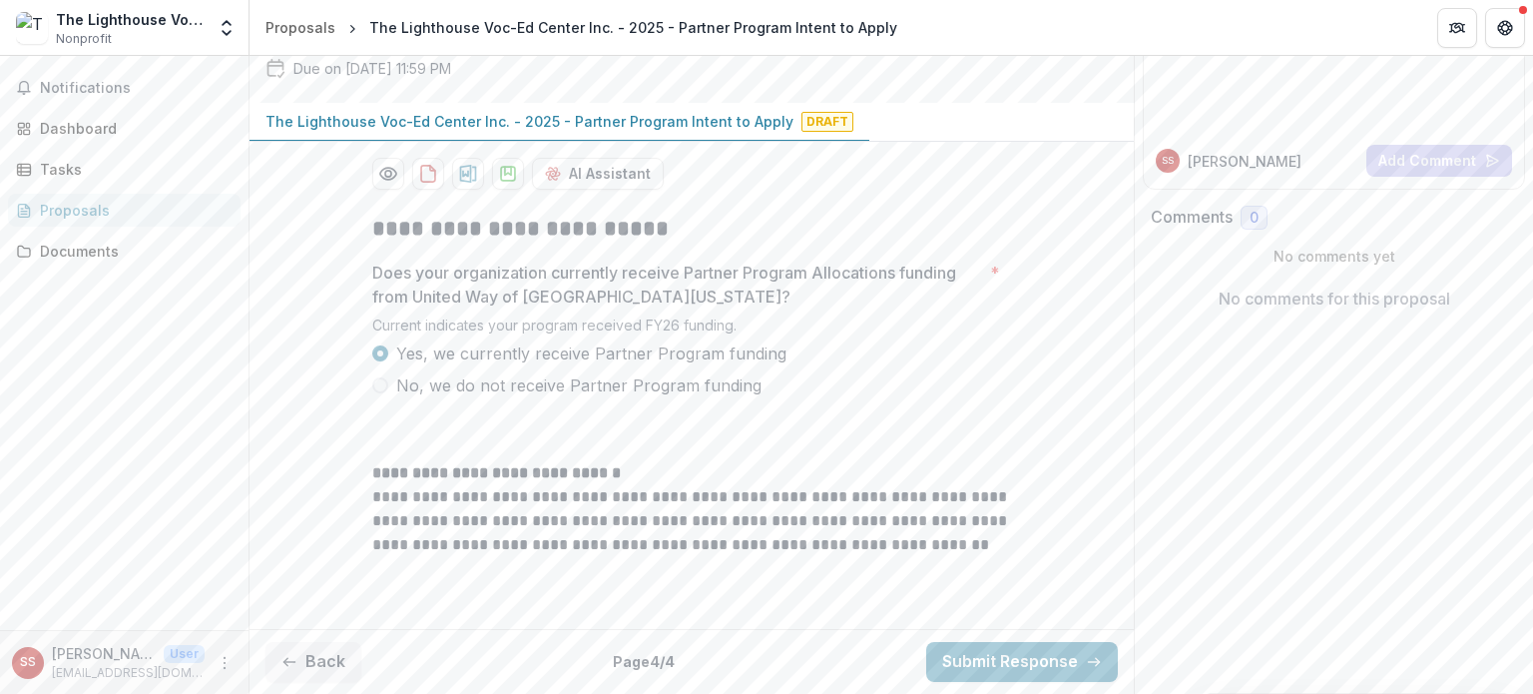
scroll to position [383, 0]
click at [1062, 674] on button "Submit Response" at bounding box center [1022, 662] width 192 height 40
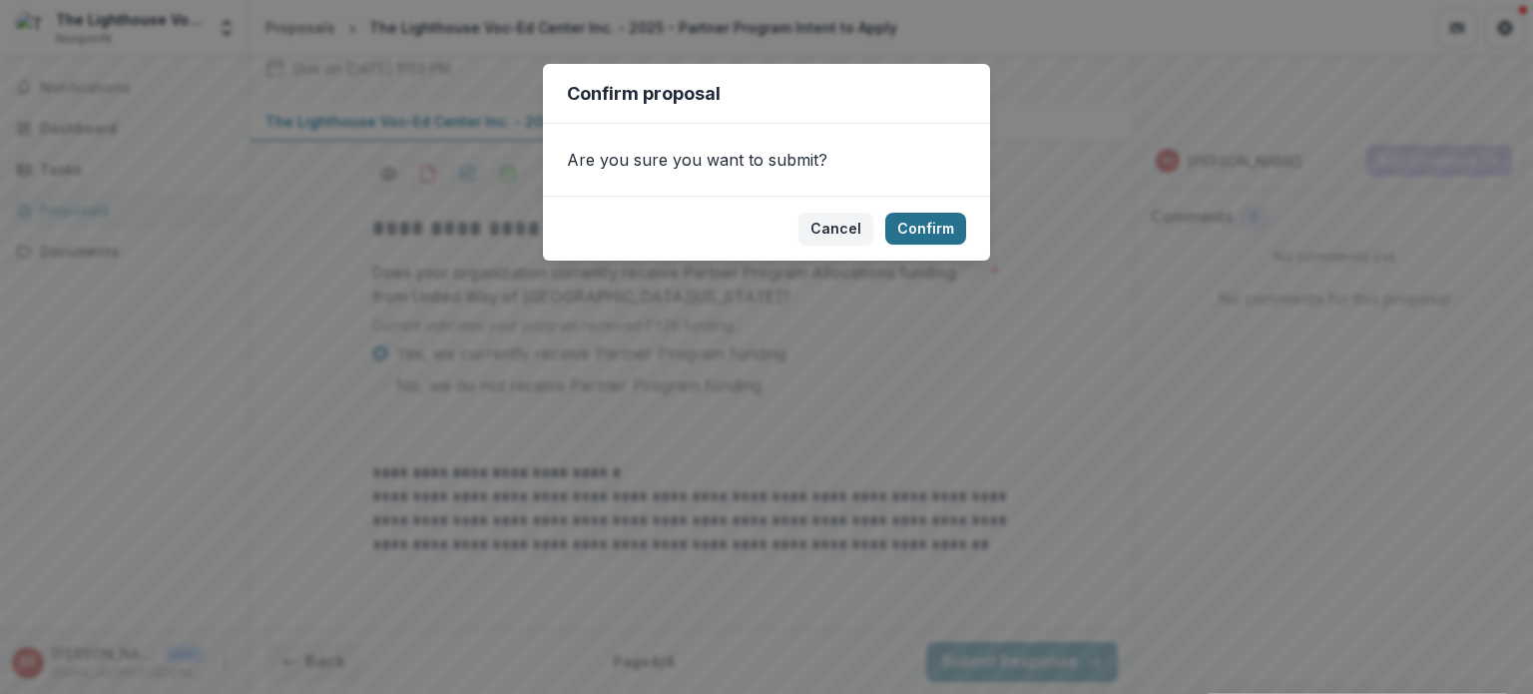
click at [952, 236] on button "Confirm" at bounding box center [925, 229] width 81 height 32
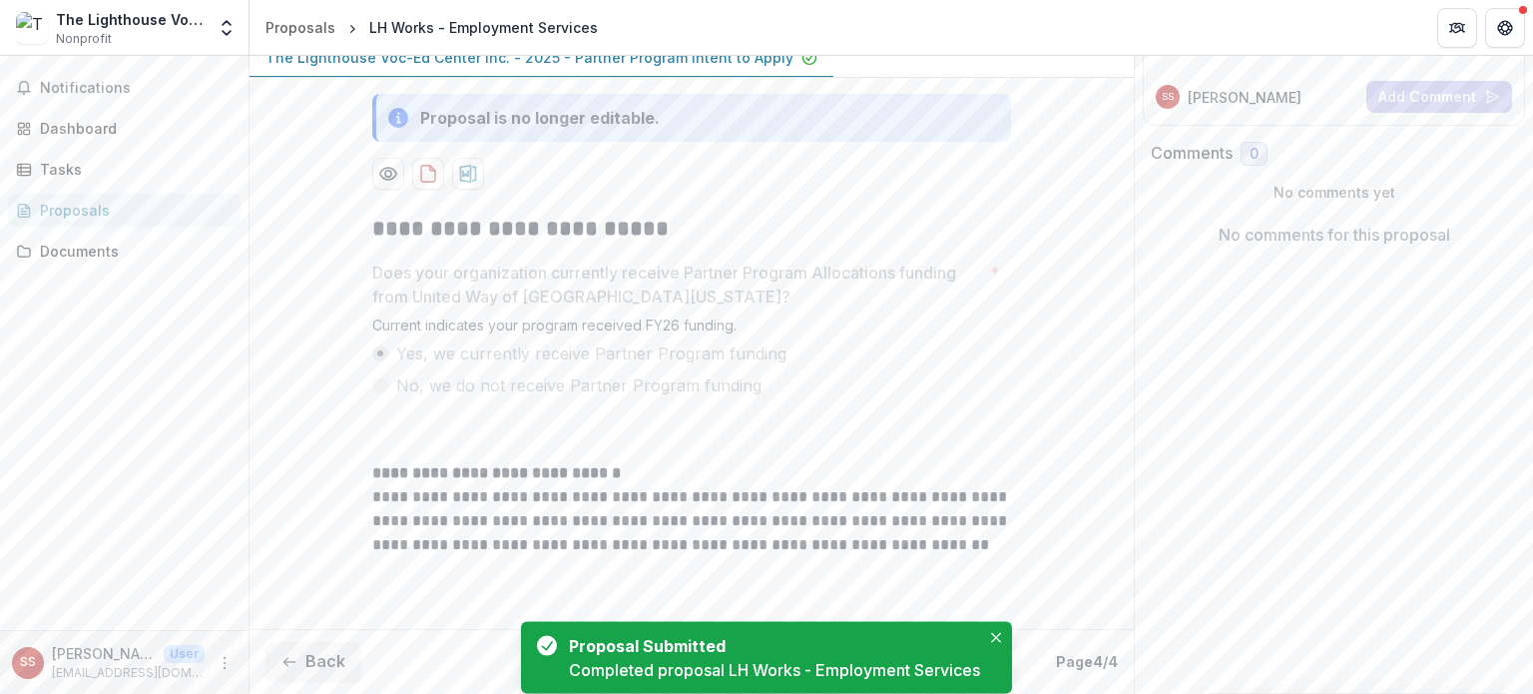
scroll to position [447, 0]
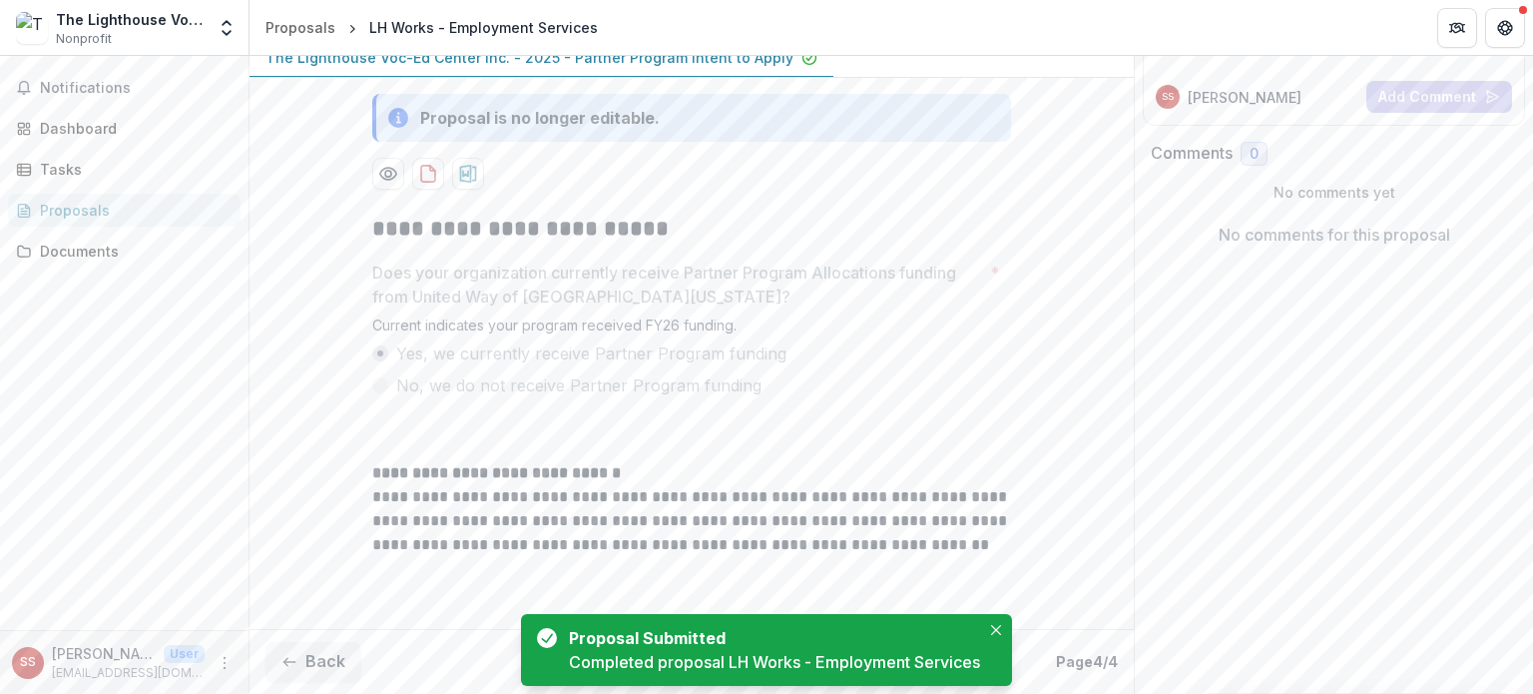
click at [86, 218] on div "Proposals" at bounding box center [132, 210] width 185 height 21
